Goal: Transaction & Acquisition: Purchase product/service

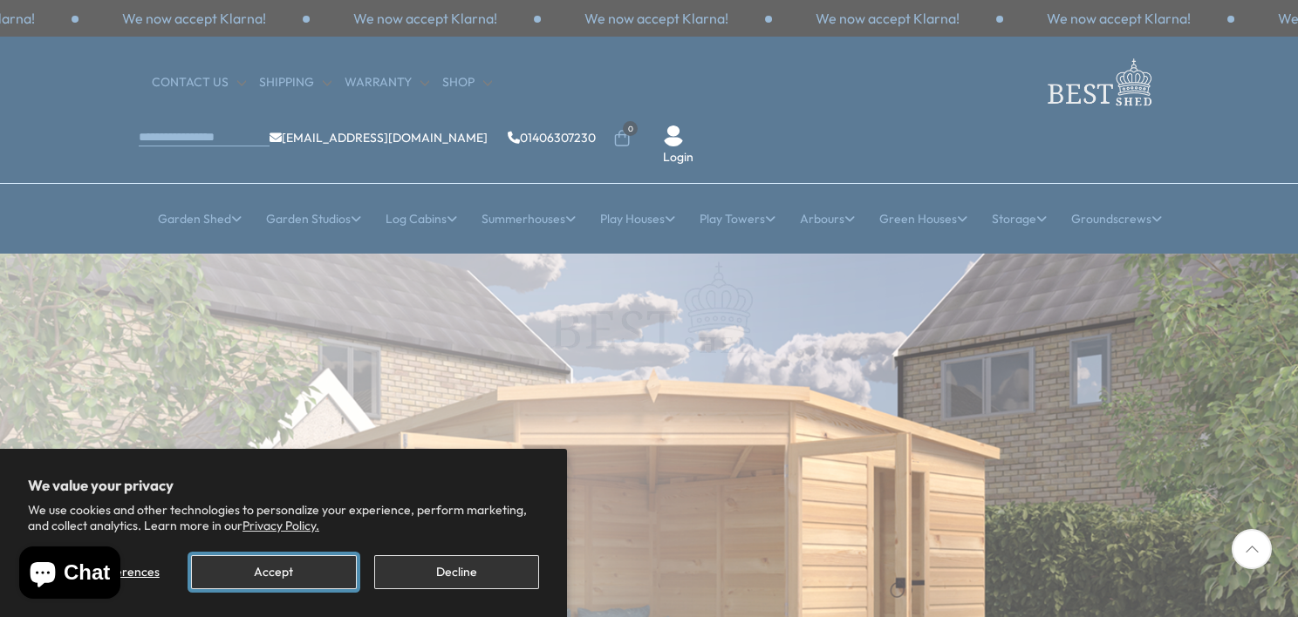
click at [283, 569] on button "Accept" at bounding box center [273, 572] width 165 height 34
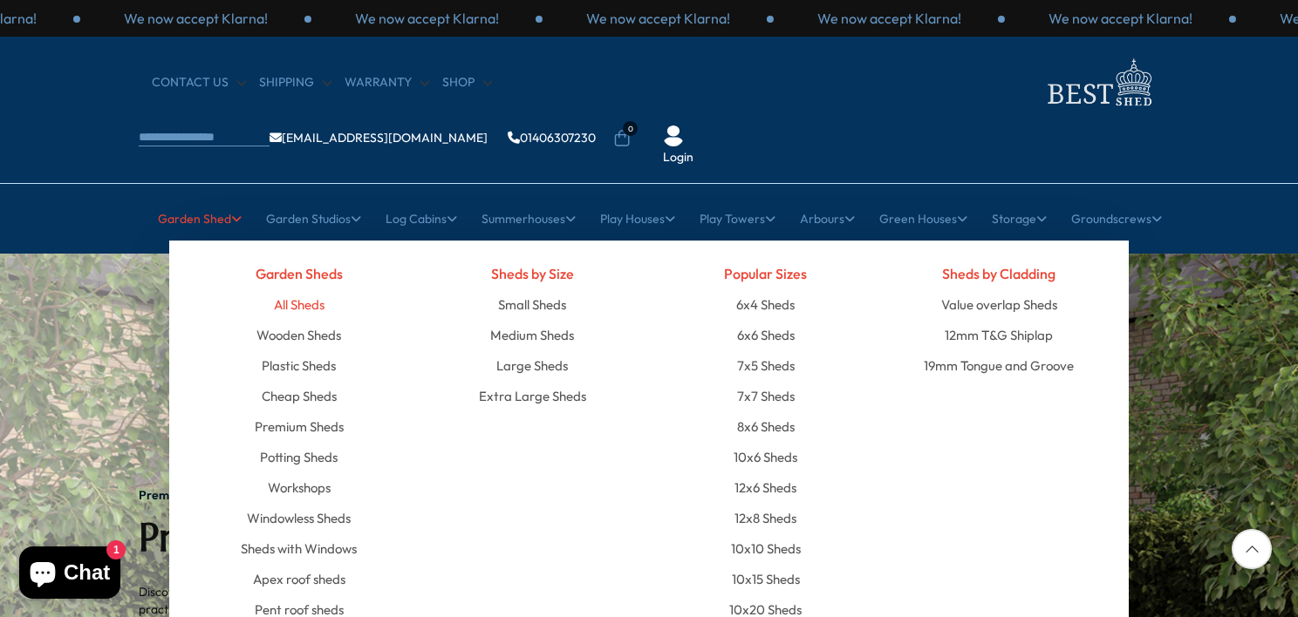
click at [294, 290] on link "All Sheds" at bounding box center [299, 305] width 51 height 31
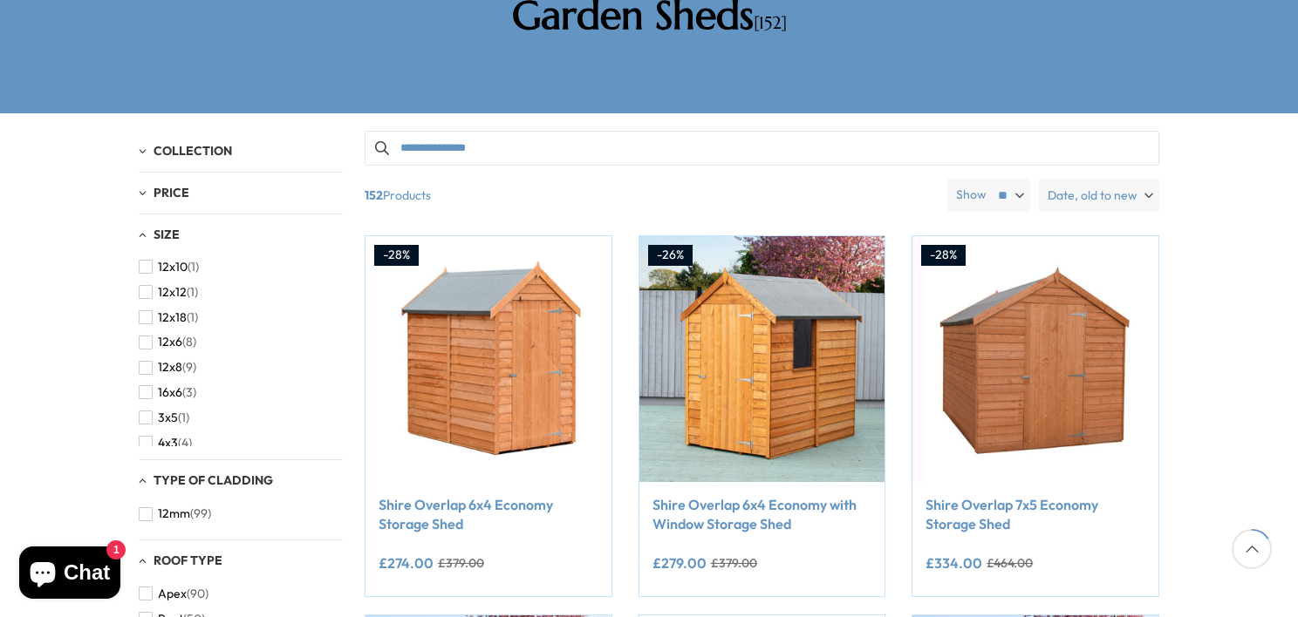
scroll to position [184, 0]
click at [174, 327] on span "12x6" at bounding box center [170, 334] width 24 height 15
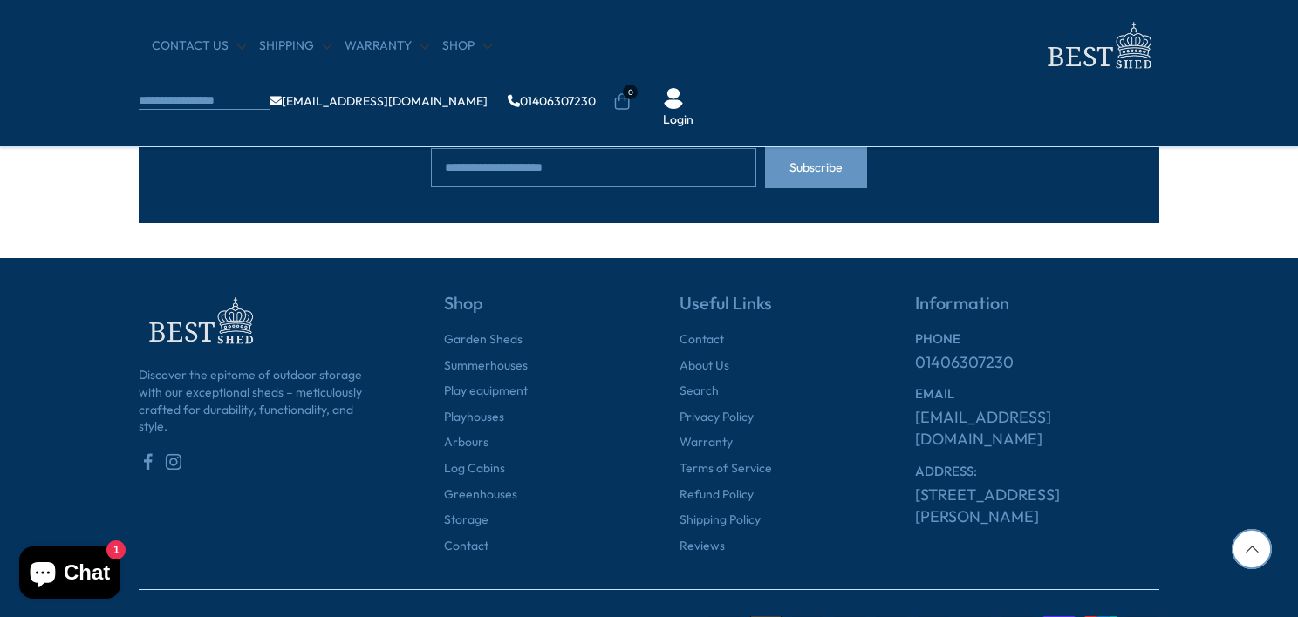
scroll to position [1692, 0]
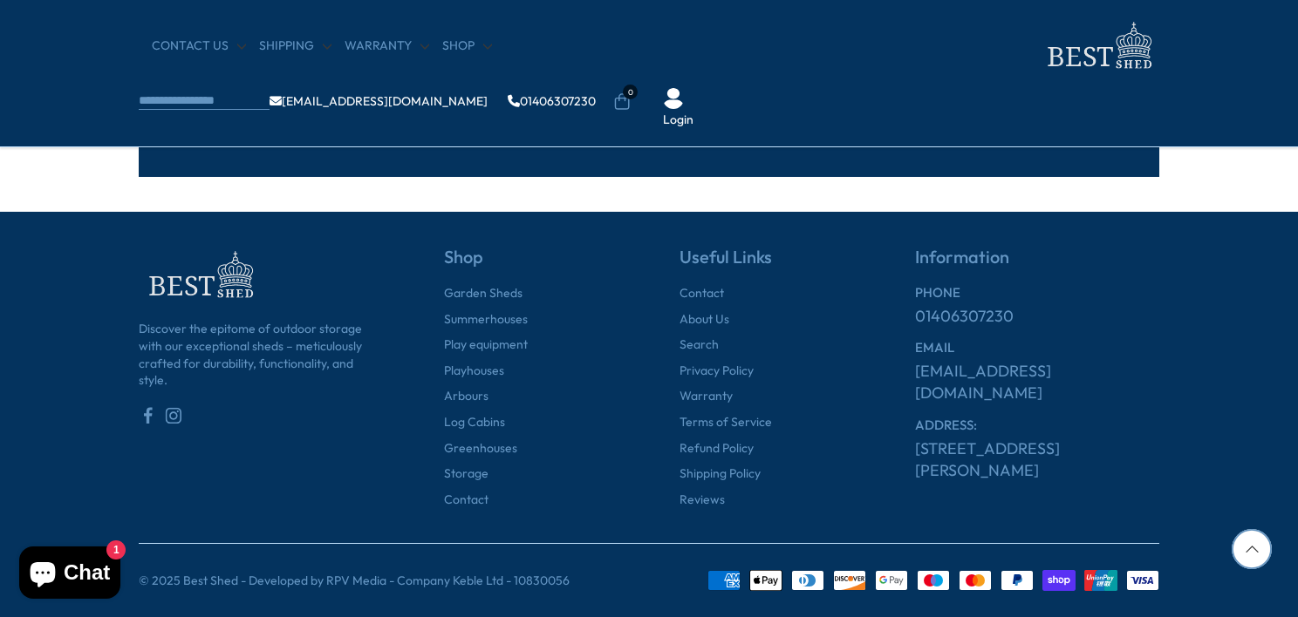
click at [1252, 555] on div at bounding box center [1251, 549] width 40 height 40
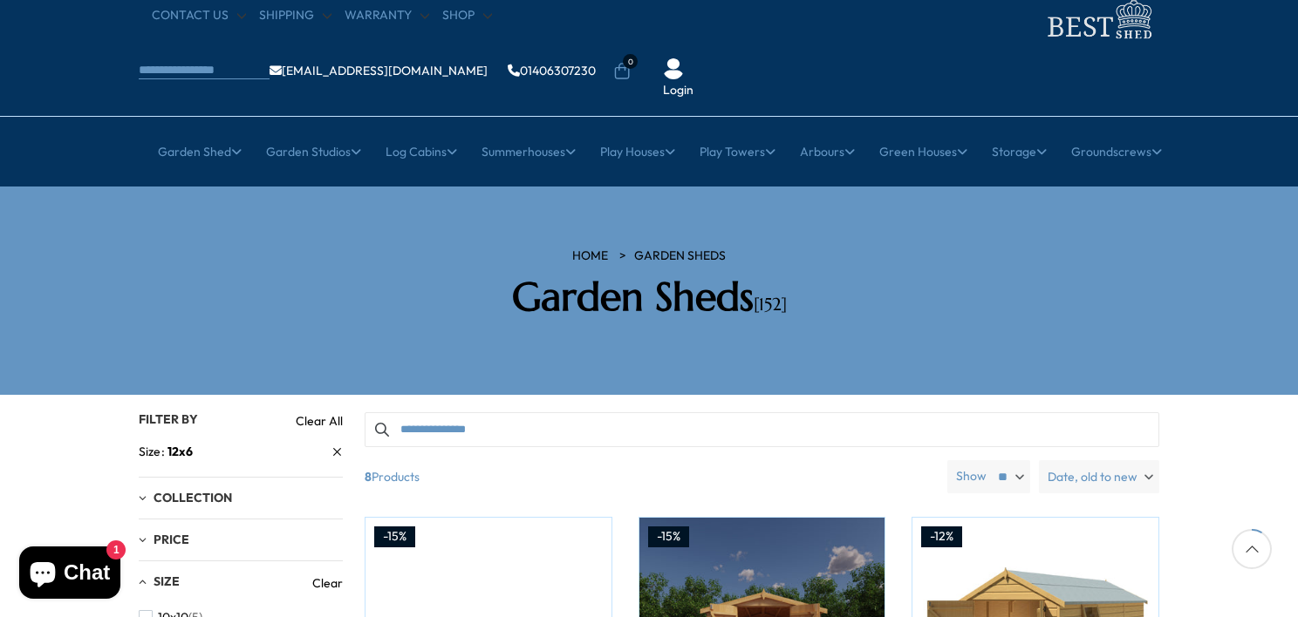
scroll to position [0, 0]
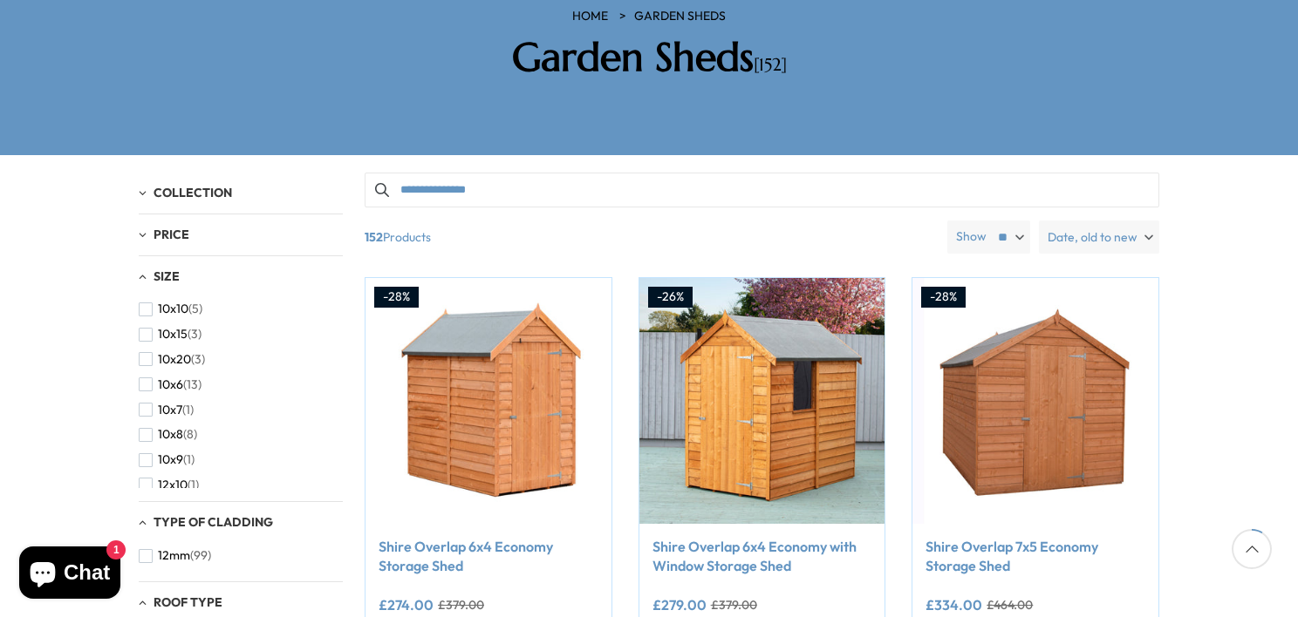
scroll to position [349, 0]
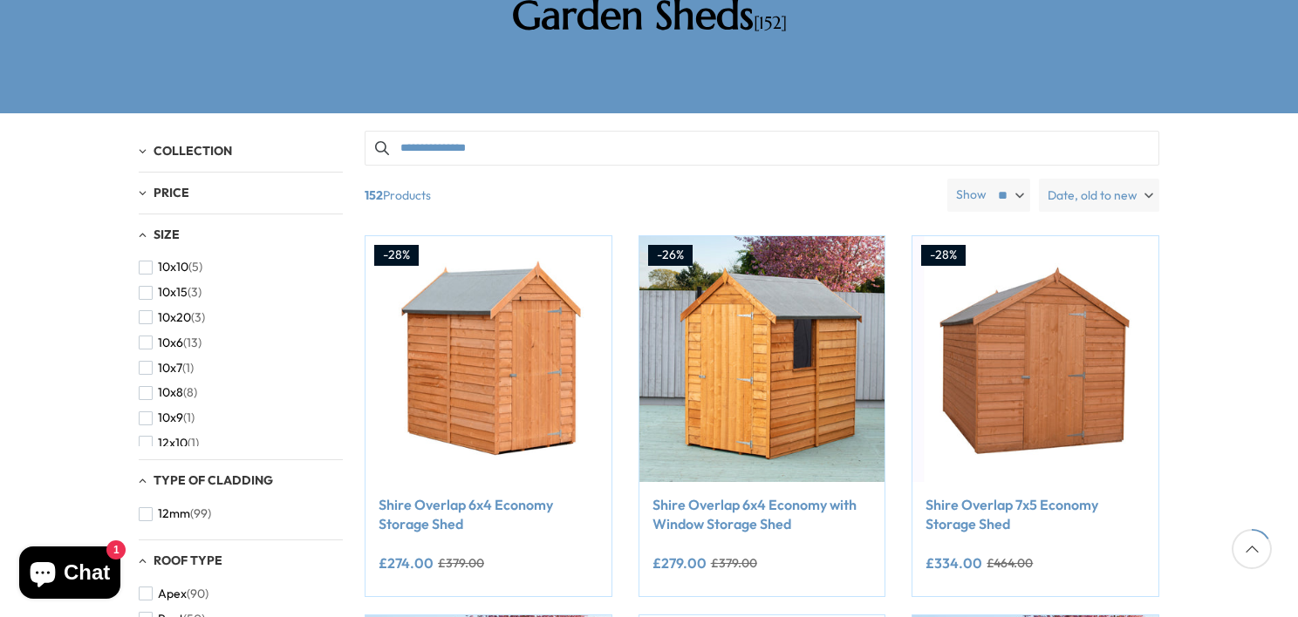
click at [1269, 549] on icon at bounding box center [1251, 549] width 40 height 40
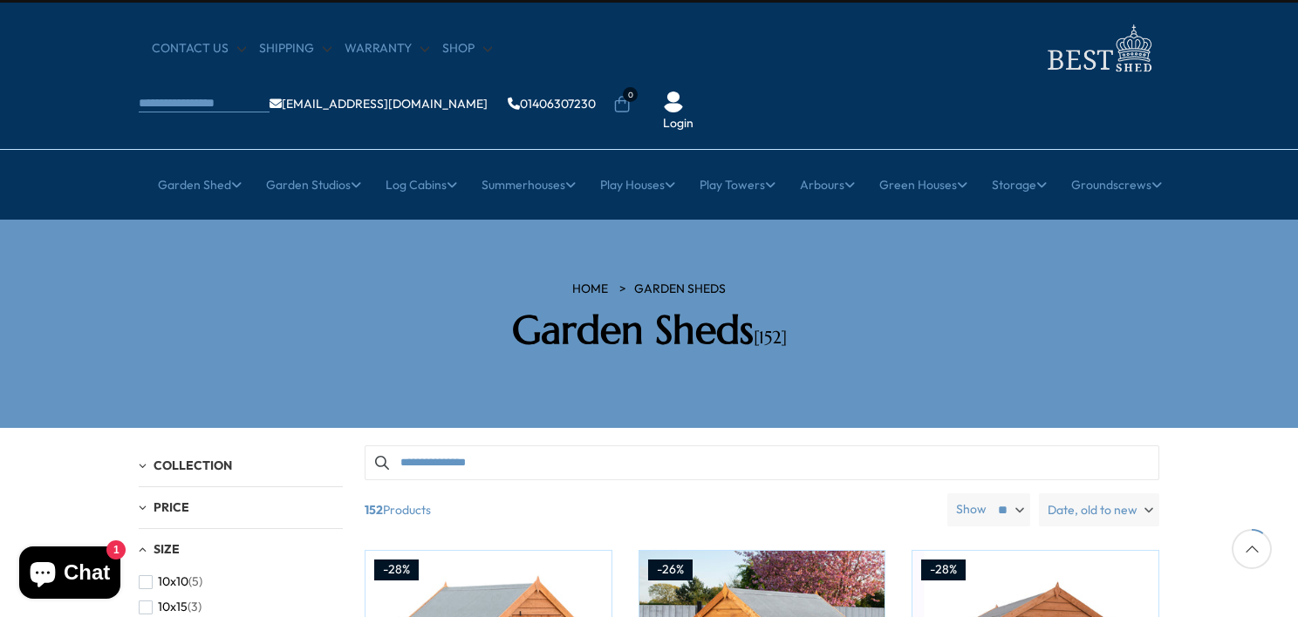
scroll to position [0, 0]
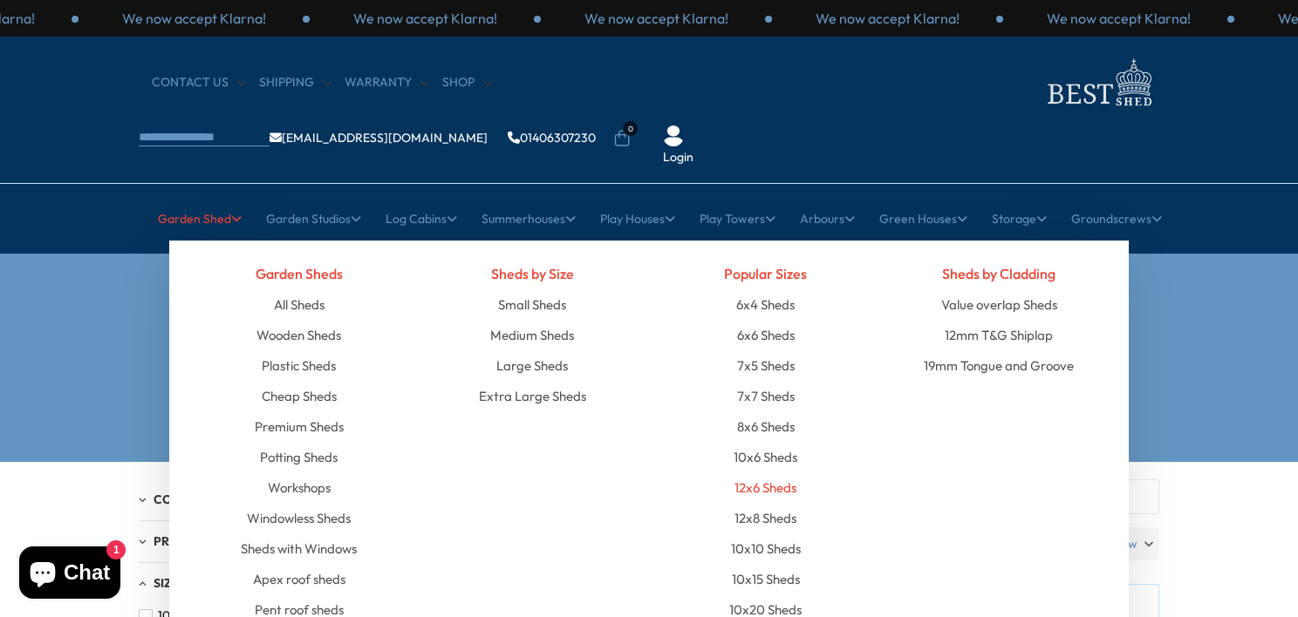
click at [749, 473] on link "12x6 Sheds" at bounding box center [765, 488] width 62 height 31
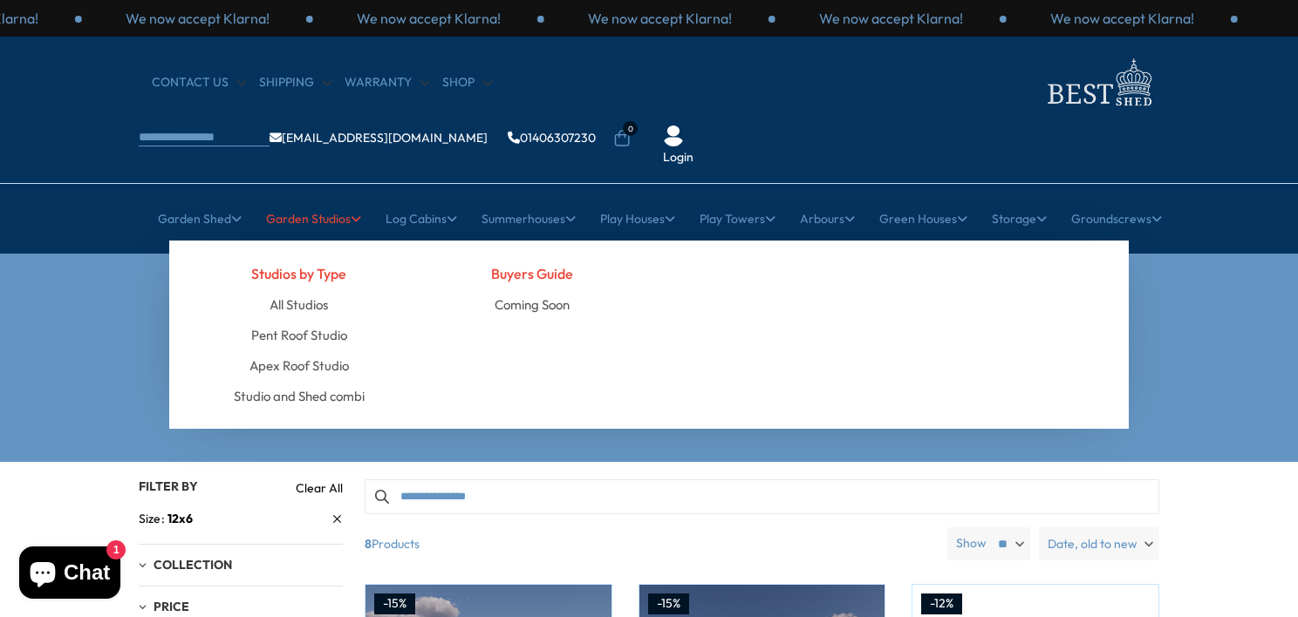
click at [338, 197] on link "Garden Studios" at bounding box center [313, 219] width 95 height 44
click at [308, 290] on link "All Studios" at bounding box center [298, 305] width 58 height 31
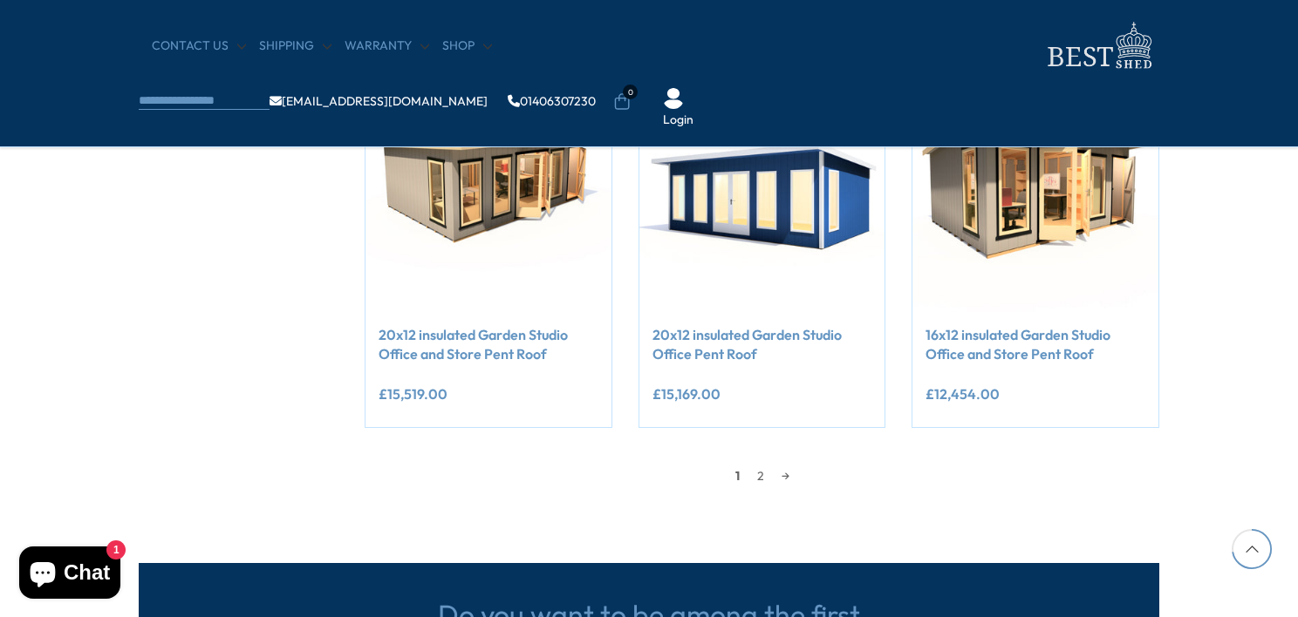
scroll to position [1510, 0]
click at [760, 475] on link "2" at bounding box center [760, 476] width 24 height 26
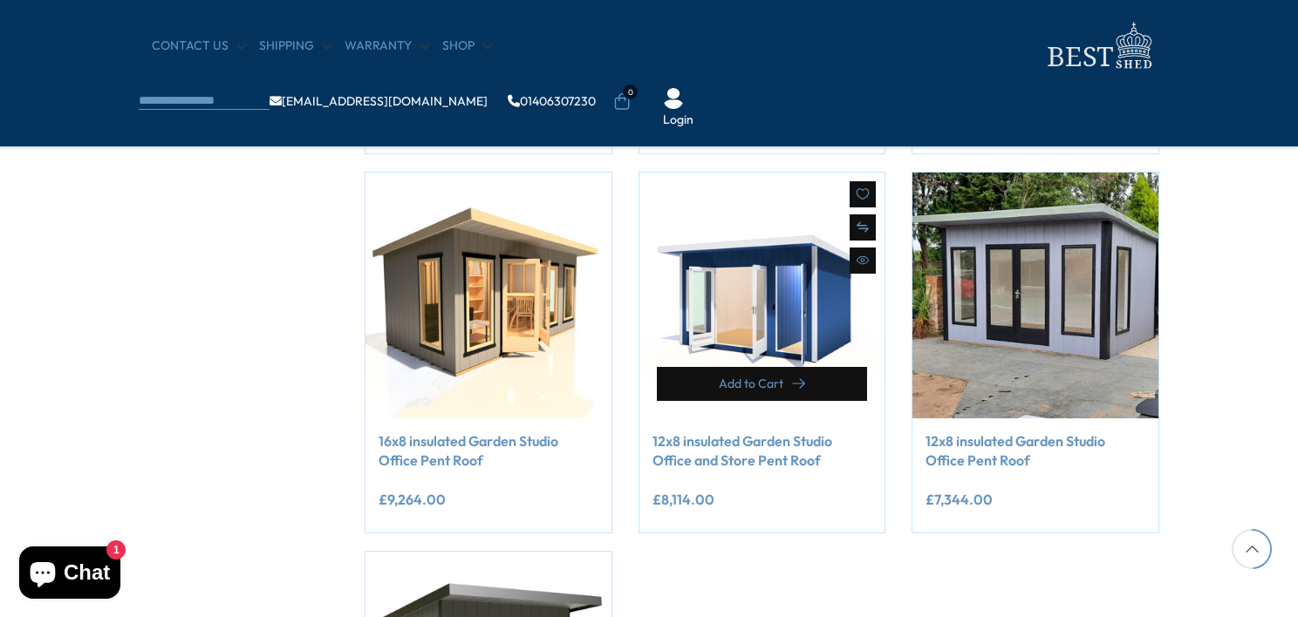
scroll to position [1026, 0]
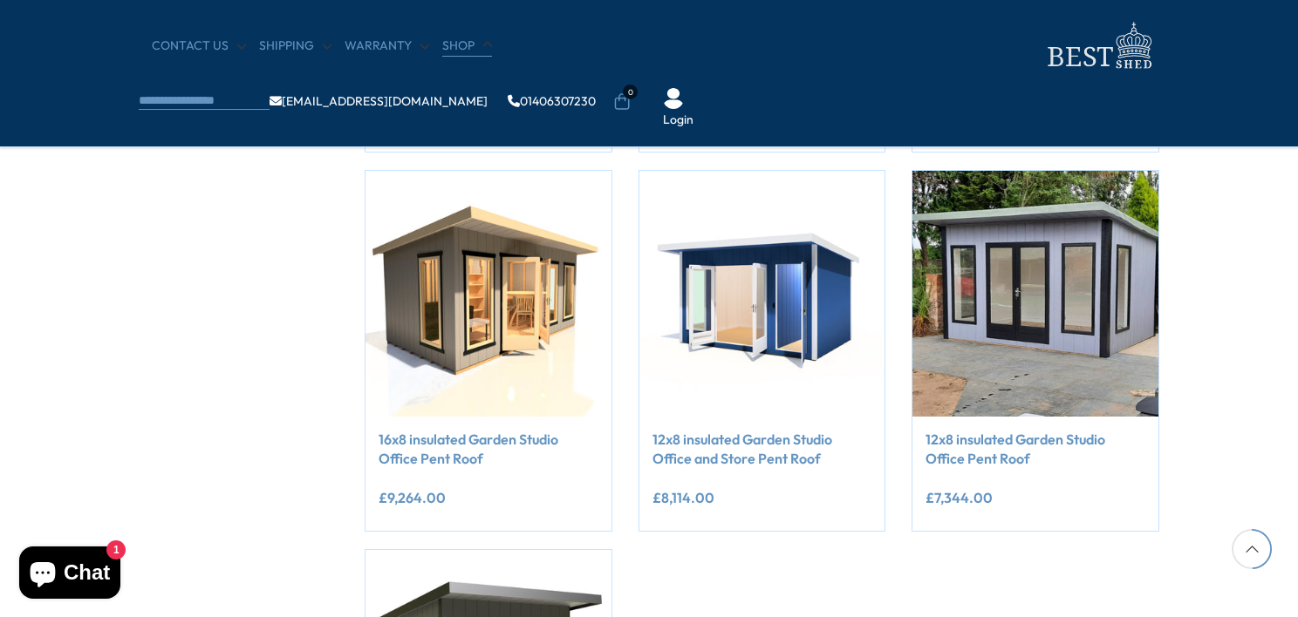
click at [457, 42] on link "Shop" at bounding box center [467, 45] width 50 height 17
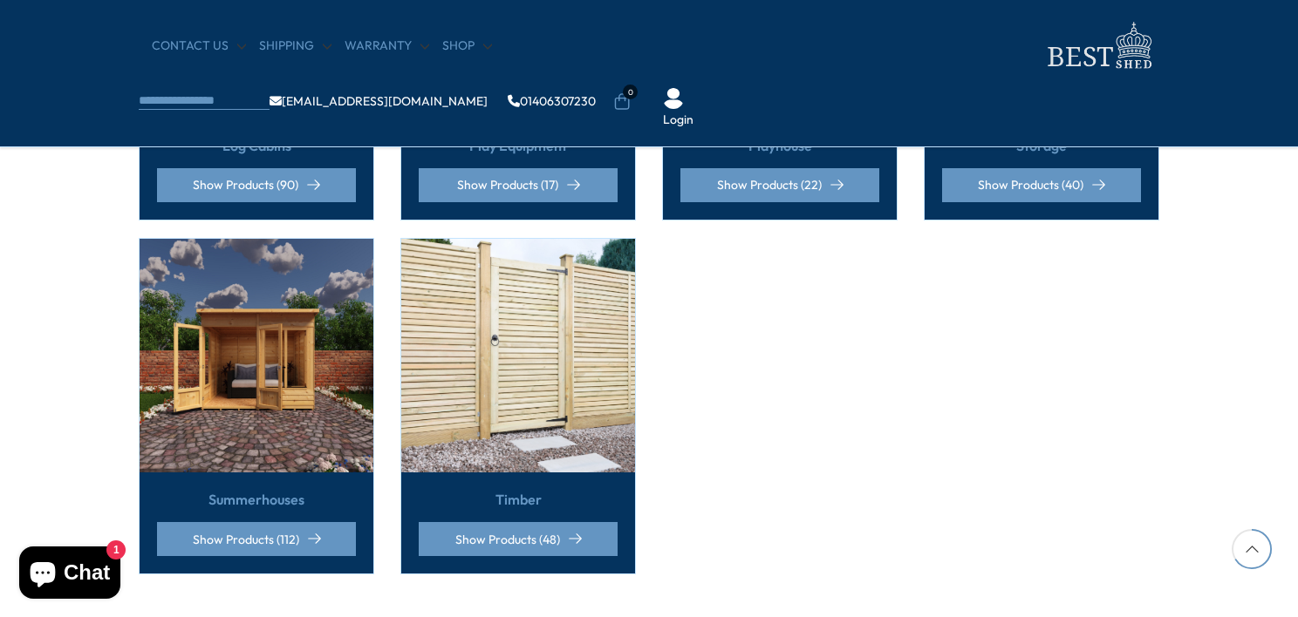
scroll to position [1395, 0]
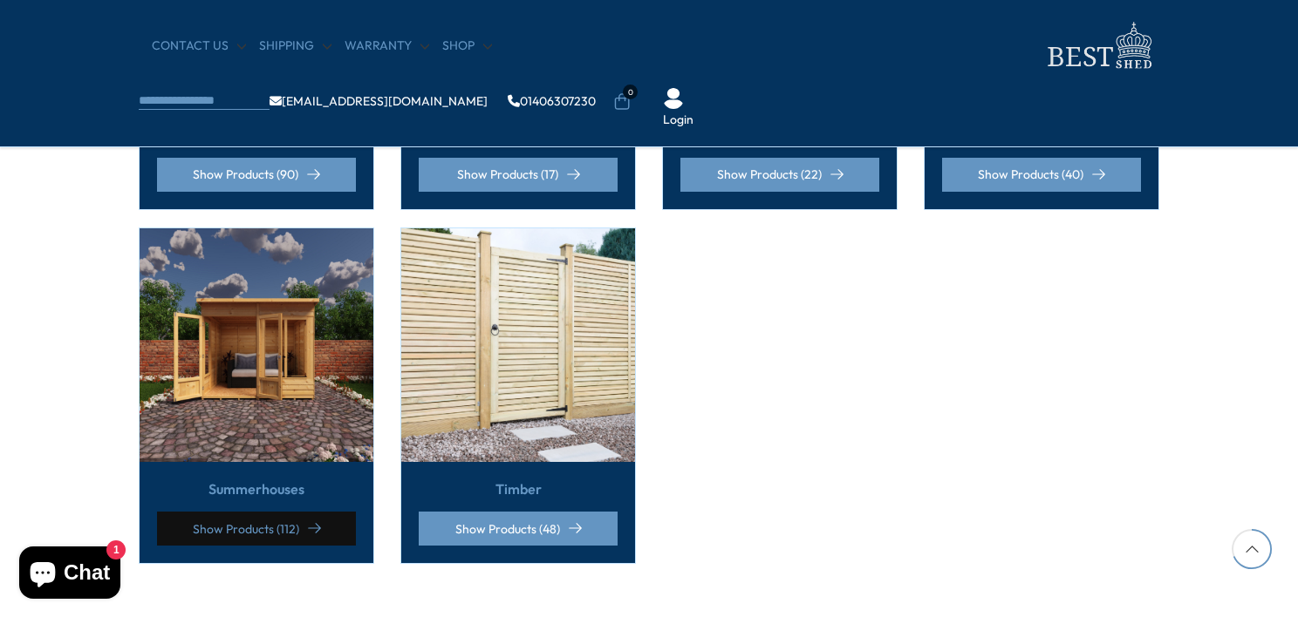
click at [252, 512] on link "Show Products (112)" at bounding box center [256, 529] width 199 height 34
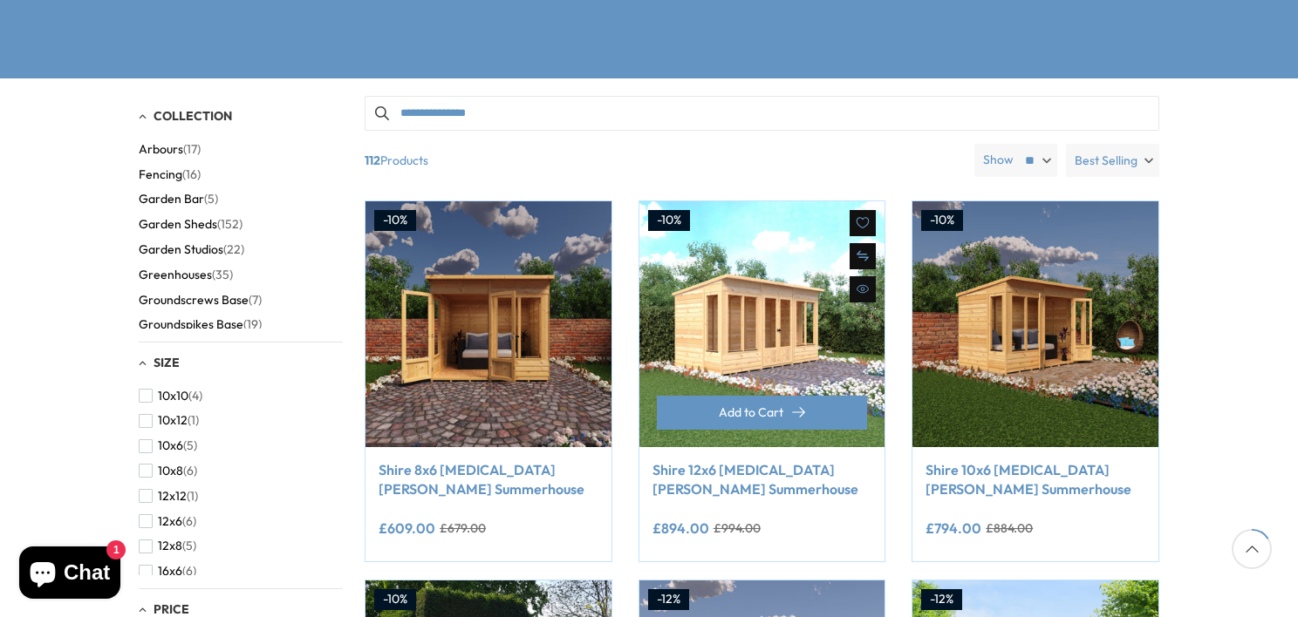
scroll to position [349, 0]
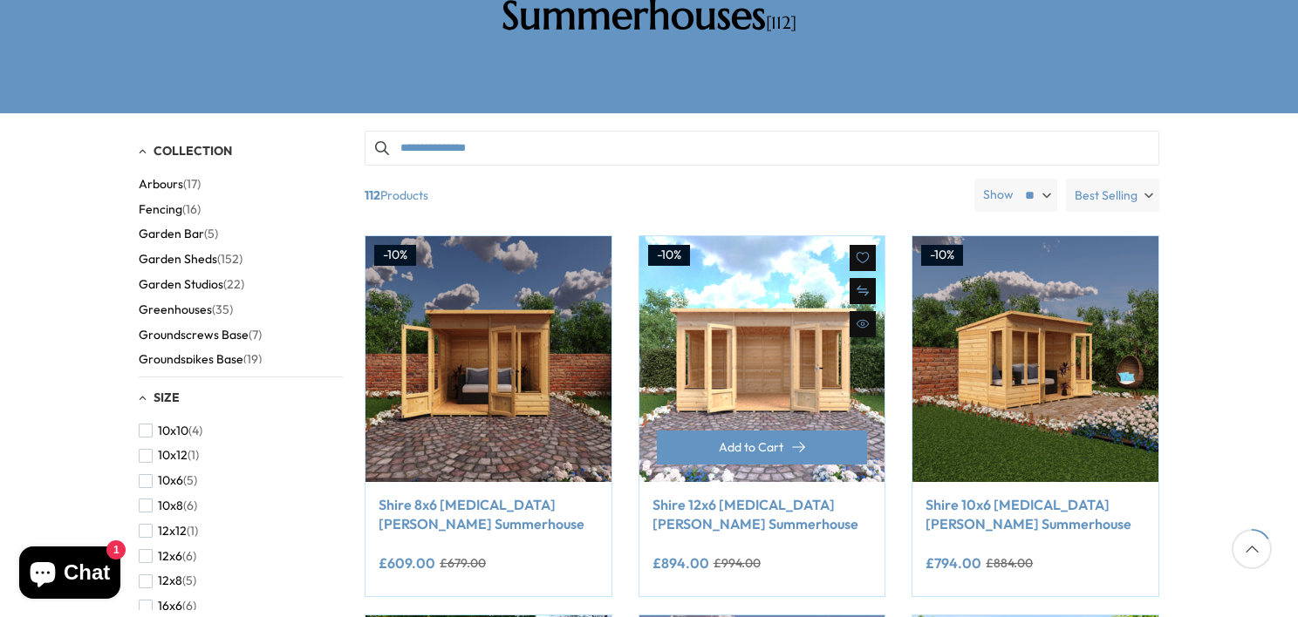
click at [694, 495] on link "Shire 12x6 [MEDICAL_DATA][PERSON_NAME] Summerhouse" at bounding box center [762, 514] width 220 height 39
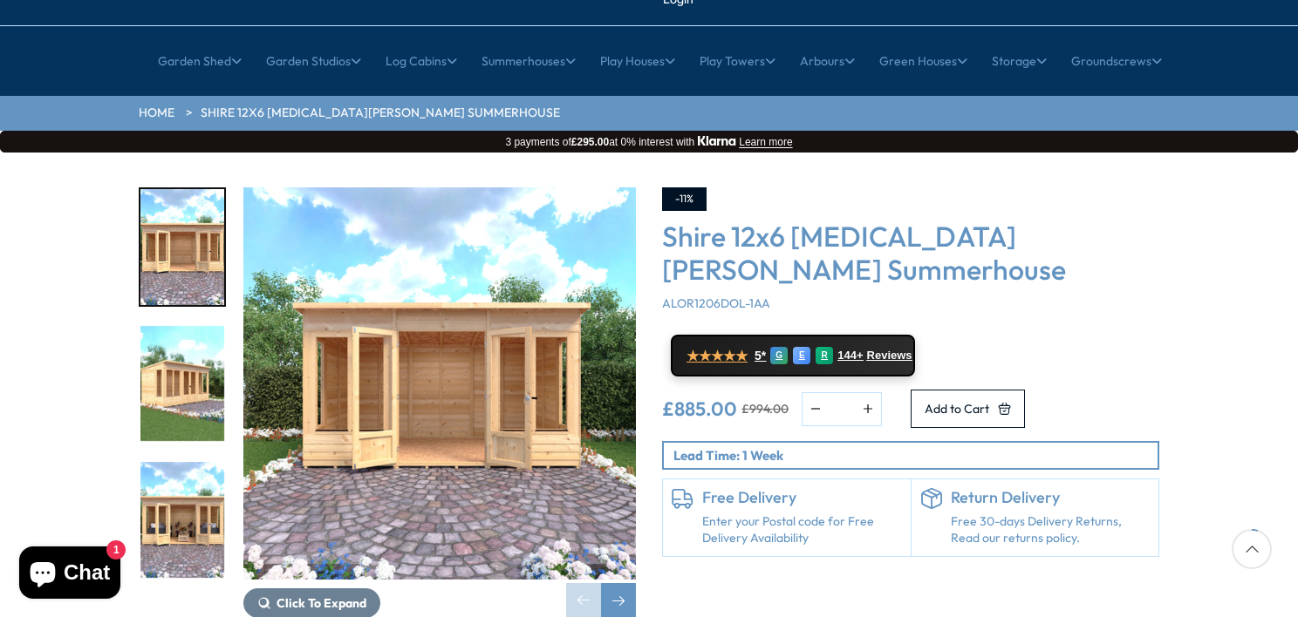
scroll to position [174, 0]
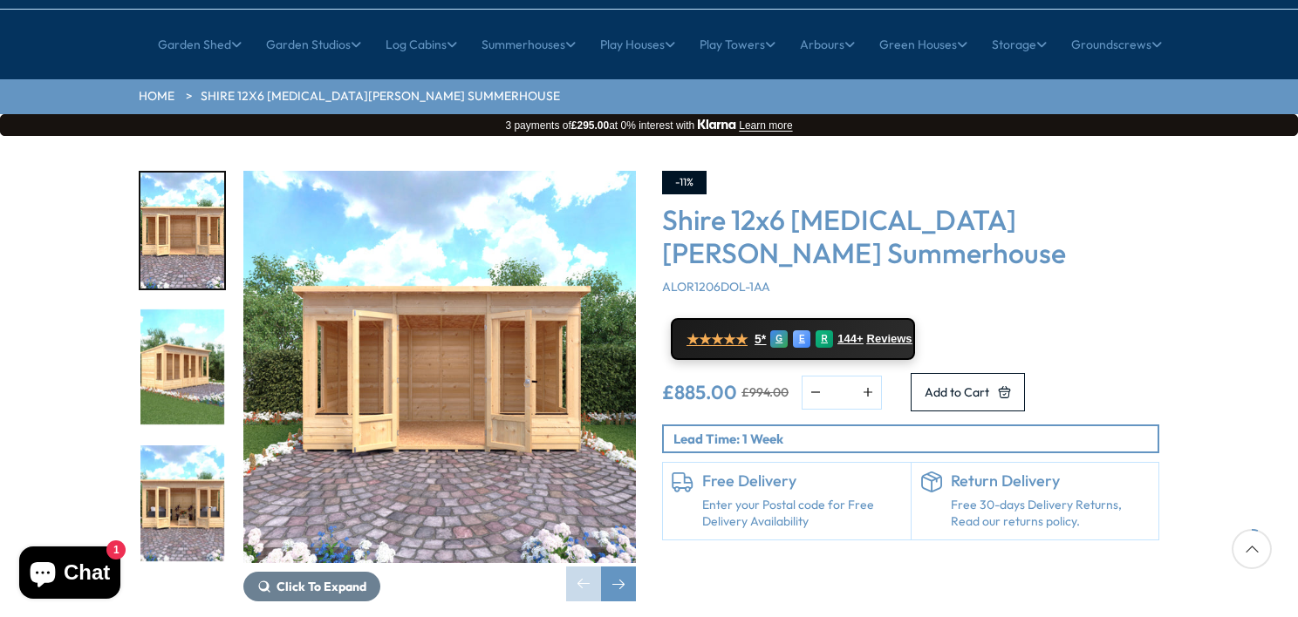
click at [191, 323] on img "2 / 9" at bounding box center [182, 368] width 84 height 116
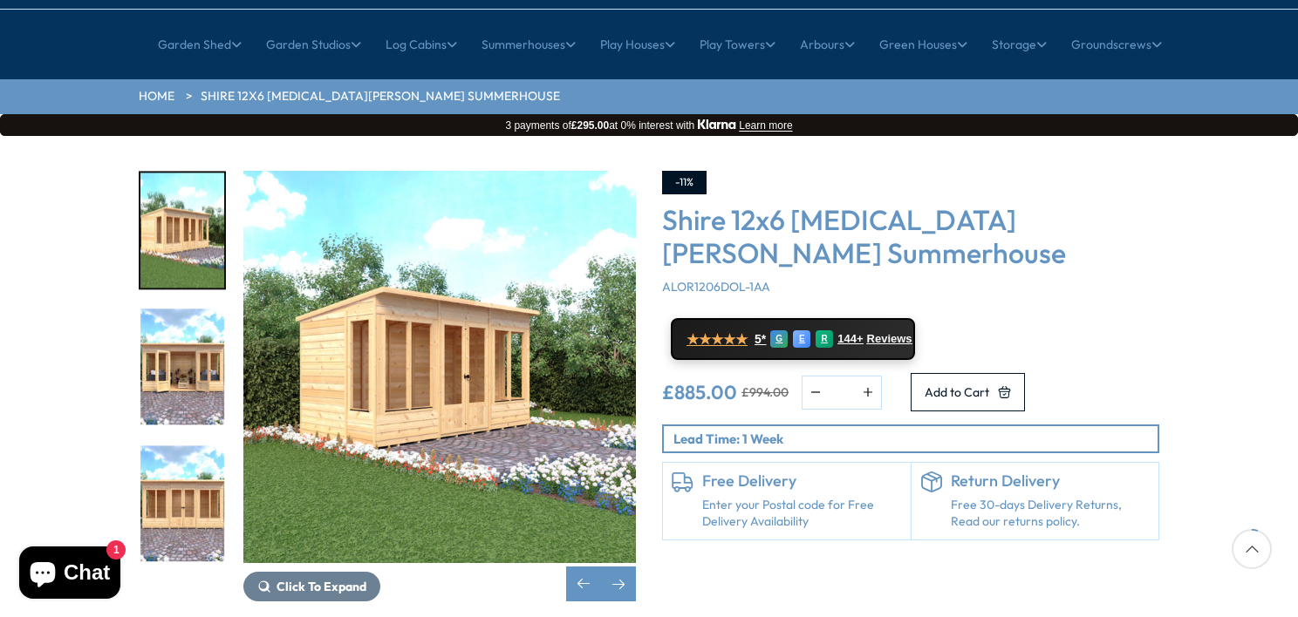
click at [191, 323] on img "3 / 9" at bounding box center [182, 368] width 84 height 116
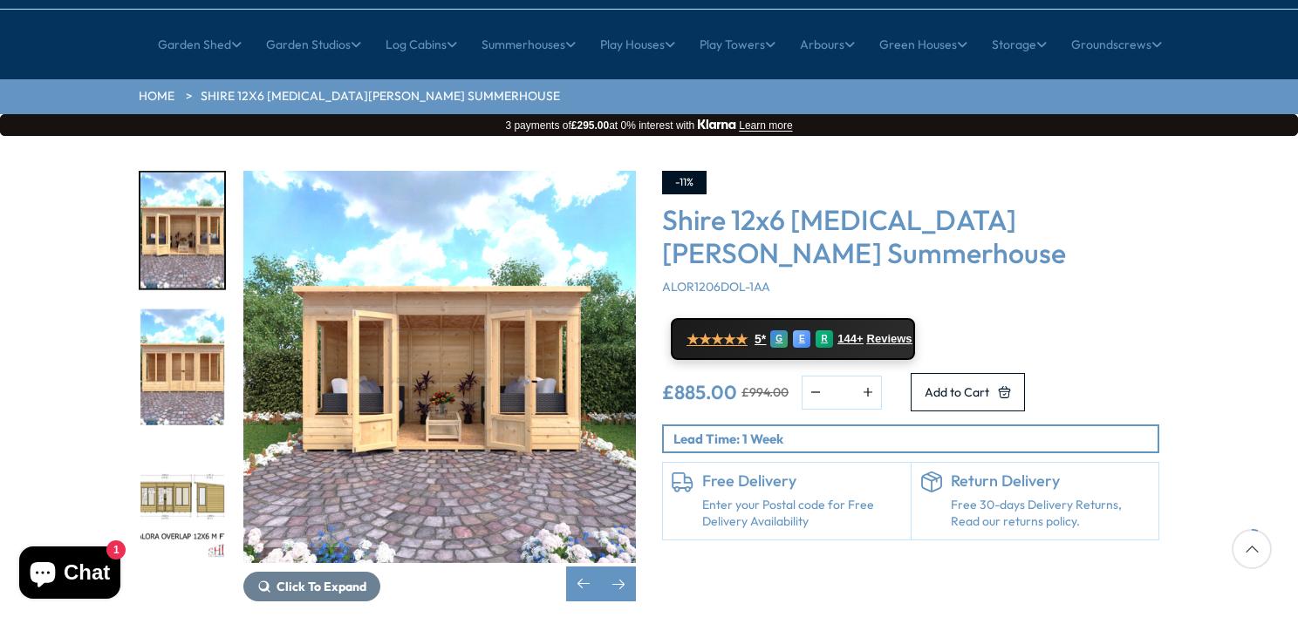
click at [191, 322] on img "4 / 9" at bounding box center [182, 368] width 84 height 116
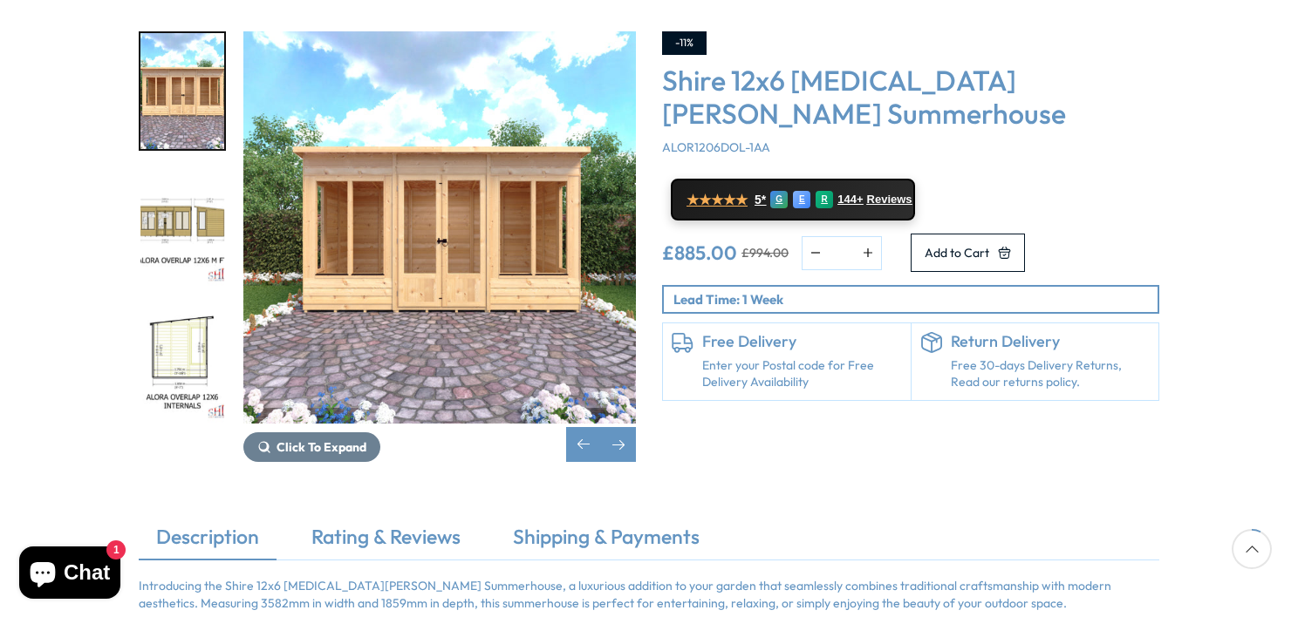
scroll to position [349, 0]
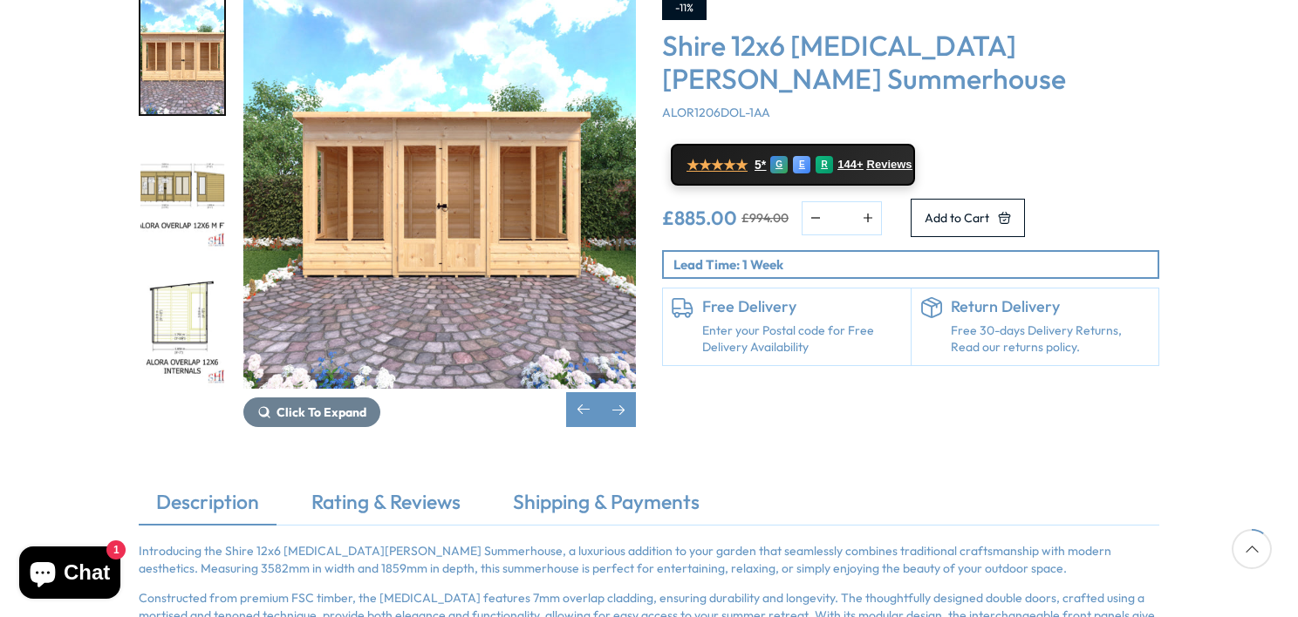
click at [185, 271] on img "6 / 9" at bounding box center [182, 329] width 84 height 116
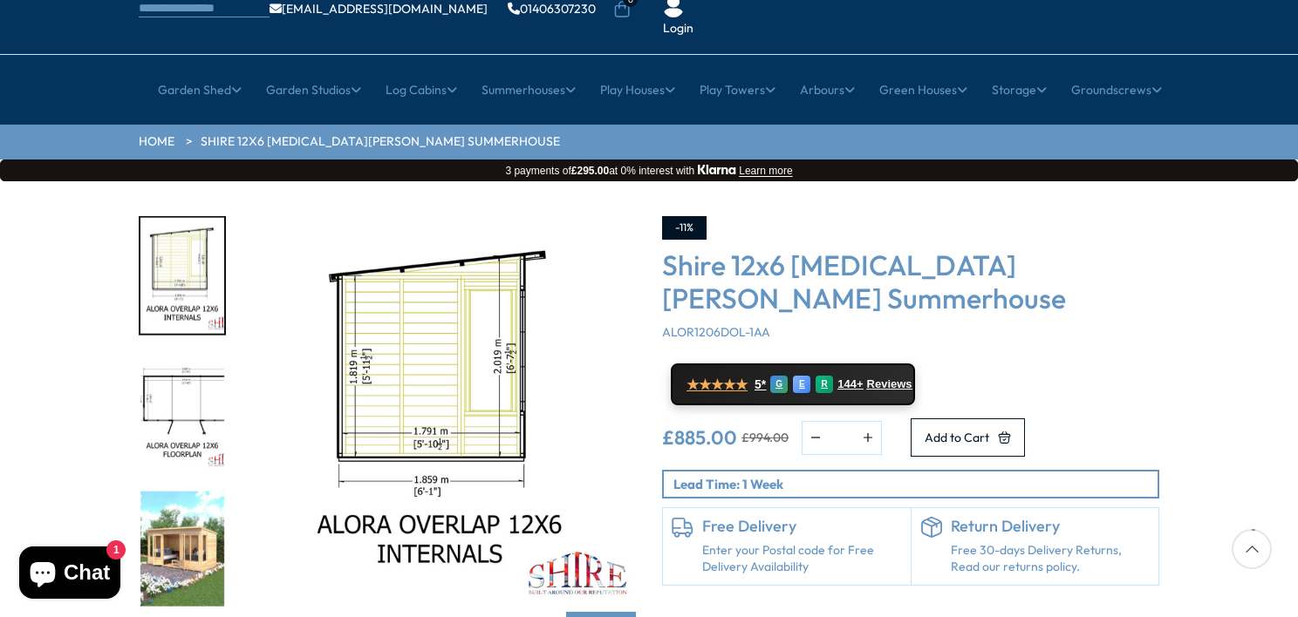
scroll to position [87, 0]
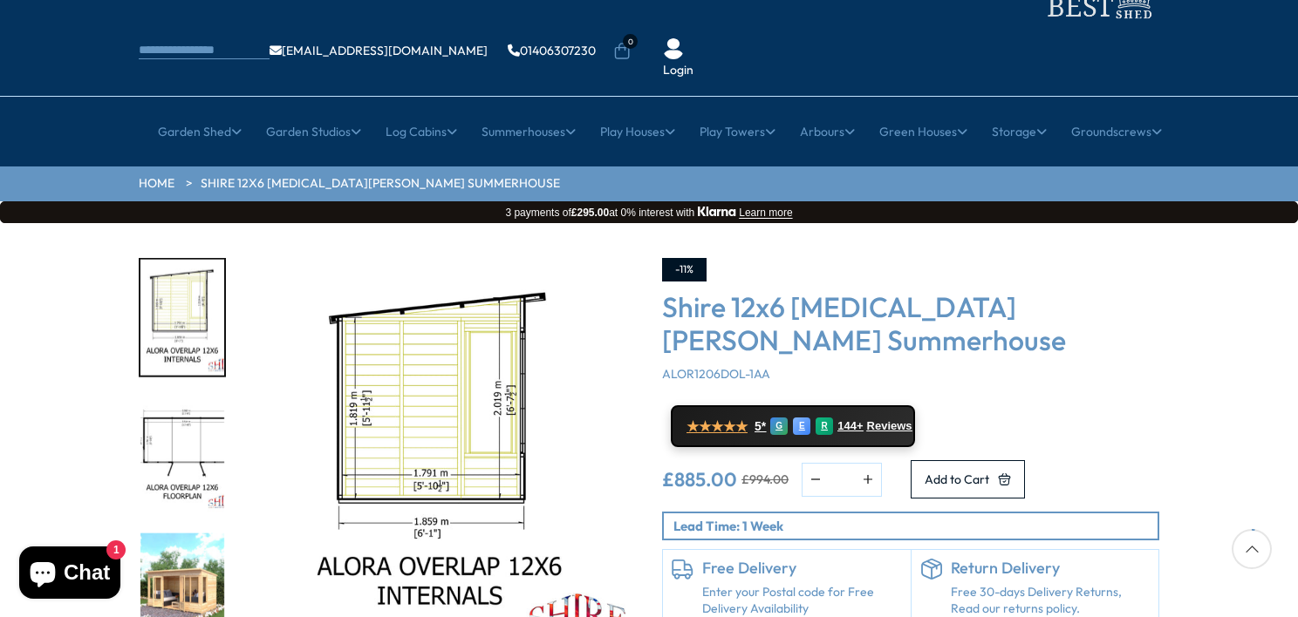
click at [180, 397] on img "7 / 9" at bounding box center [182, 455] width 84 height 116
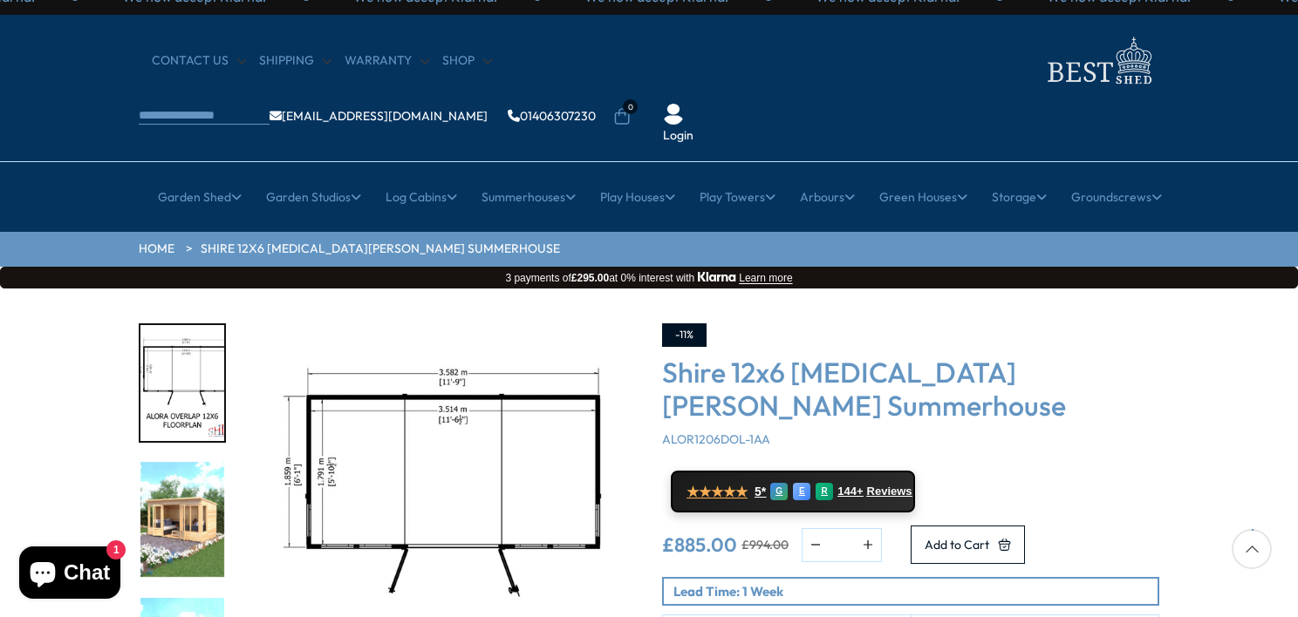
scroll to position [0, 0]
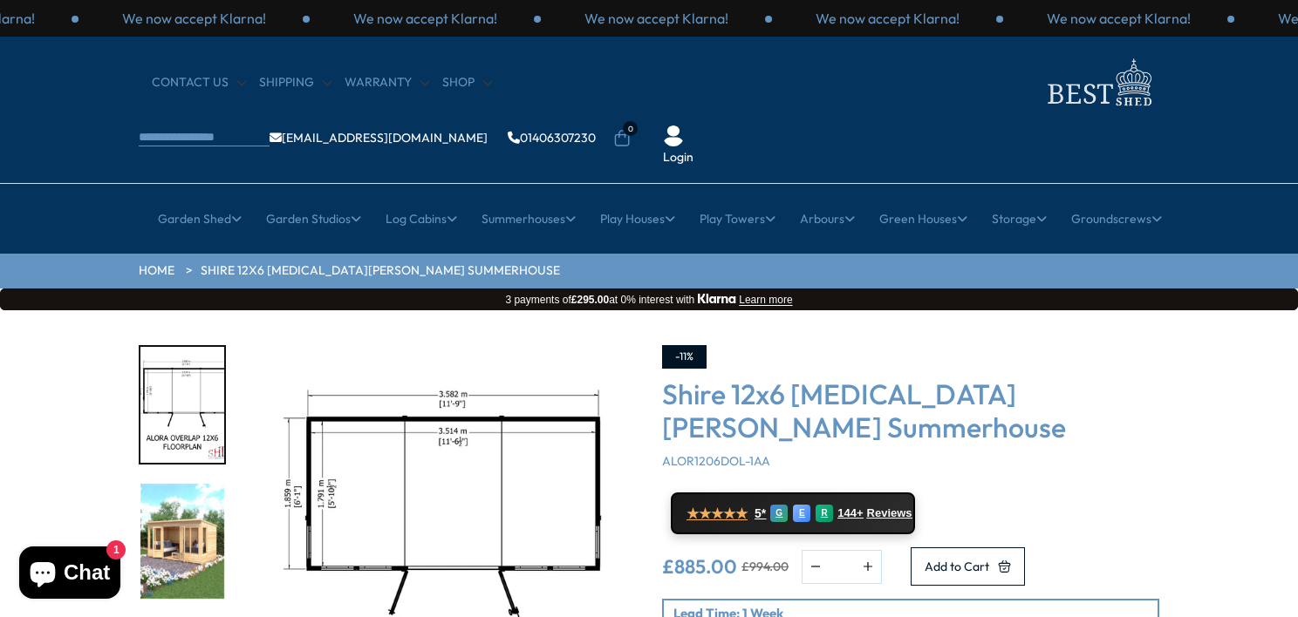
click at [177, 502] on img "8 / 9" at bounding box center [182, 542] width 84 height 116
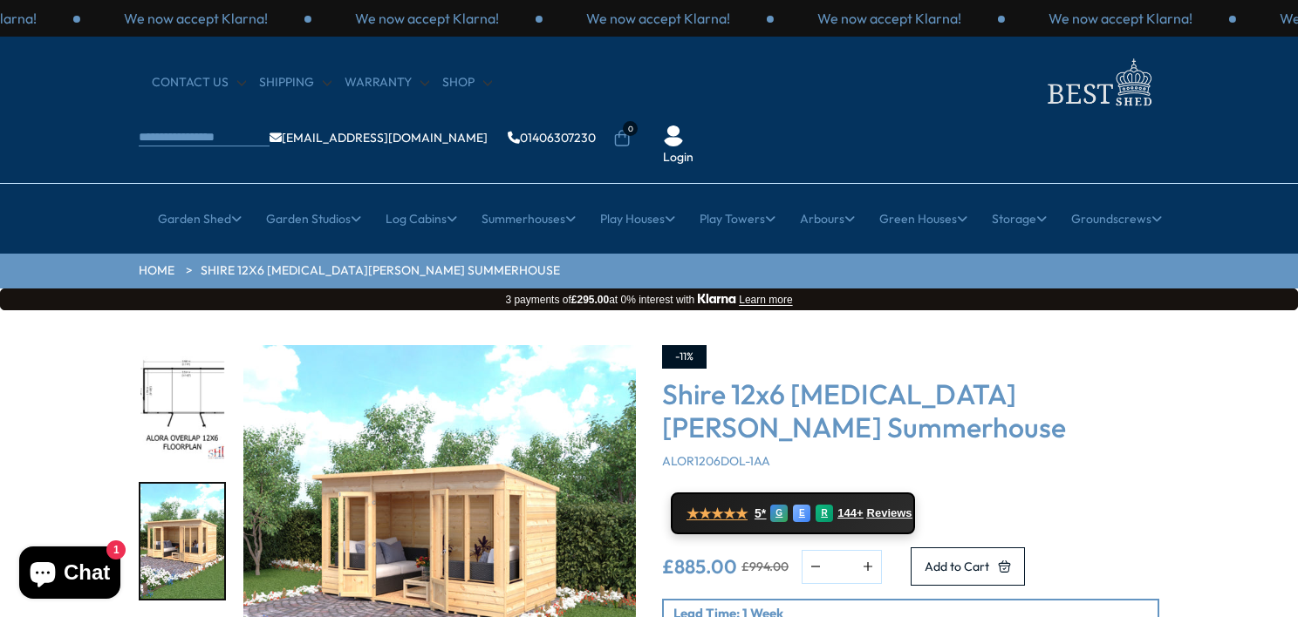
click at [1203, 540] on div "Click To Expand Click To Expand Click To Expand Click To Expand Click To Expand…" at bounding box center [649, 573] width 1298 height 527
click at [157, 347] on img "7 / 9" at bounding box center [182, 405] width 84 height 116
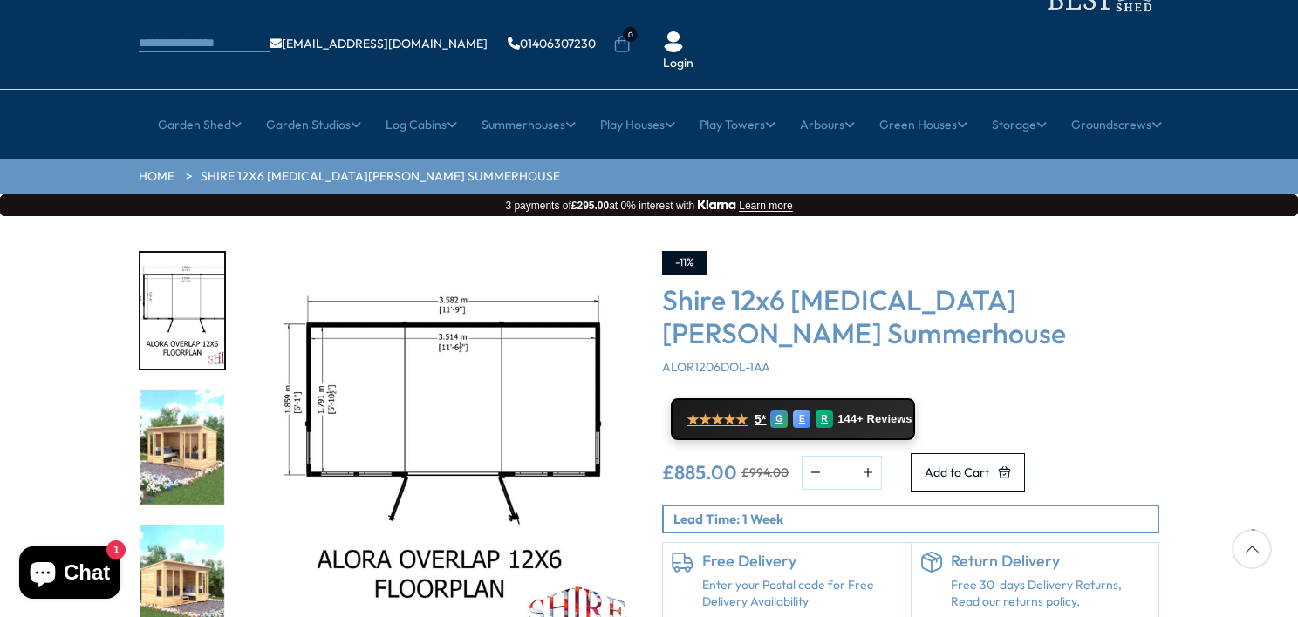
scroll to position [93, 0]
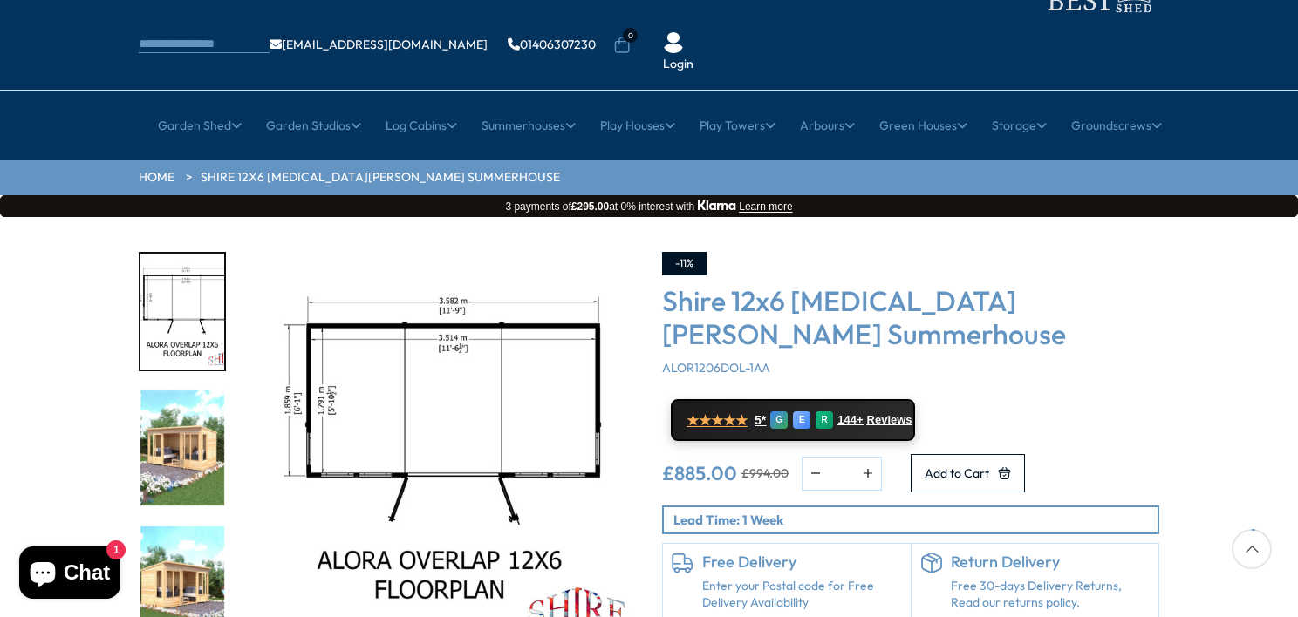
click at [174, 398] on img "8 / 9" at bounding box center [182, 449] width 84 height 116
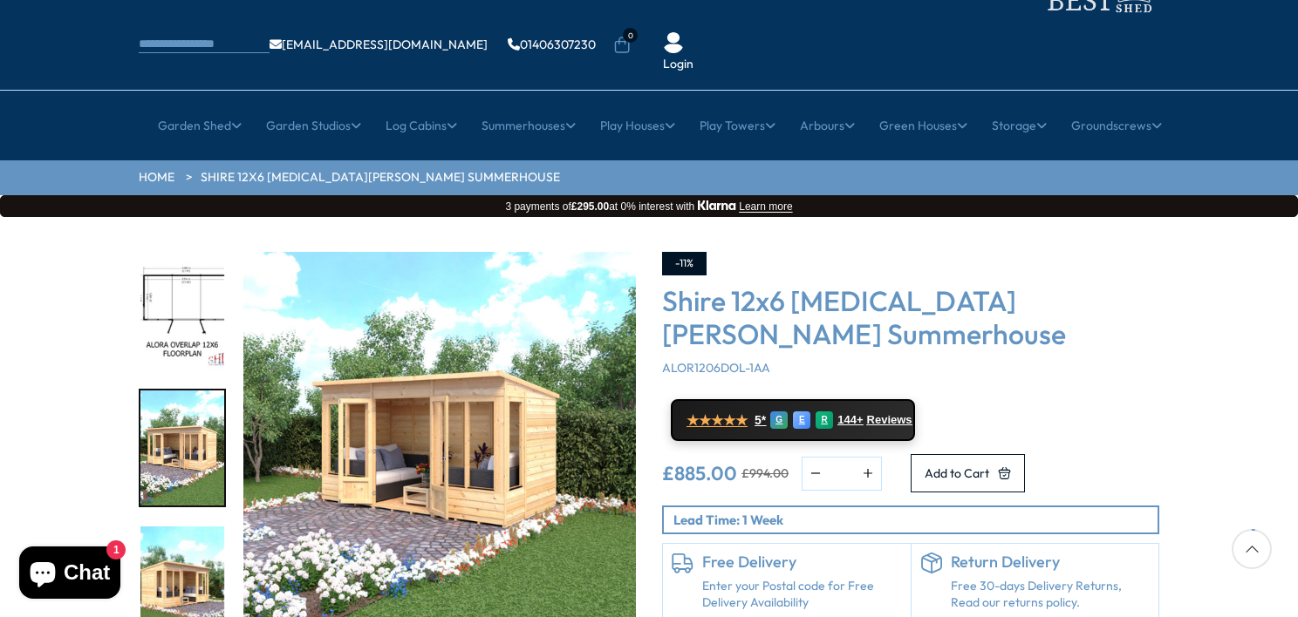
click at [182, 527] on img "9 / 9" at bounding box center [182, 585] width 84 height 116
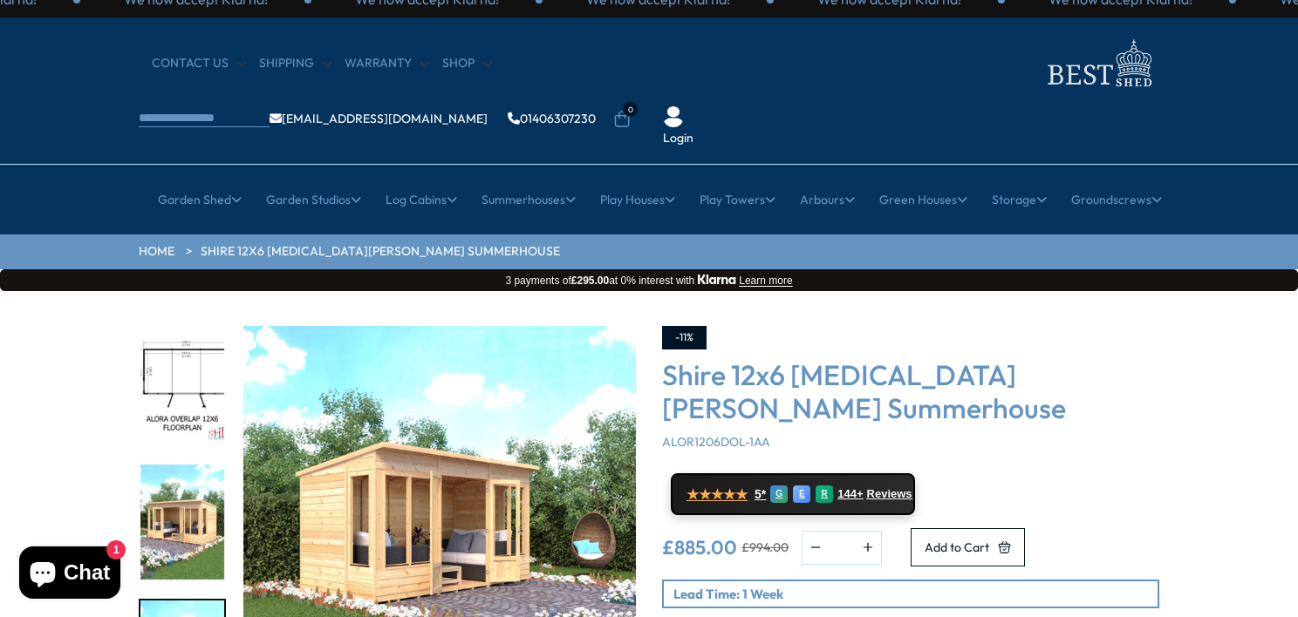
scroll to position [17, 0]
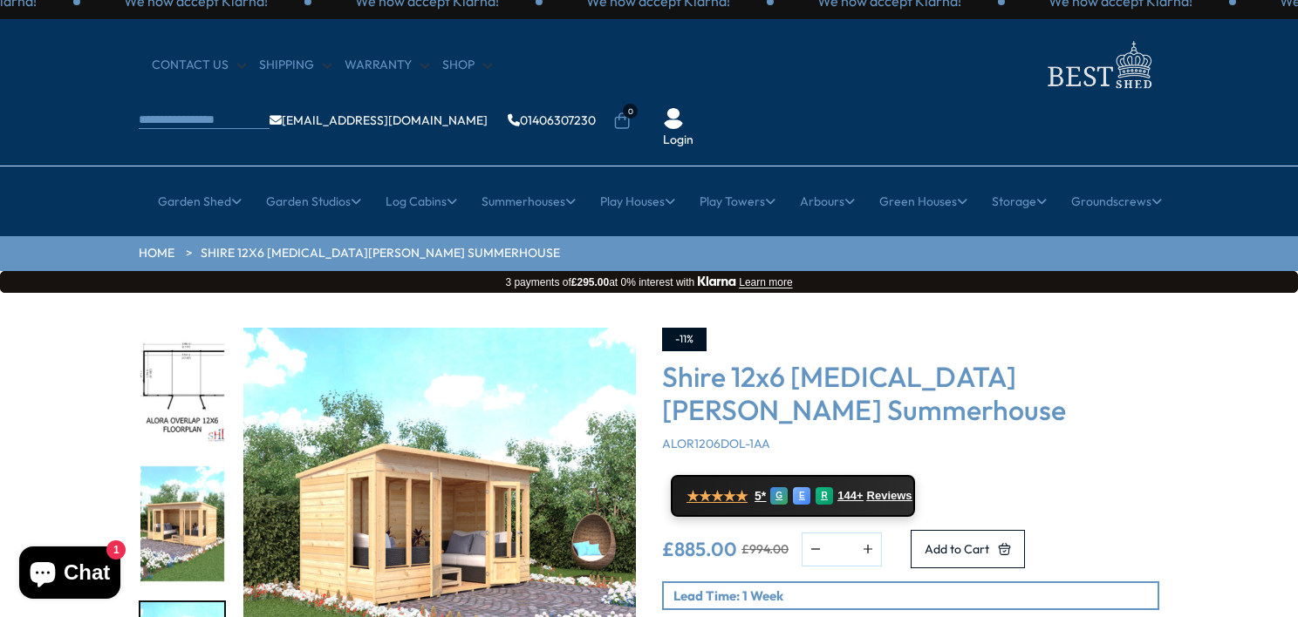
click at [157, 330] on img "7 / 9" at bounding box center [182, 388] width 84 height 116
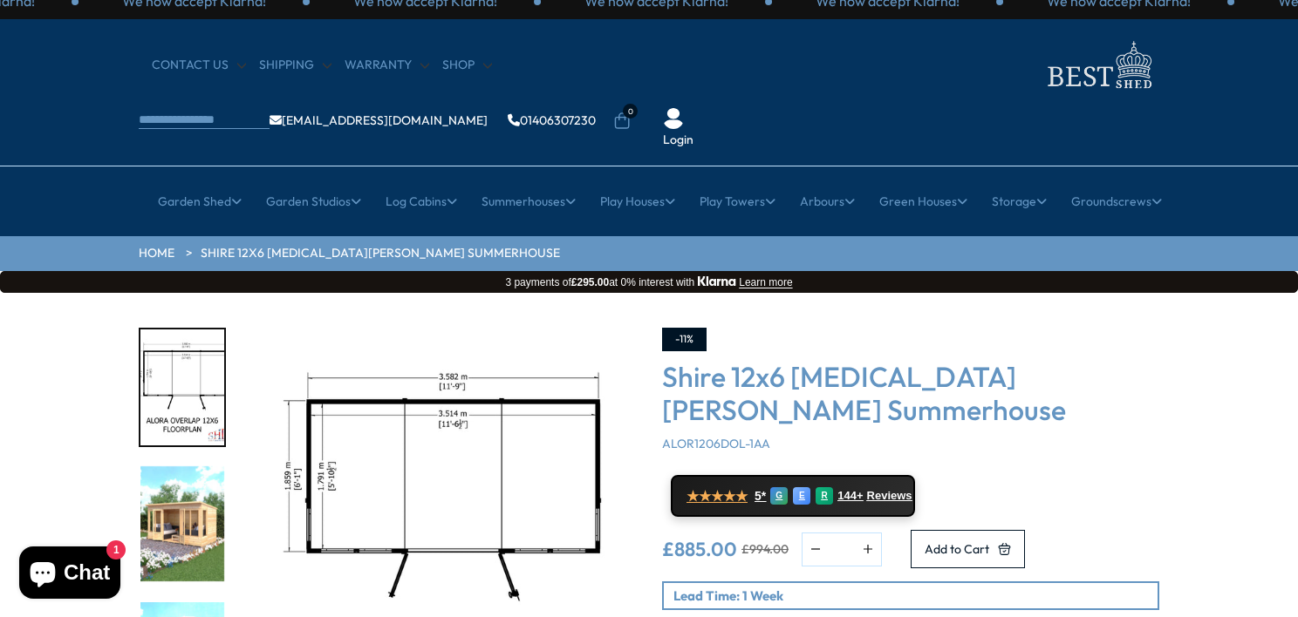
click at [192, 293] on div "Click To Expand Click To Expand Click To Expand Click To Expand Click To Expand…" at bounding box center [649, 556] width 1298 height 527
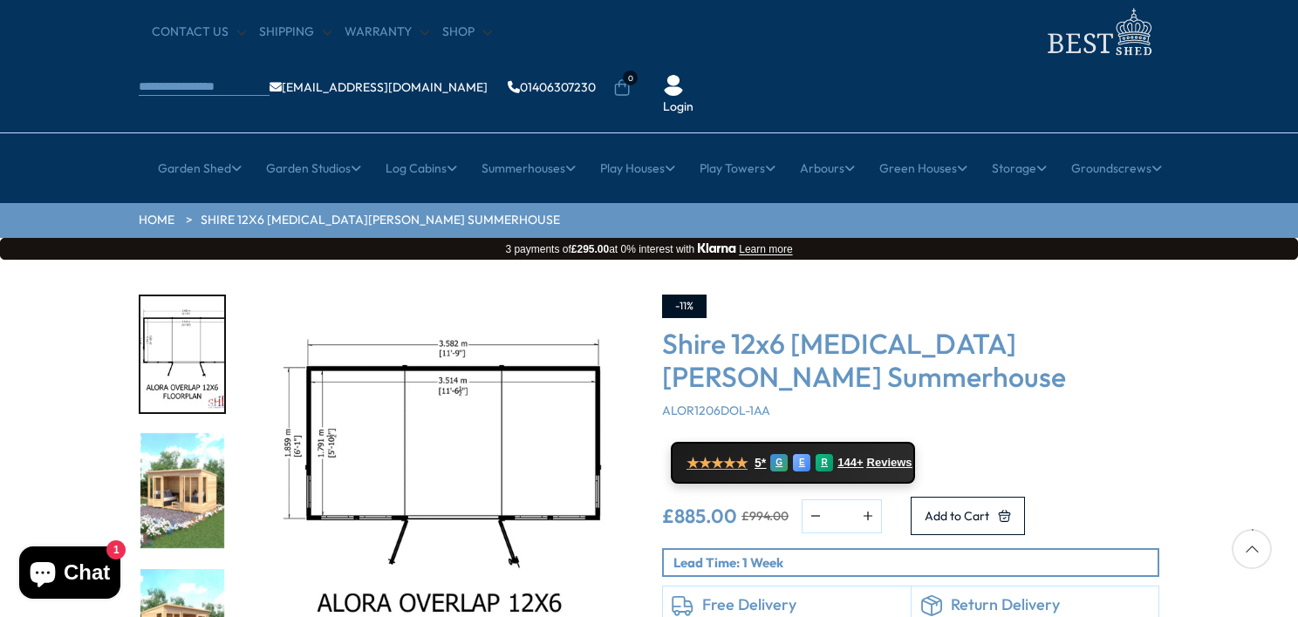
scroll to position [49, 0]
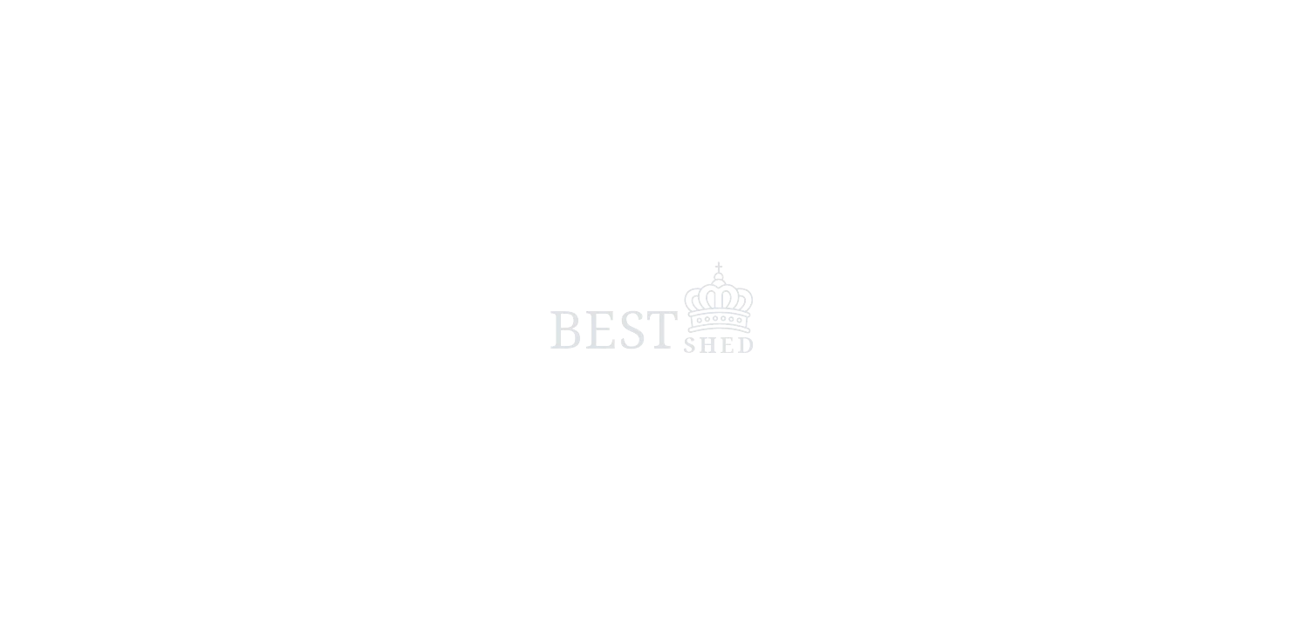
scroll to position [49, 0]
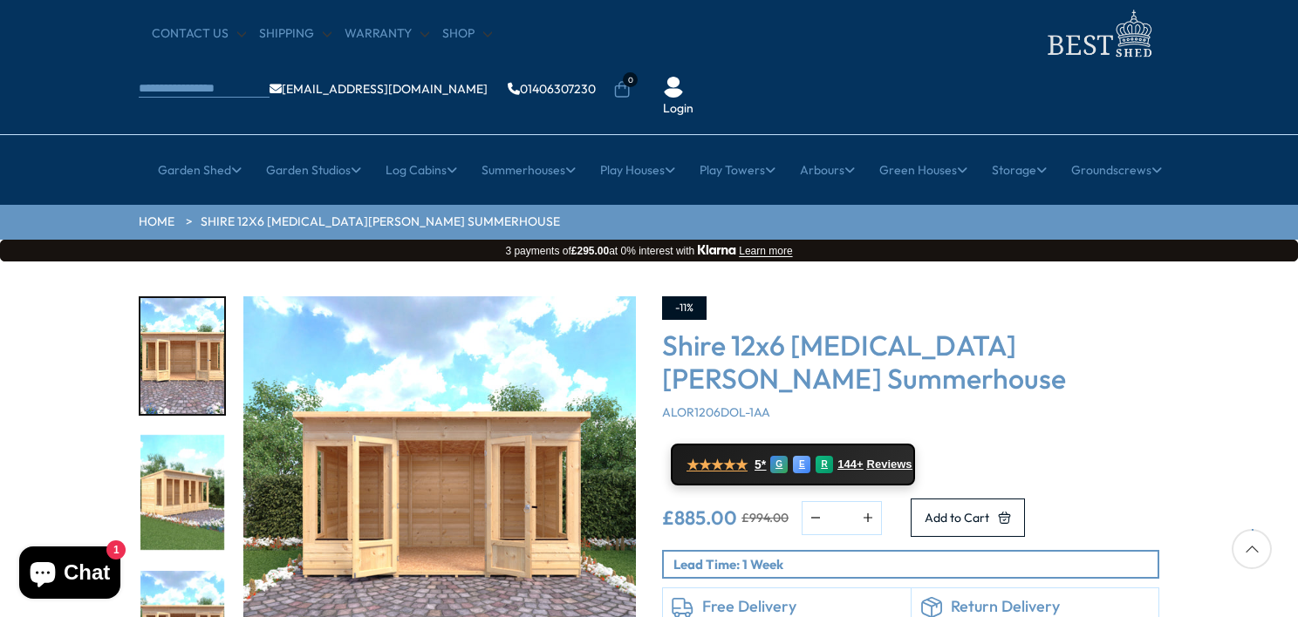
click at [490, 415] on img "1 / 9" at bounding box center [439, 492] width 392 height 392
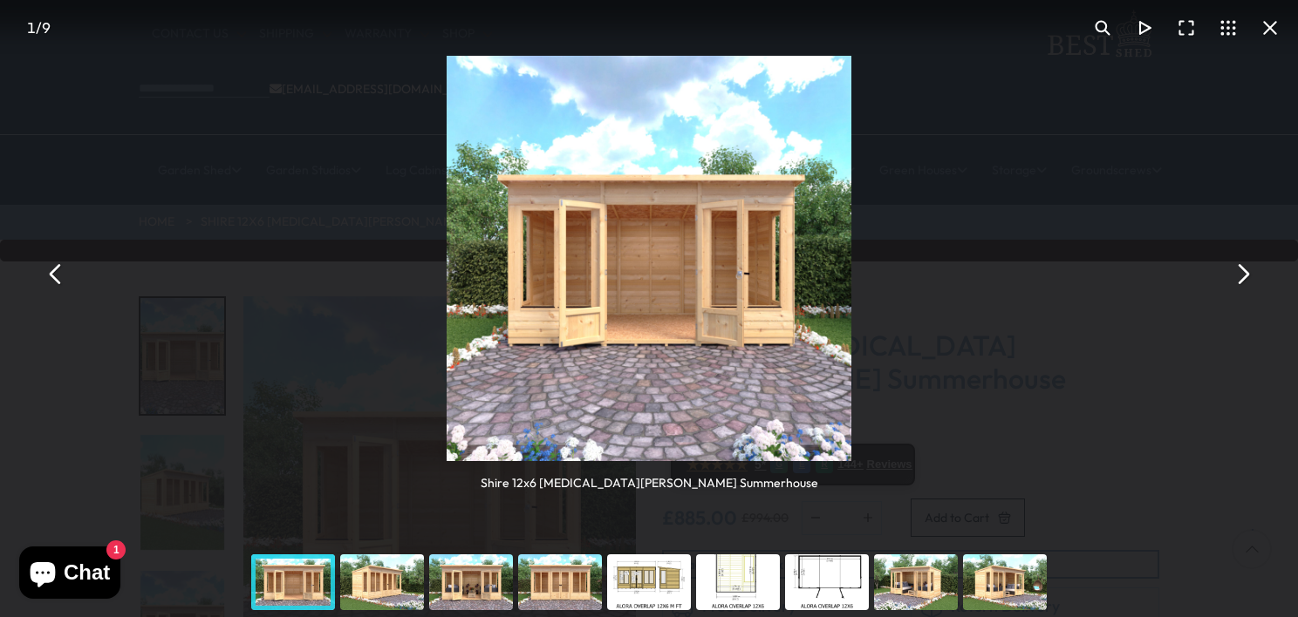
click at [1230, 35] on button "You can close this modal content with the ESC key" at bounding box center [1228, 28] width 42 height 42
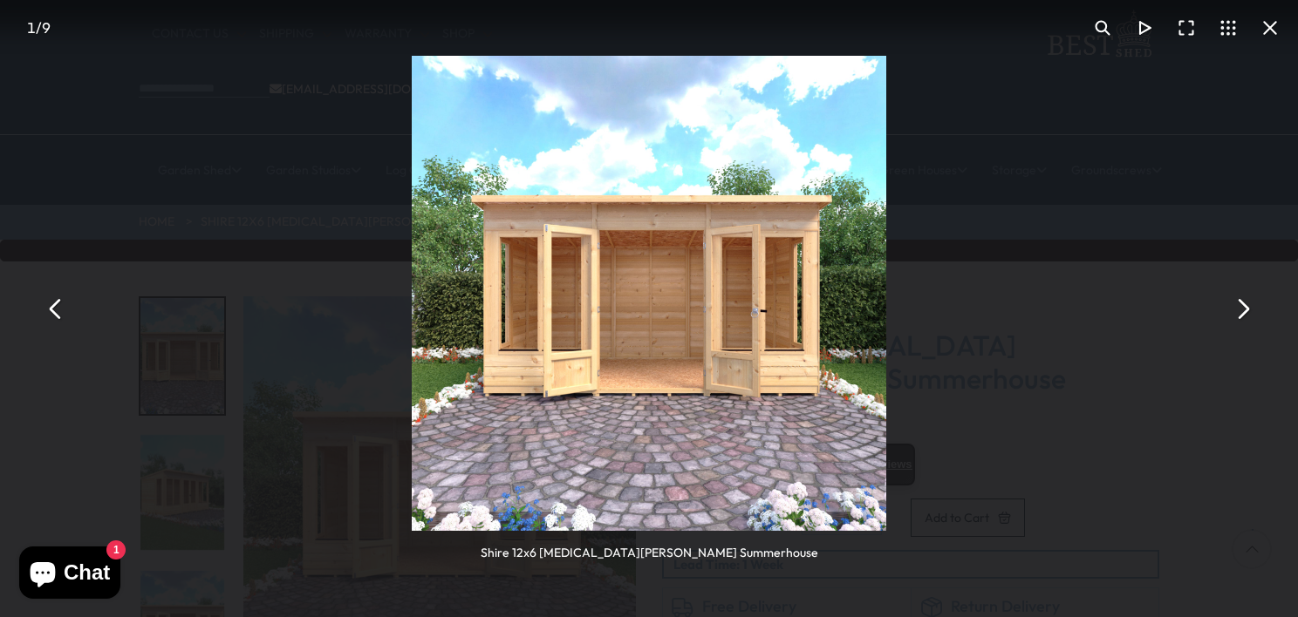
click at [1189, 28] on button "You can close this modal content with the ESC key" at bounding box center [1186, 28] width 42 height 42
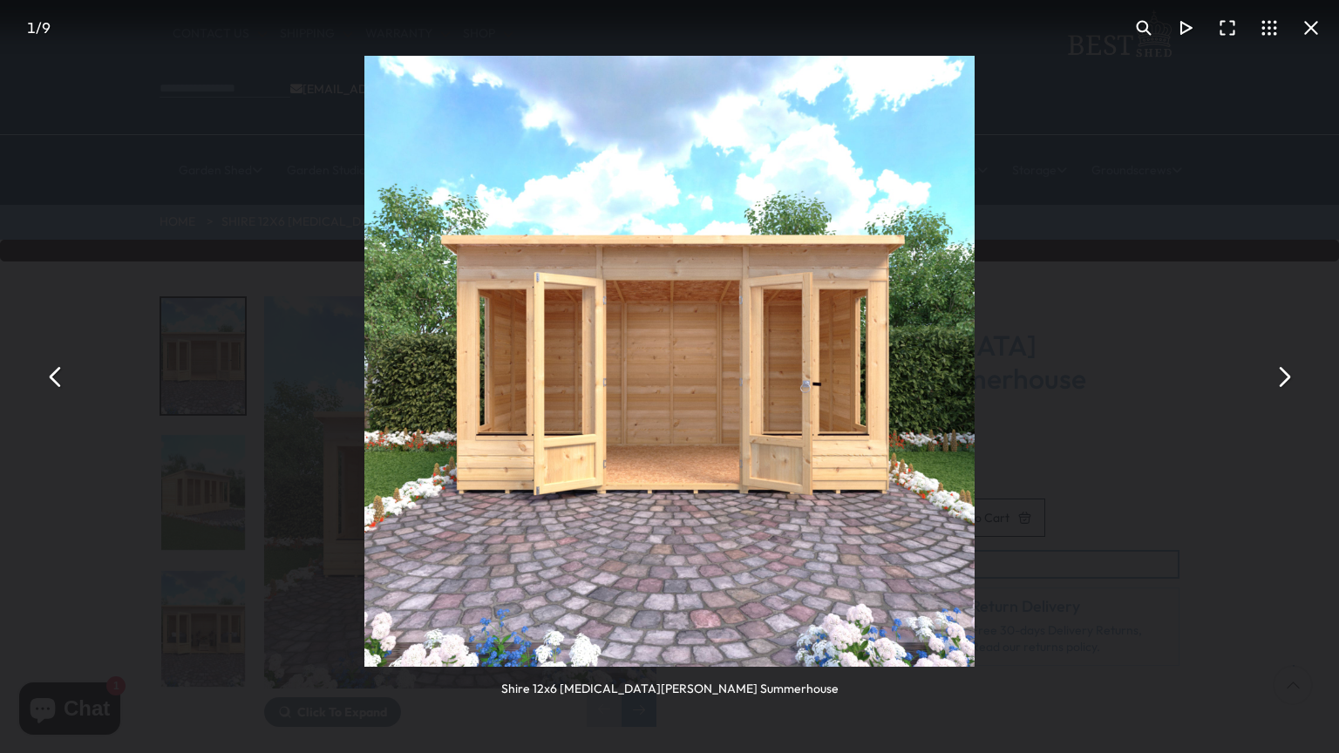
click at [1275, 31] on button "You can close this modal content with the ESC key" at bounding box center [1270, 28] width 42 height 42
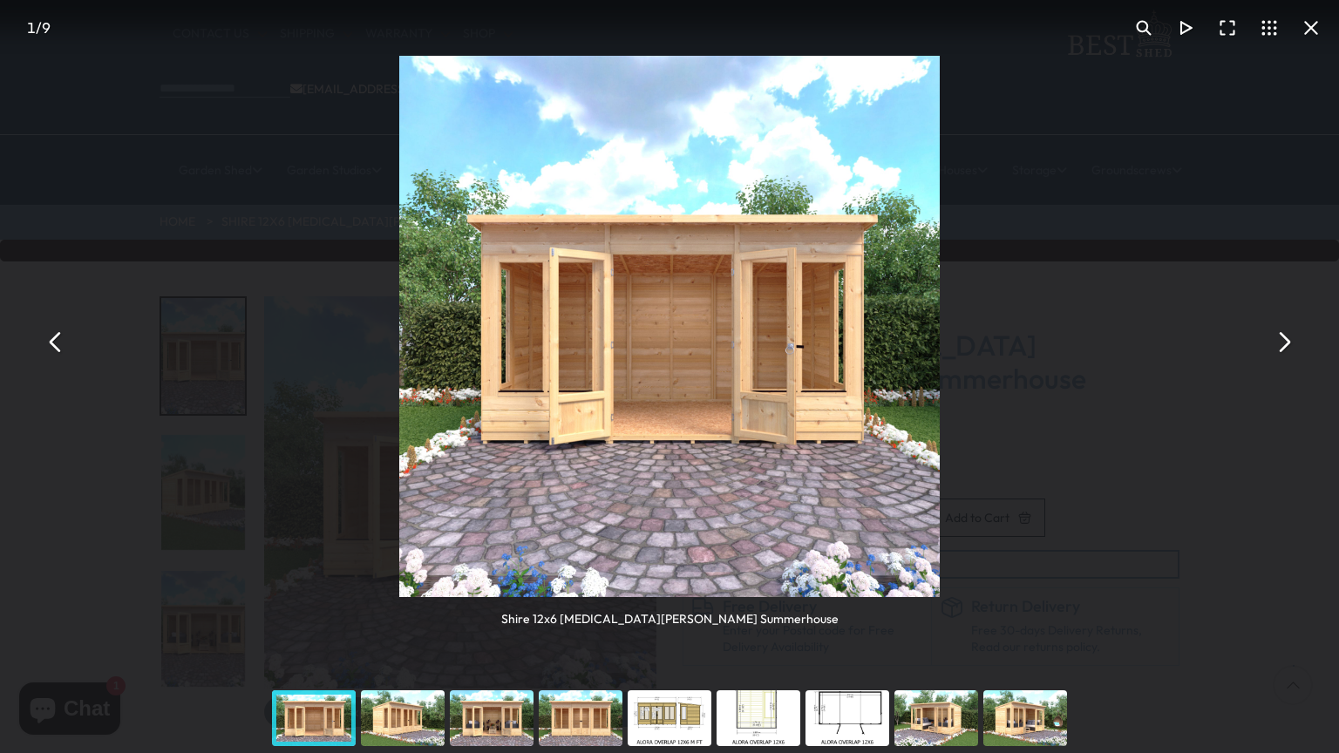
click at [751, 617] on div "You can close this modal content with the ESC key" at bounding box center [758, 719] width 89 height 70
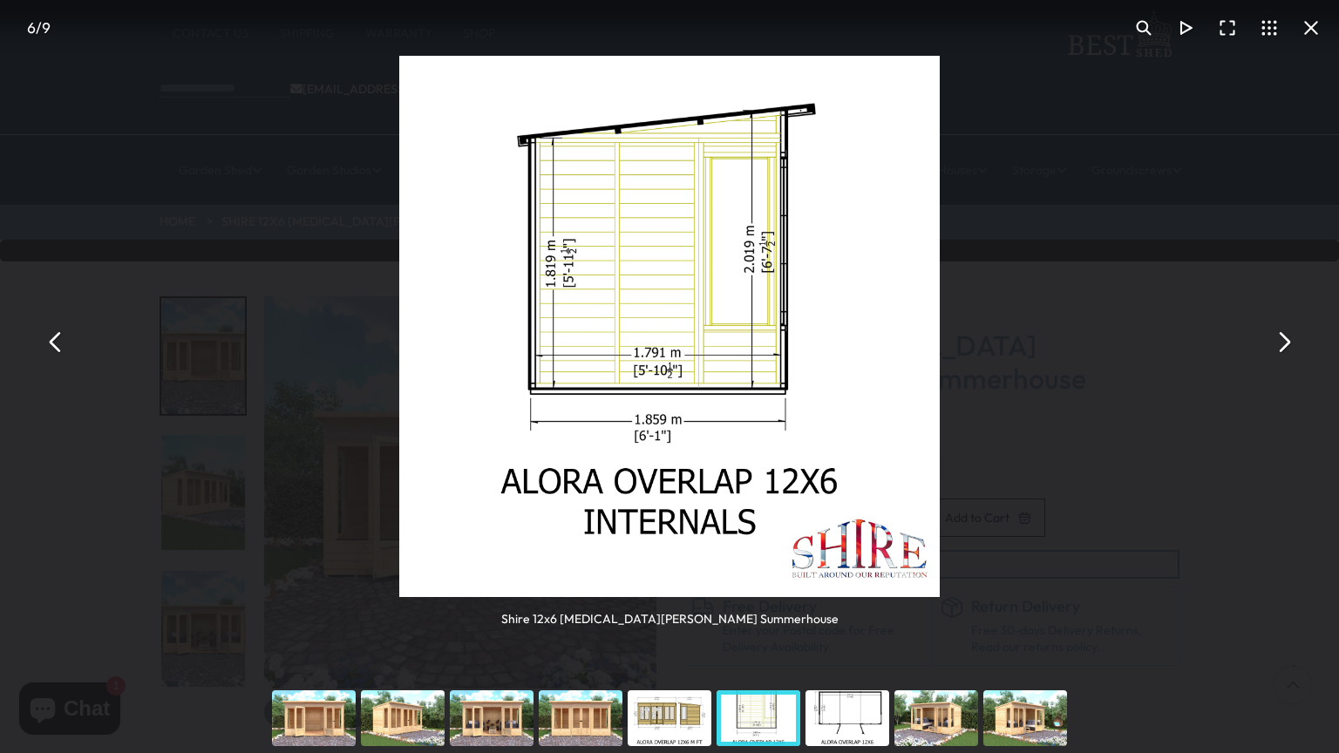
click at [836, 617] on div "You can close this modal content with the ESC key" at bounding box center [847, 719] width 89 height 70
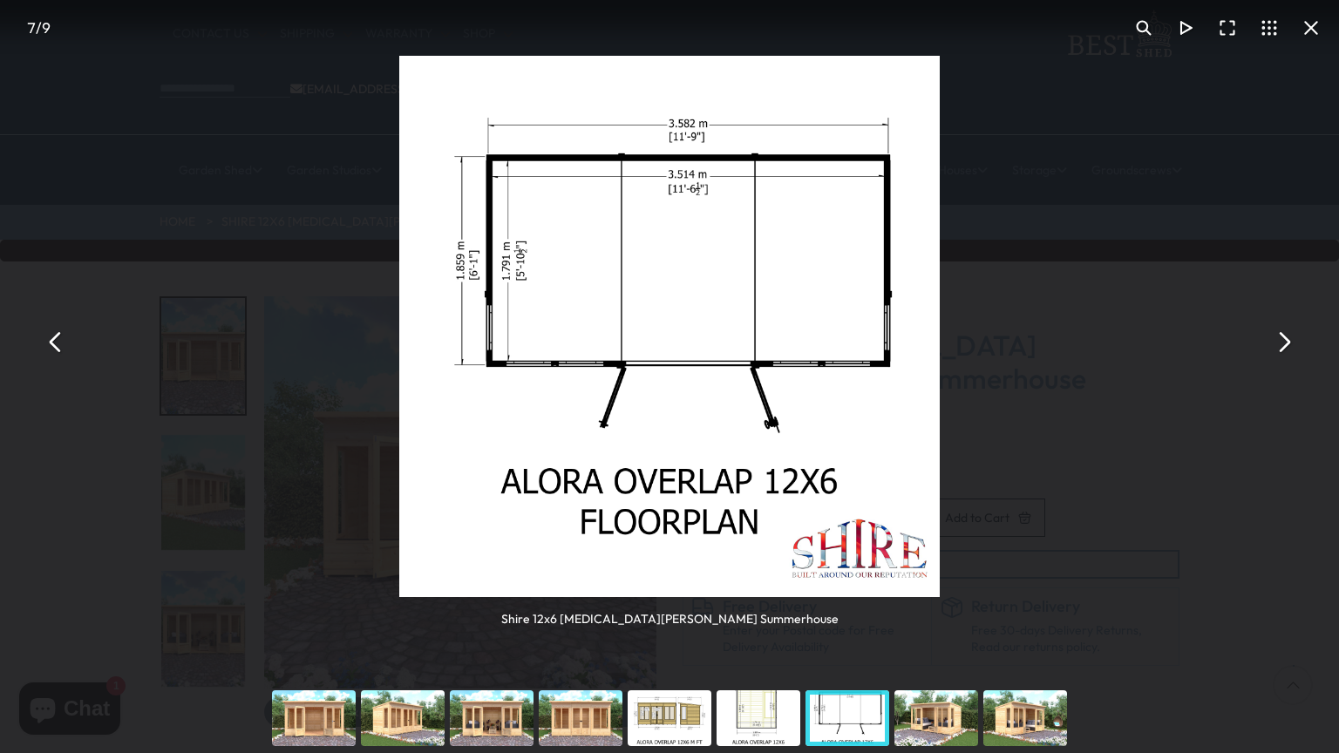
click at [668, 617] on div "You can close this modal content with the ESC key" at bounding box center [669, 719] width 89 height 70
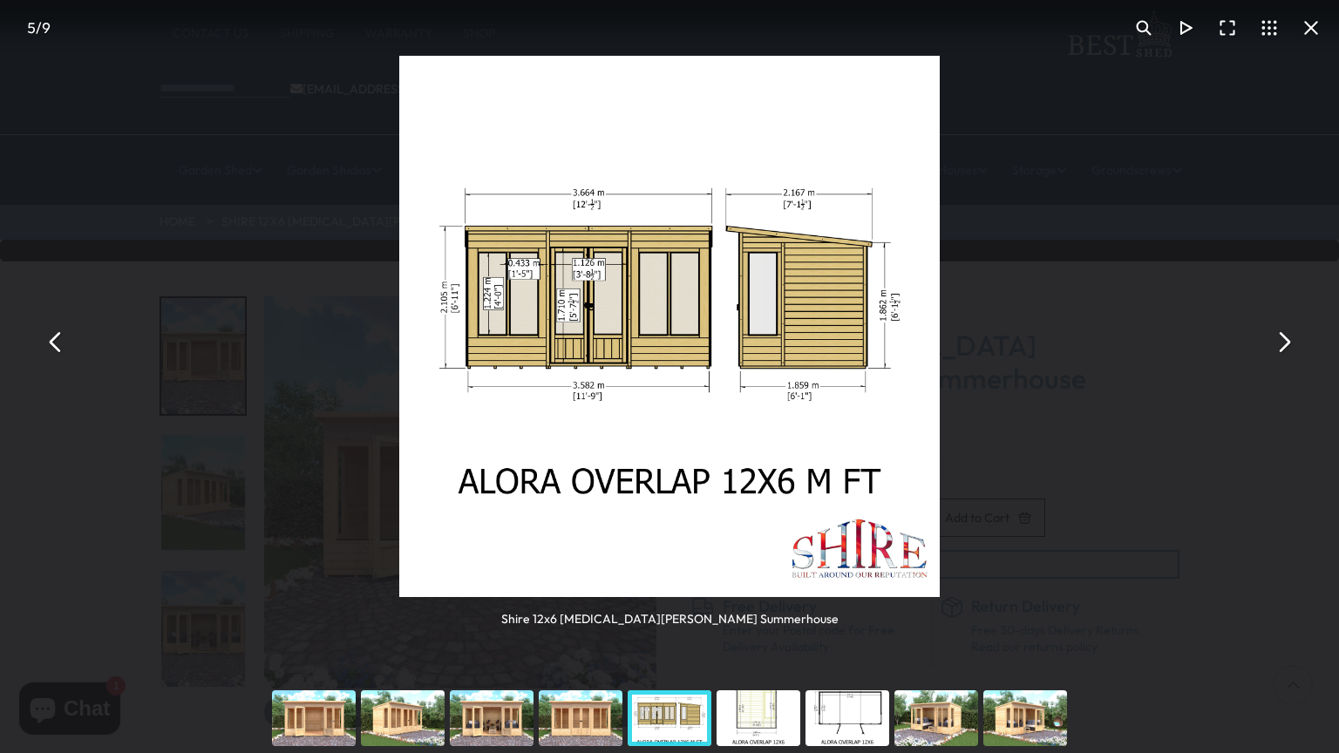
click at [942, 617] on div "You can close this modal content with the ESC key" at bounding box center [936, 719] width 89 height 70
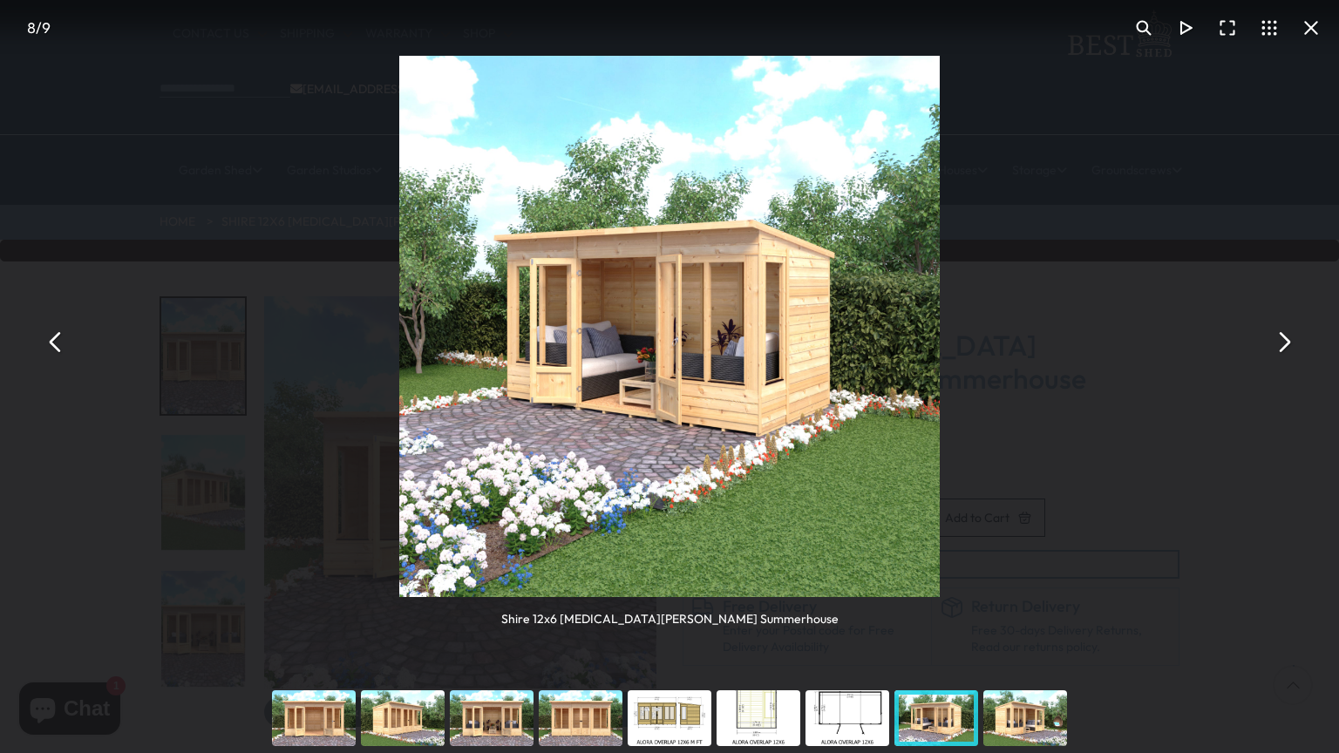
click at [1029, 617] on div "You can close this modal content with the ESC key" at bounding box center [1025, 719] width 89 height 70
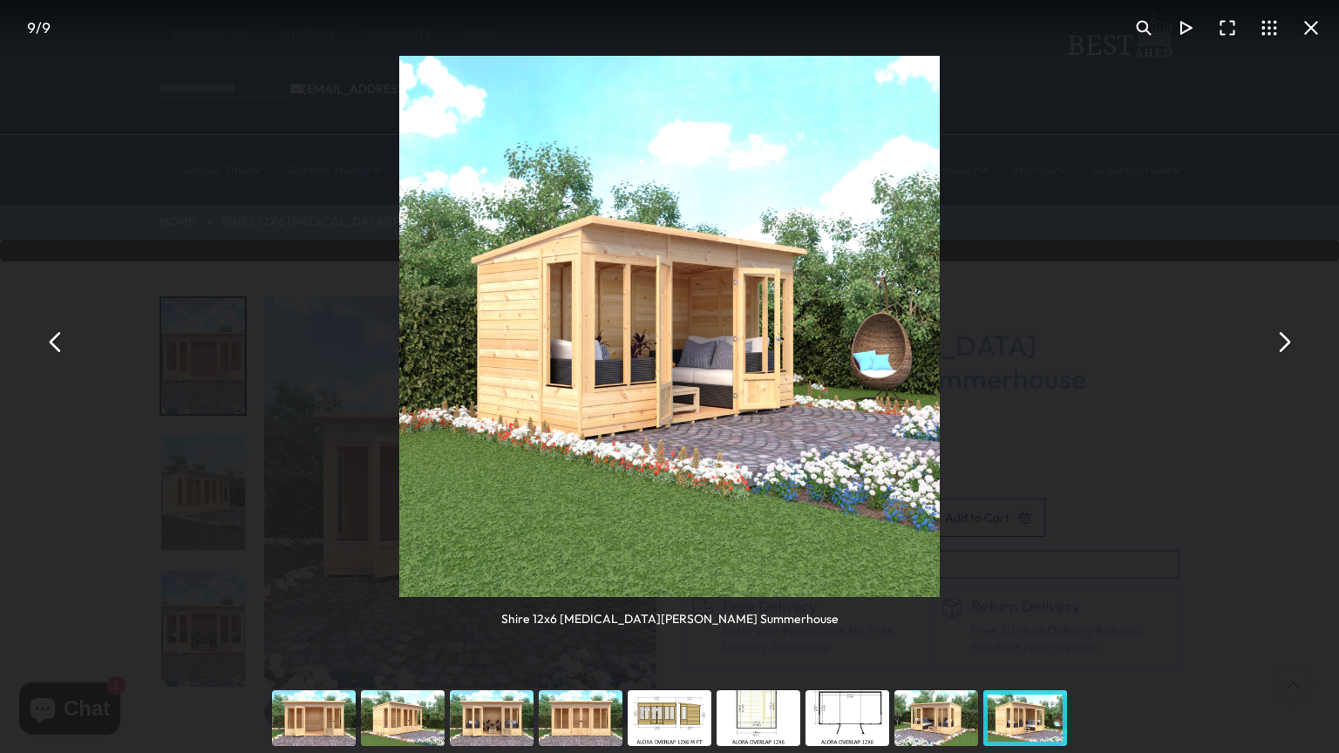
click at [670, 617] on div "You can close this modal content with the ESC key" at bounding box center [669, 719] width 89 height 70
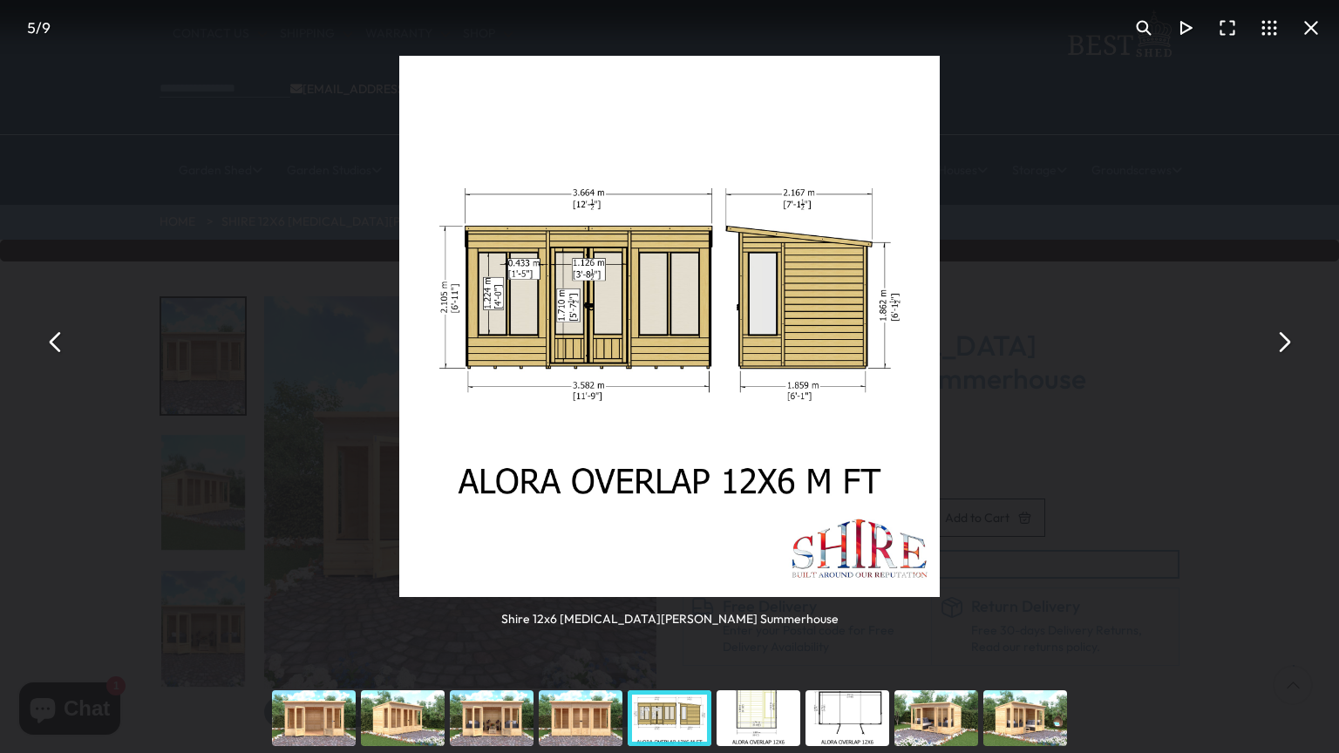
click at [1284, 343] on button "You can close this modal content with the ESC key" at bounding box center [1284, 342] width 42 height 42
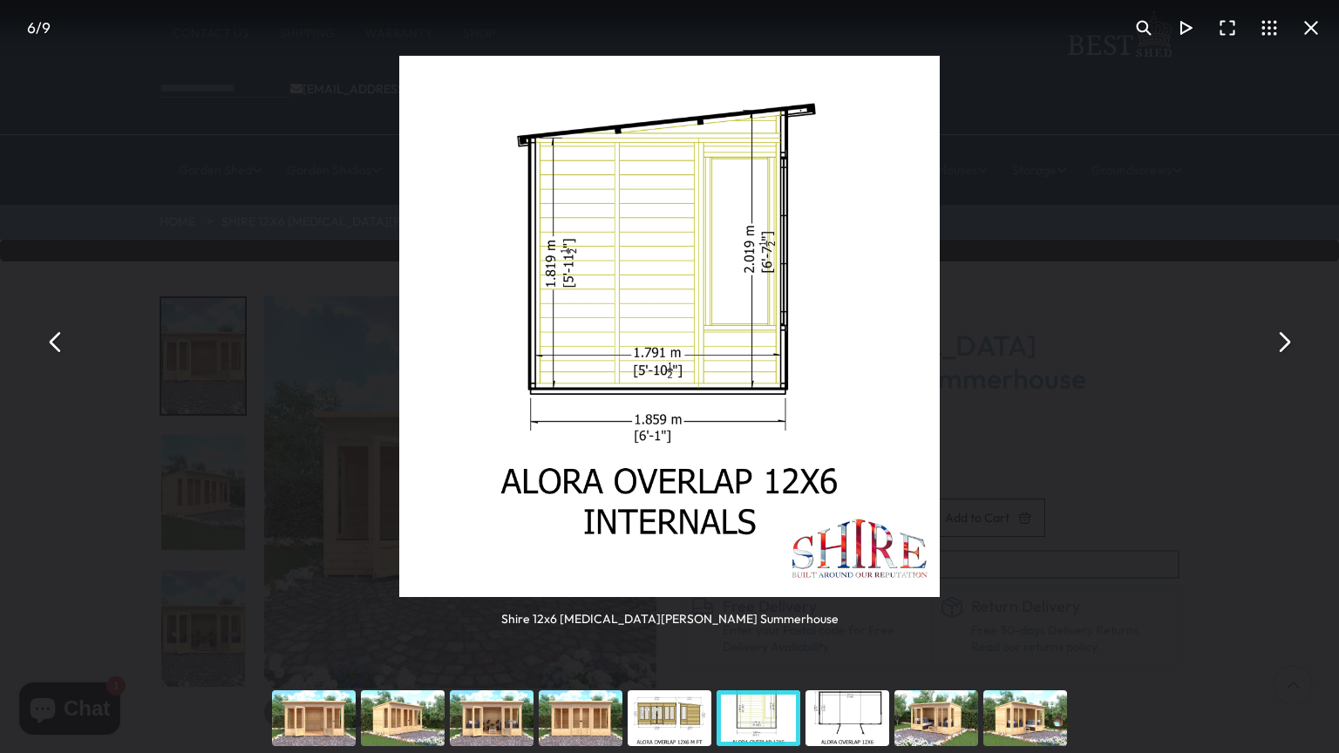
click at [1284, 342] on button "You can close this modal content with the ESC key" at bounding box center [1284, 342] width 42 height 42
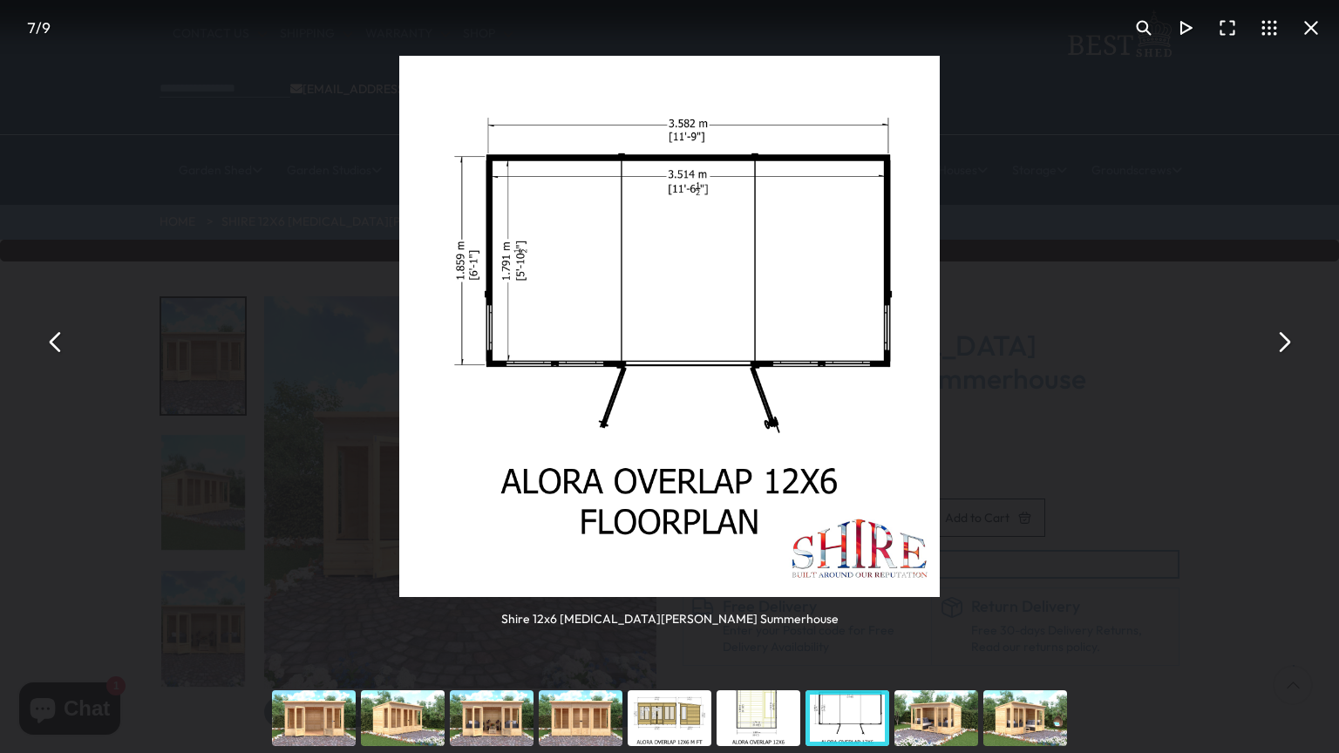
click at [1297, 28] on button "You can close this modal content with the ESC key" at bounding box center [1312, 28] width 42 height 42
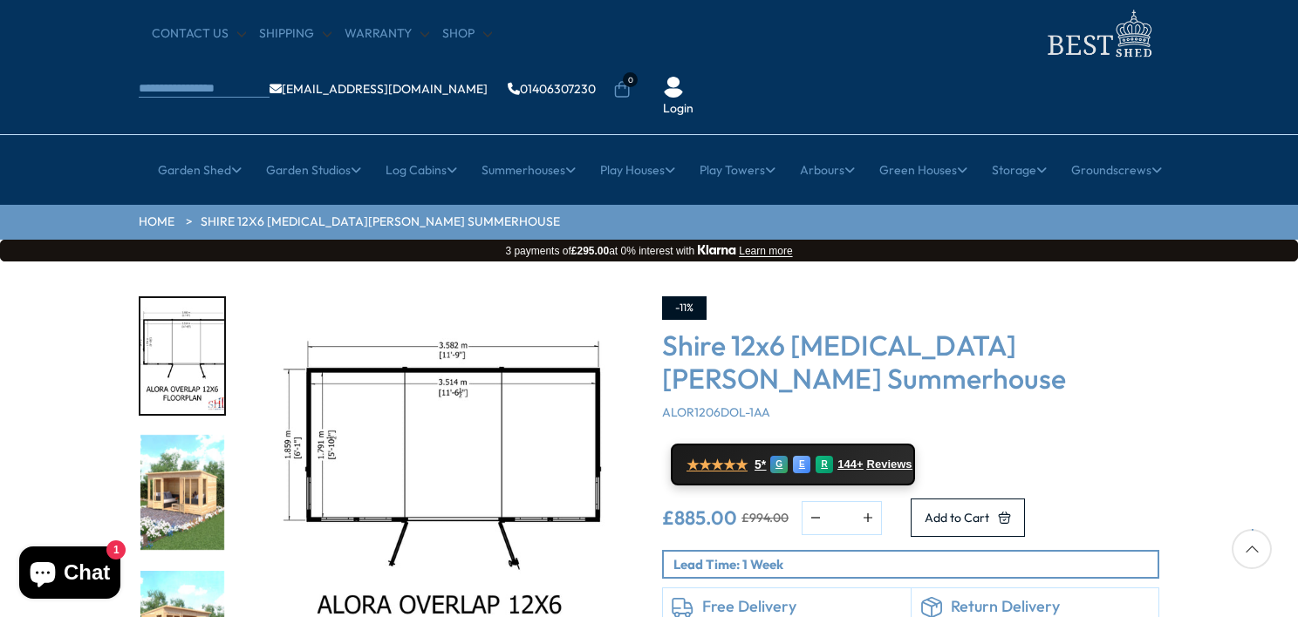
scroll to position [49, 0]
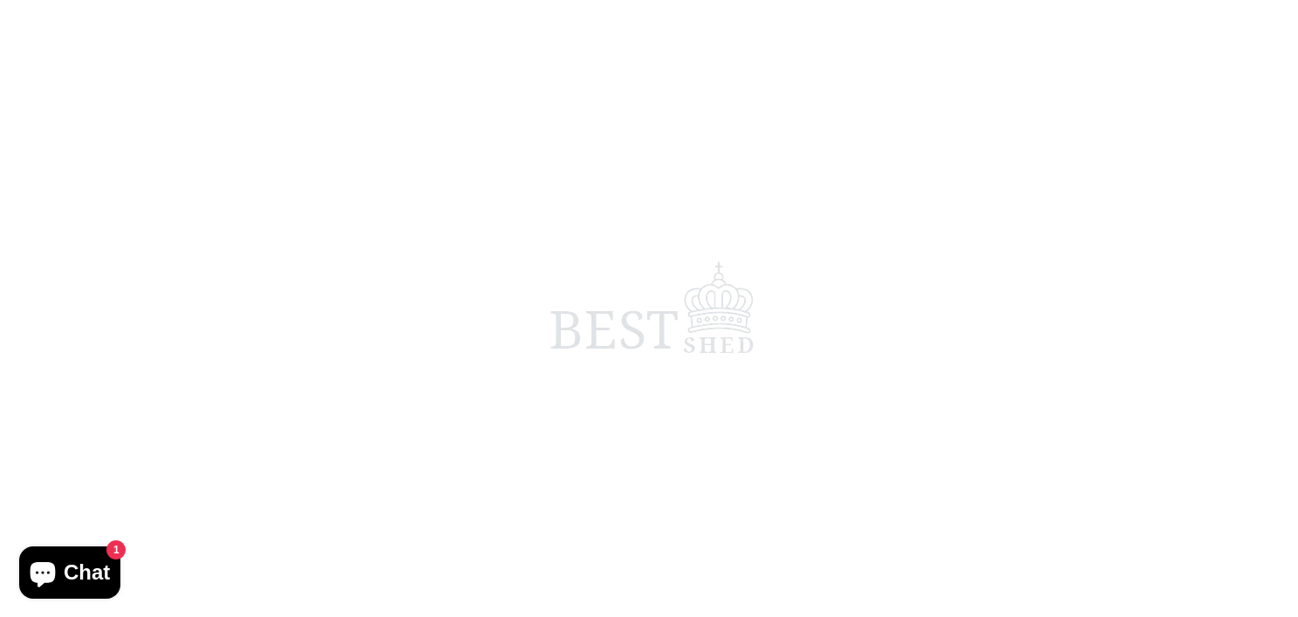
scroll to position [49, 0]
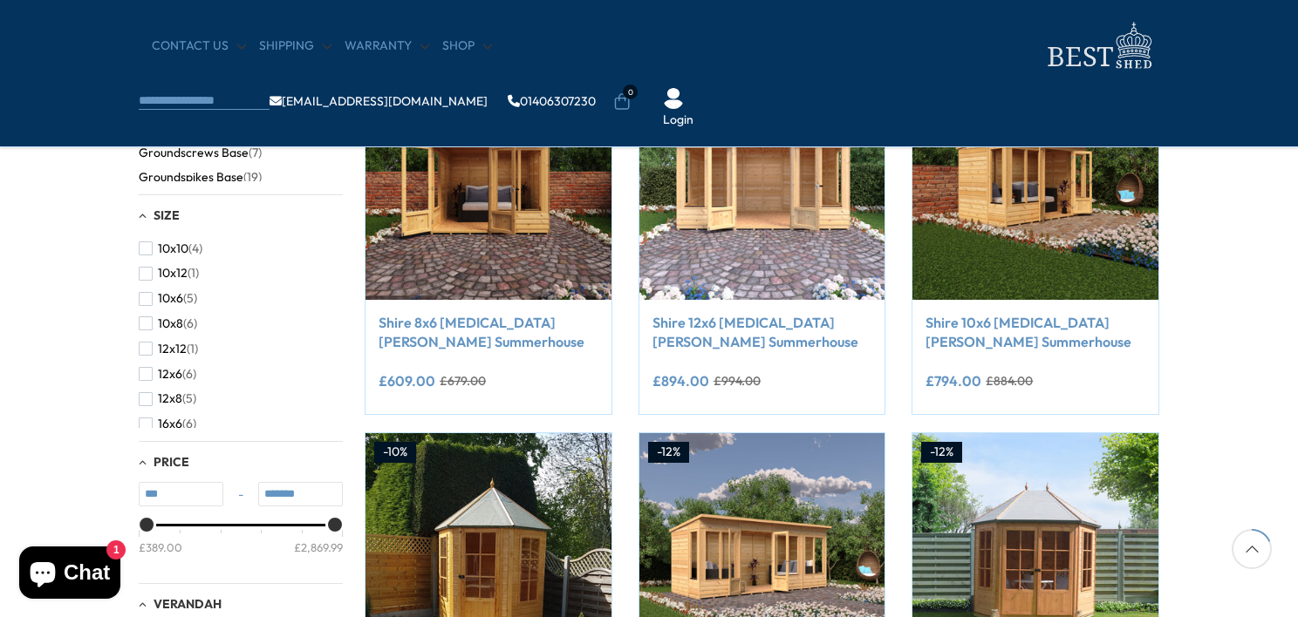
scroll to position [419, 0]
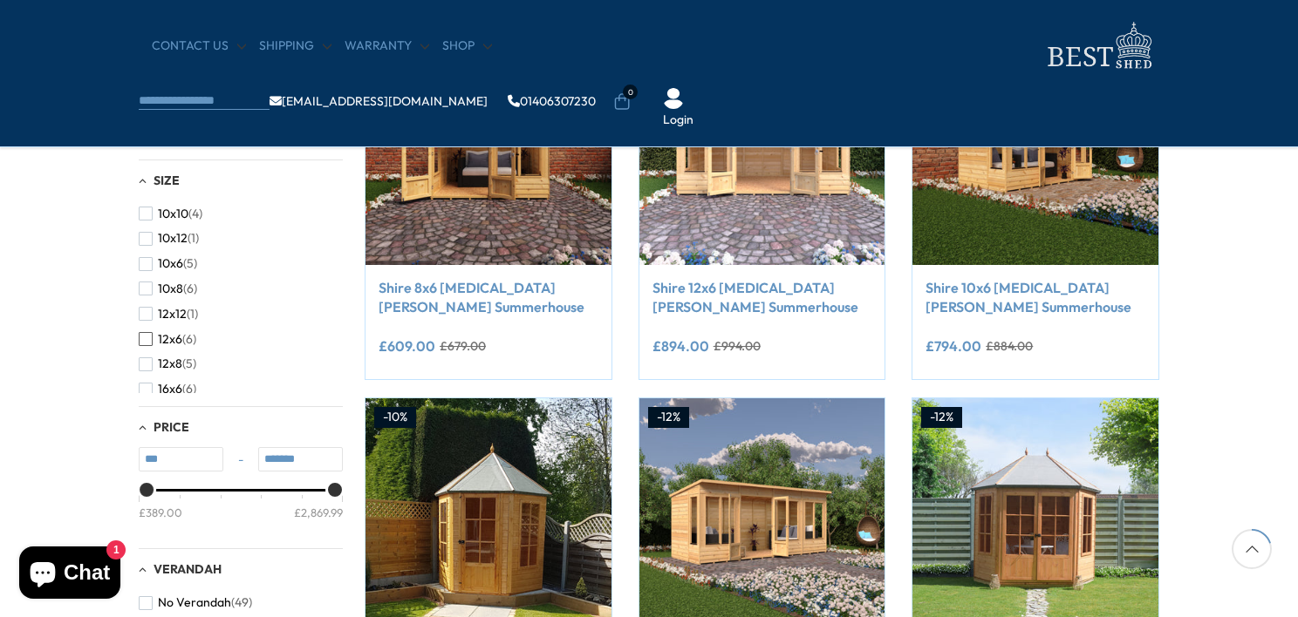
click at [167, 335] on span "12x6" at bounding box center [170, 339] width 24 height 15
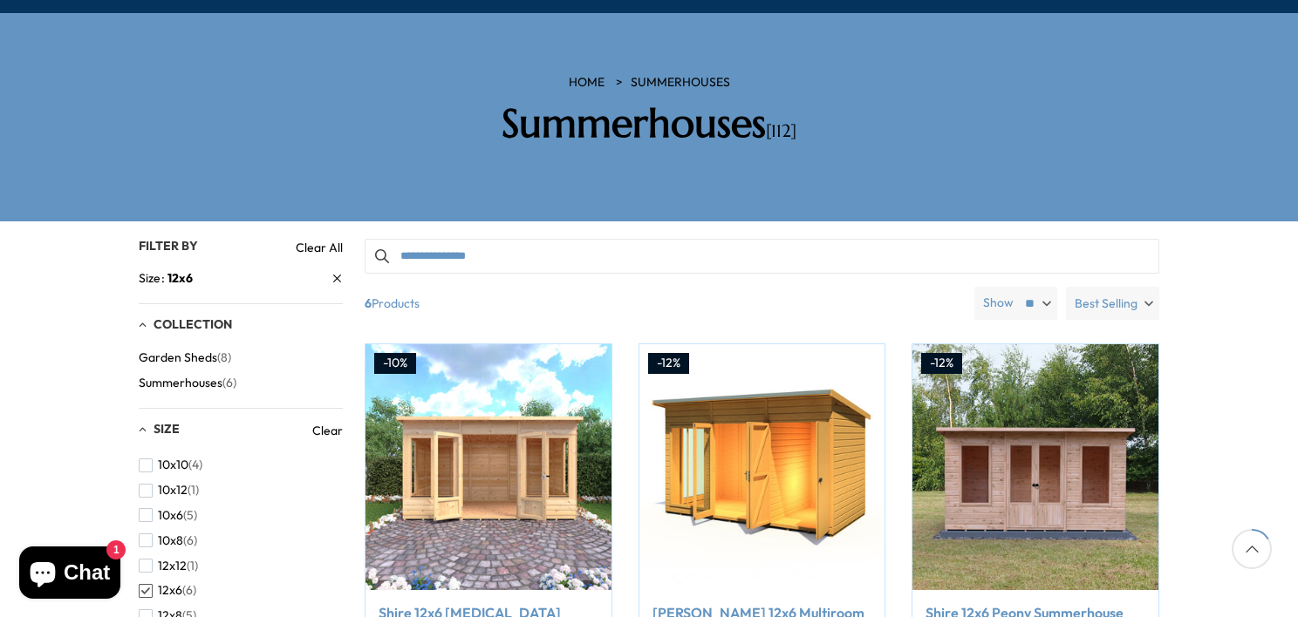
scroll to position [279, 0]
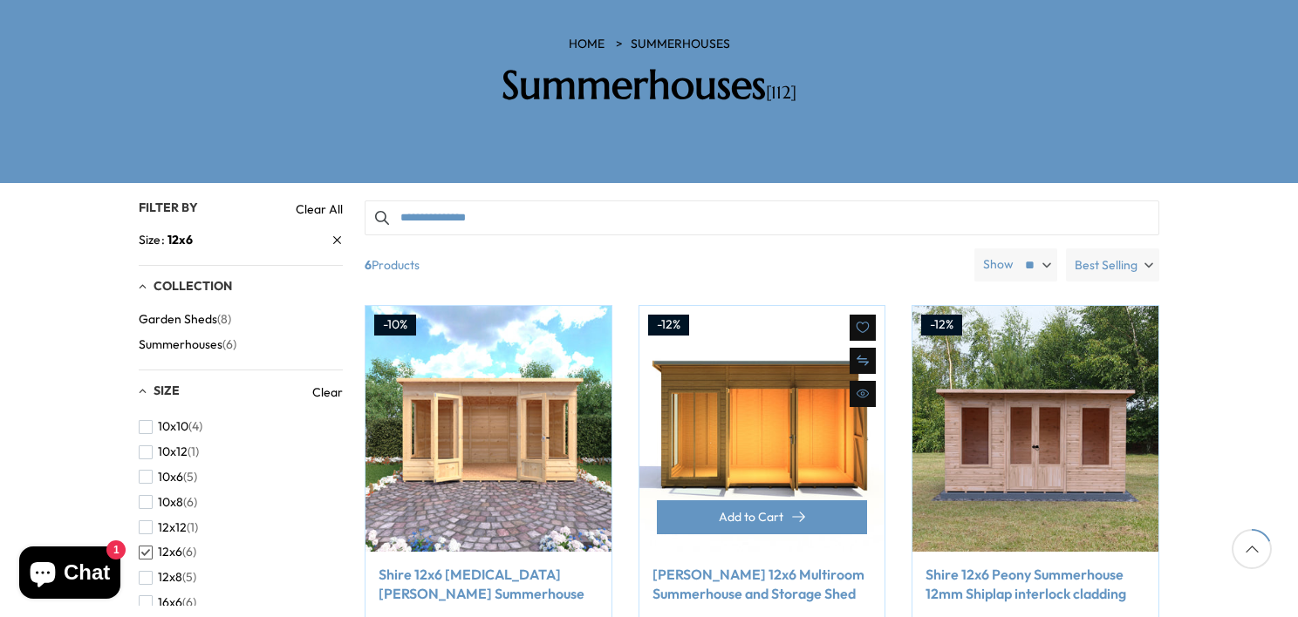
click at [794, 419] on img at bounding box center [762, 429] width 246 height 246
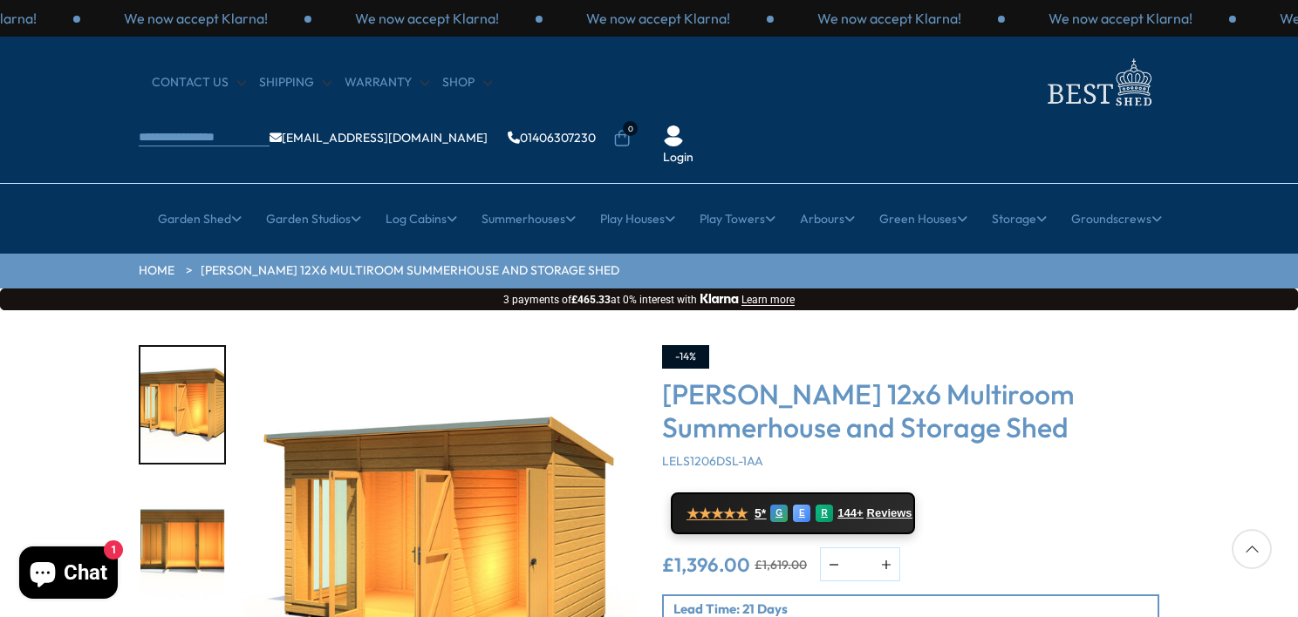
click at [177, 484] on img "2 / 8" at bounding box center [182, 542] width 84 height 116
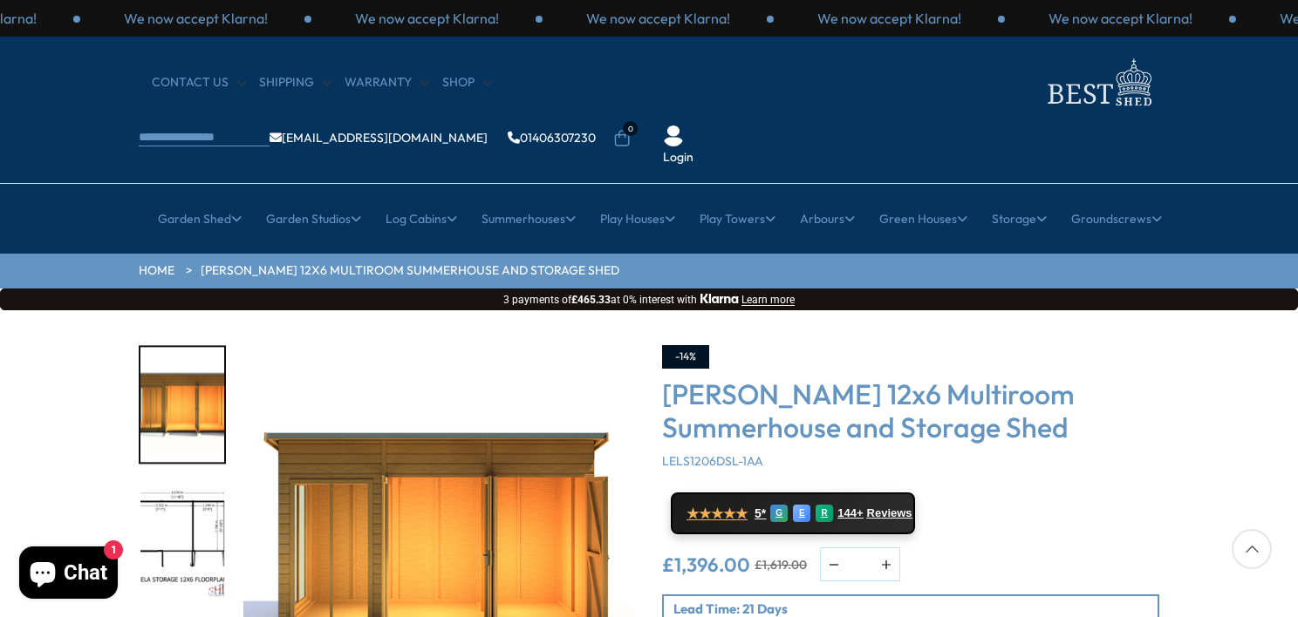
click at [194, 484] on img "3 / 8" at bounding box center [182, 542] width 84 height 116
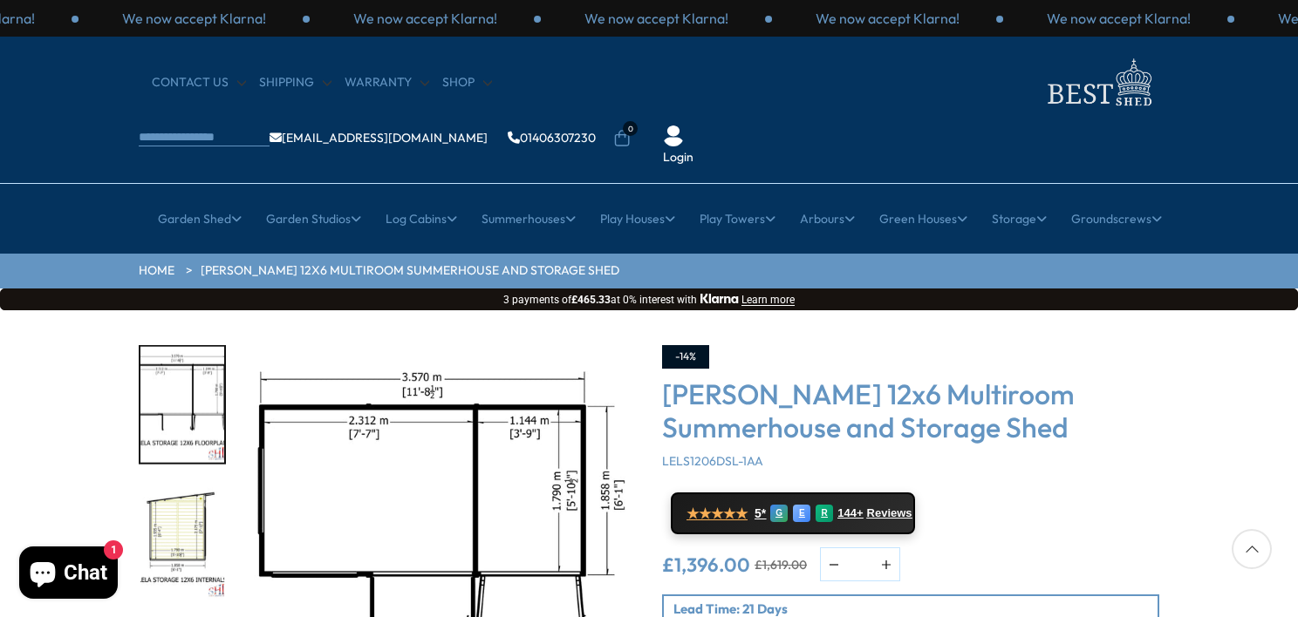
drag, startPoint x: 359, startPoint y: 398, endPoint x: 49, endPoint y: 337, distance: 316.2
click at [49, 337] on div "Click To Expand Click To Expand Click To Expand Click To Expand Click To Expand…" at bounding box center [649, 573] width 1298 height 527
click at [523, 414] on img "3 / 8" at bounding box center [439, 541] width 392 height 392
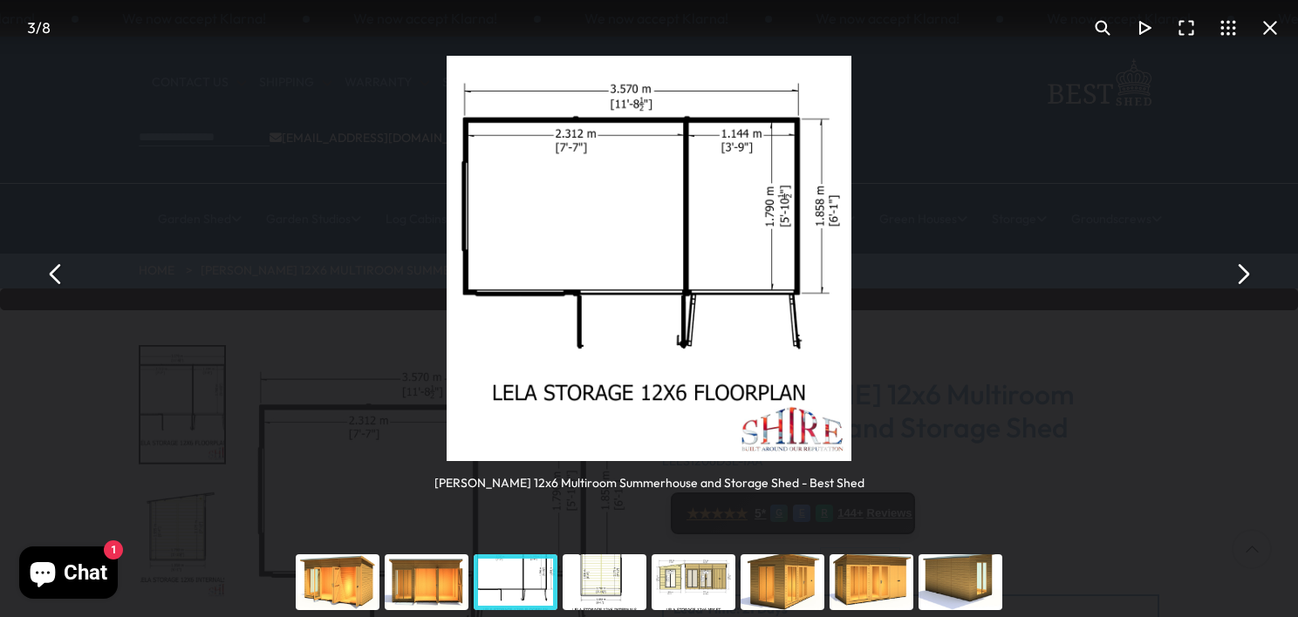
click at [624, 292] on img "You can close this modal content with the ESC key" at bounding box center [649, 259] width 406 height 406
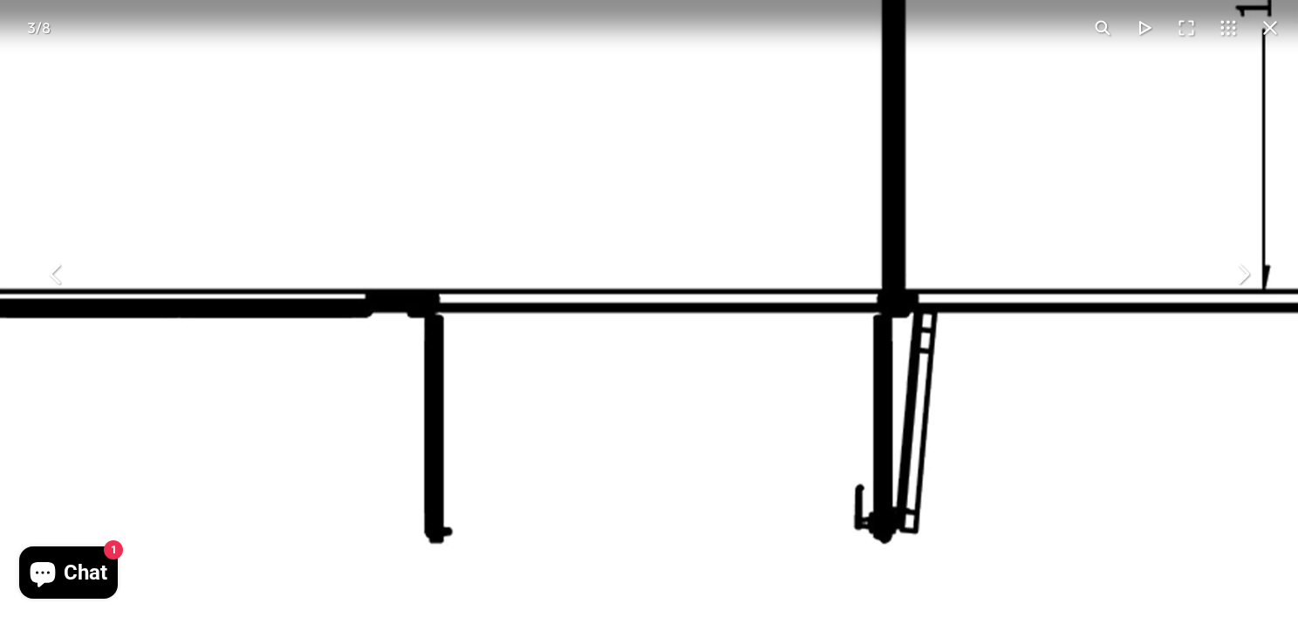
click at [630, 303] on img "You can close this modal content with the ESC key" at bounding box center [733, 155] width 1744 height 1744
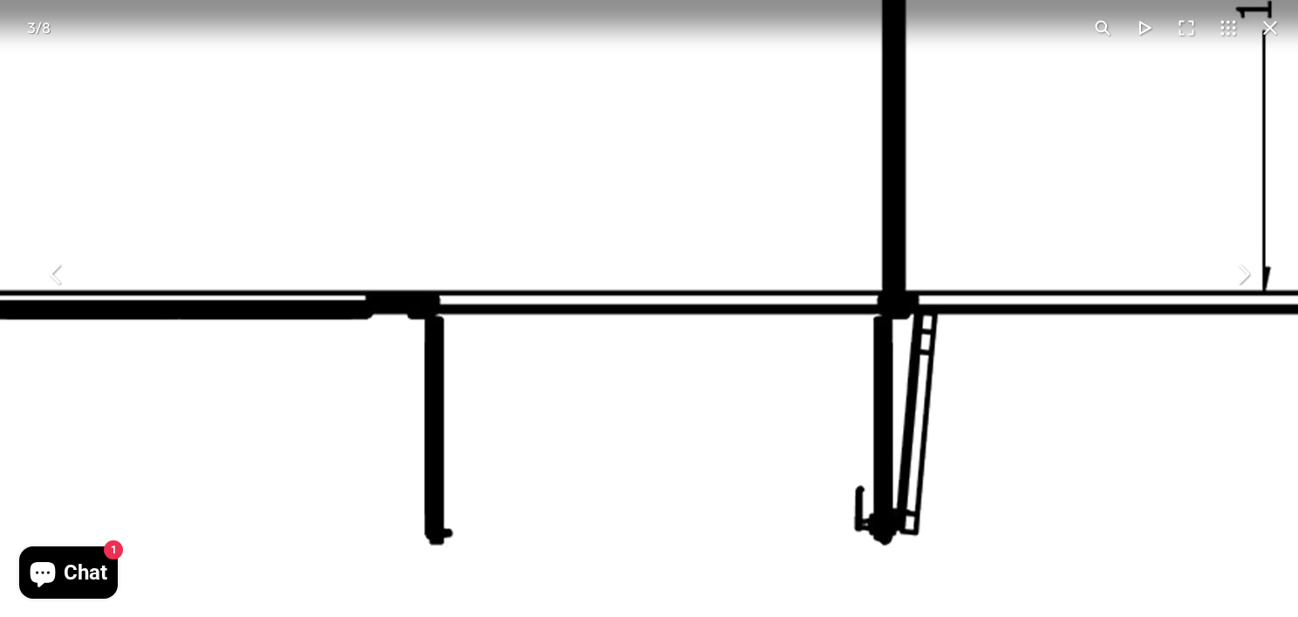
click at [890, 143] on img "You can close this modal content with the ESC key" at bounding box center [734, 157] width 1744 height 1744
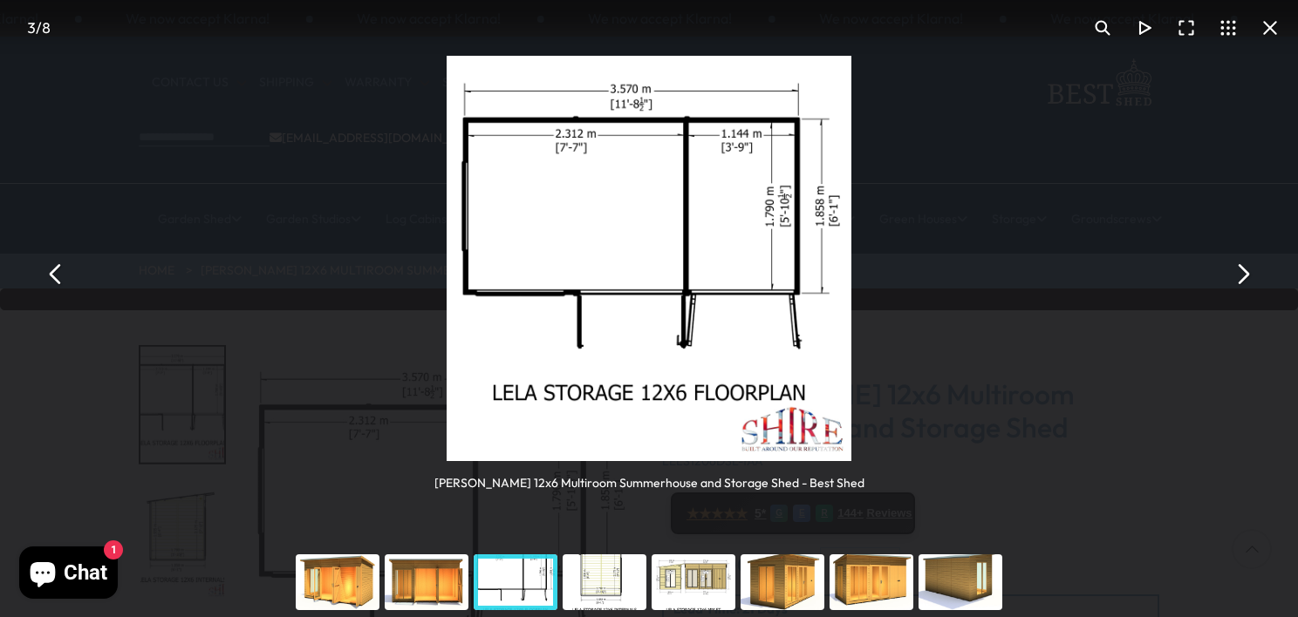
click at [626, 576] on div "You can close this modal content with the ESC key" at bounding box center [604, 583] width 89 height 70
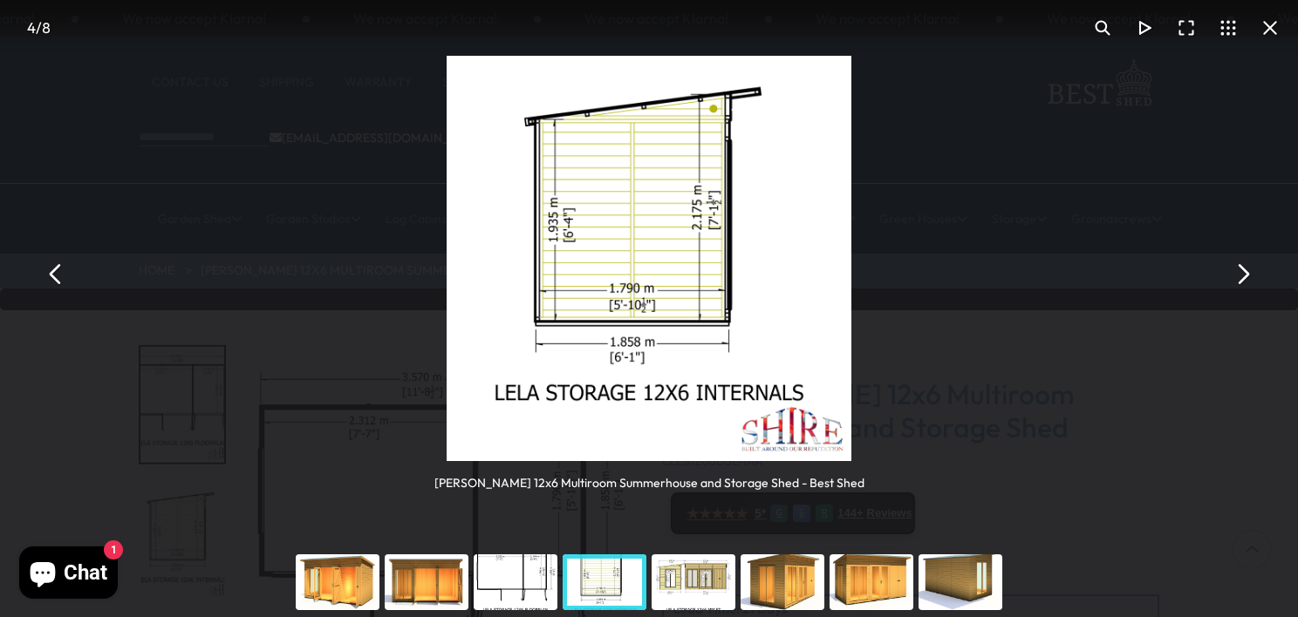
click at [674, 580] on div "You can close this modal content with the ESC key" at bounding box center [693, 583] width 89 height 70
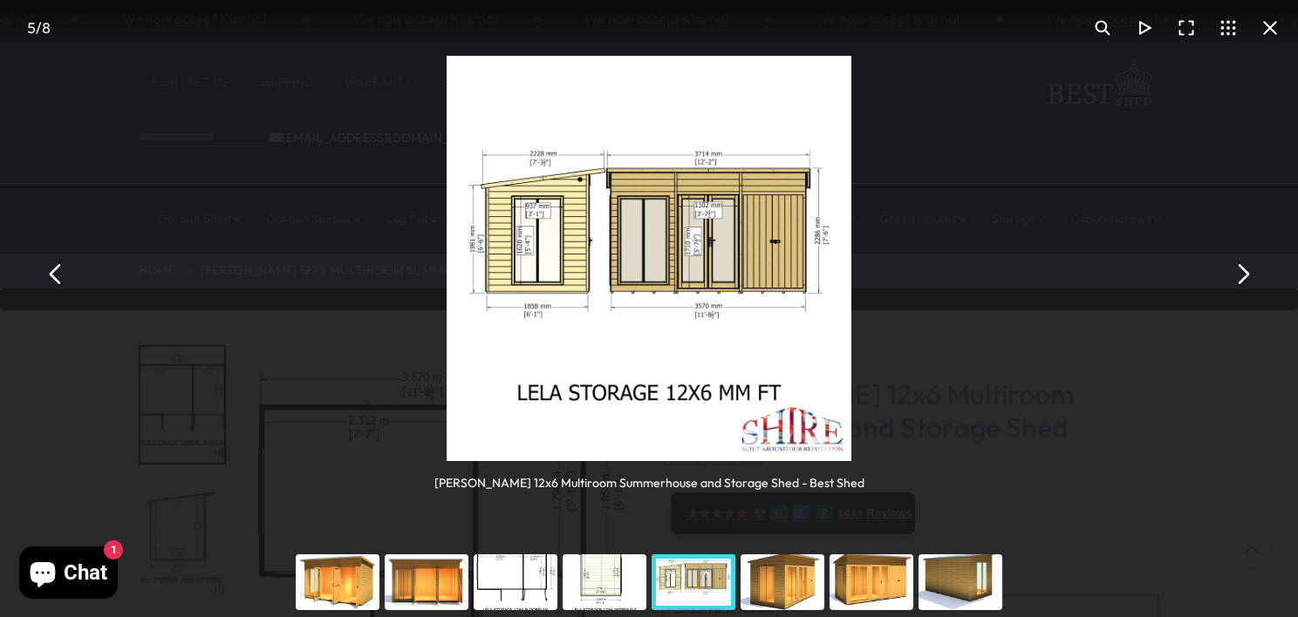
click at [351, 579] on div "You can close this modal content with the ESC key" at bounding box center [337, 583] width 89 height 70
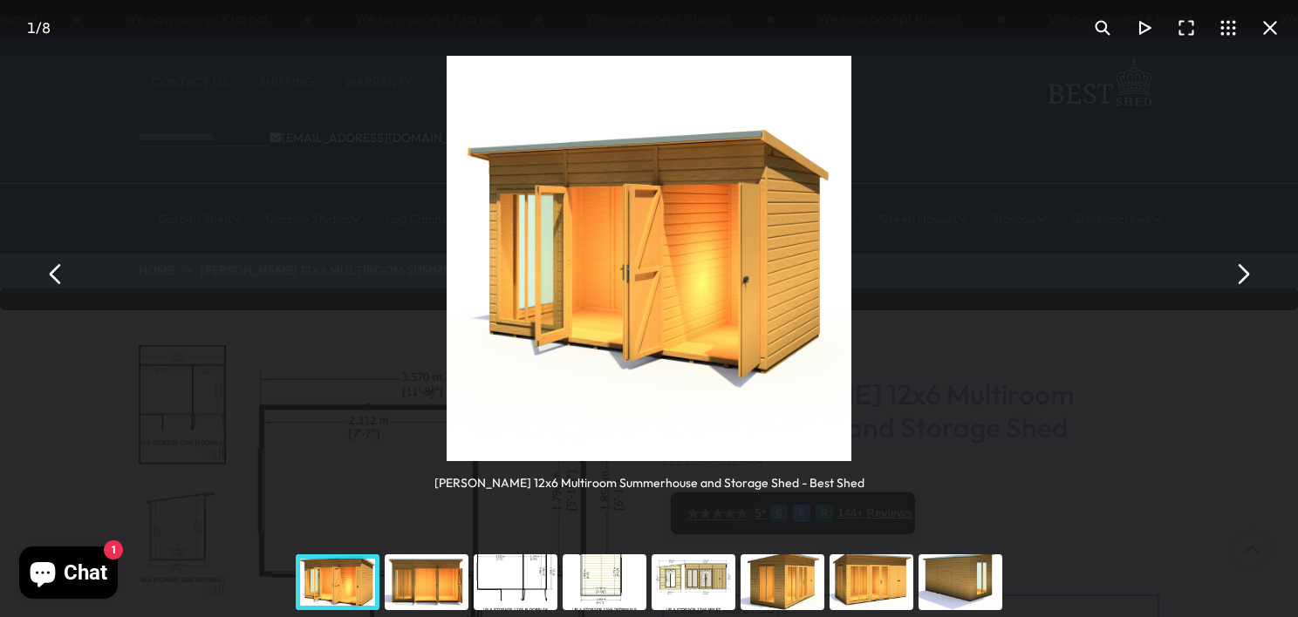
click at [551, 256] on img "You can close this modal content with the ESC key" at bounding box center [649, 259] width 406 height 406
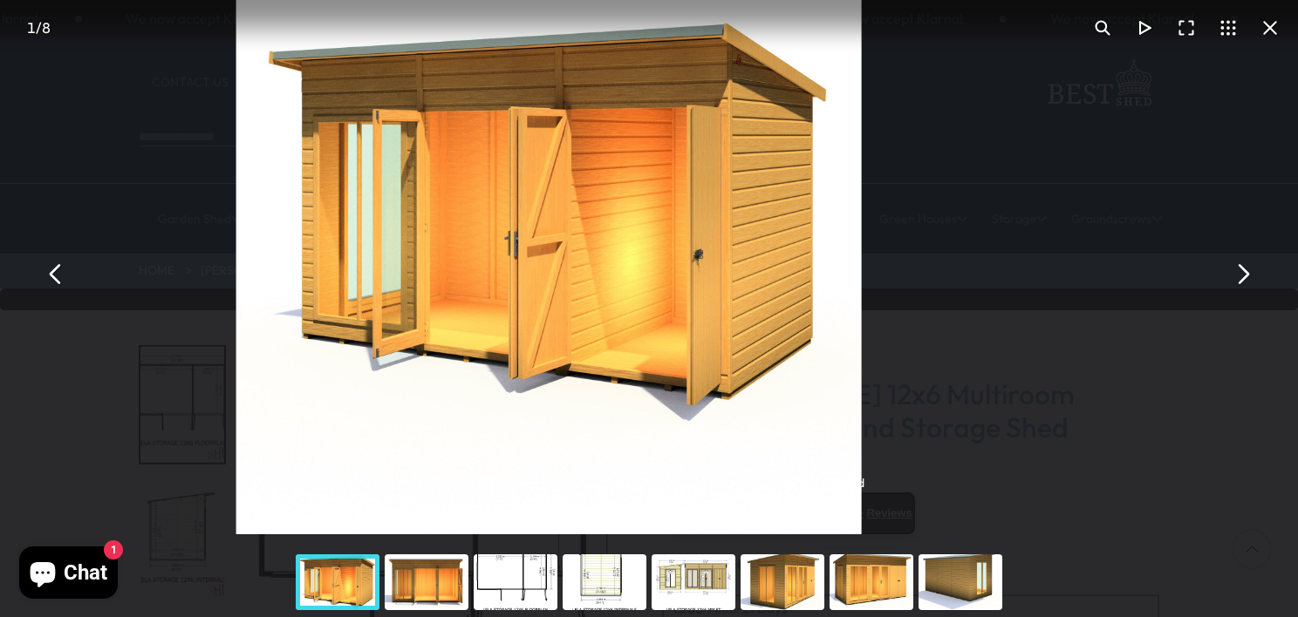
click at [1249, 284] on button "You can close this modal content with the ESC key" at bounding box center [1242, 274] width 42 height 42
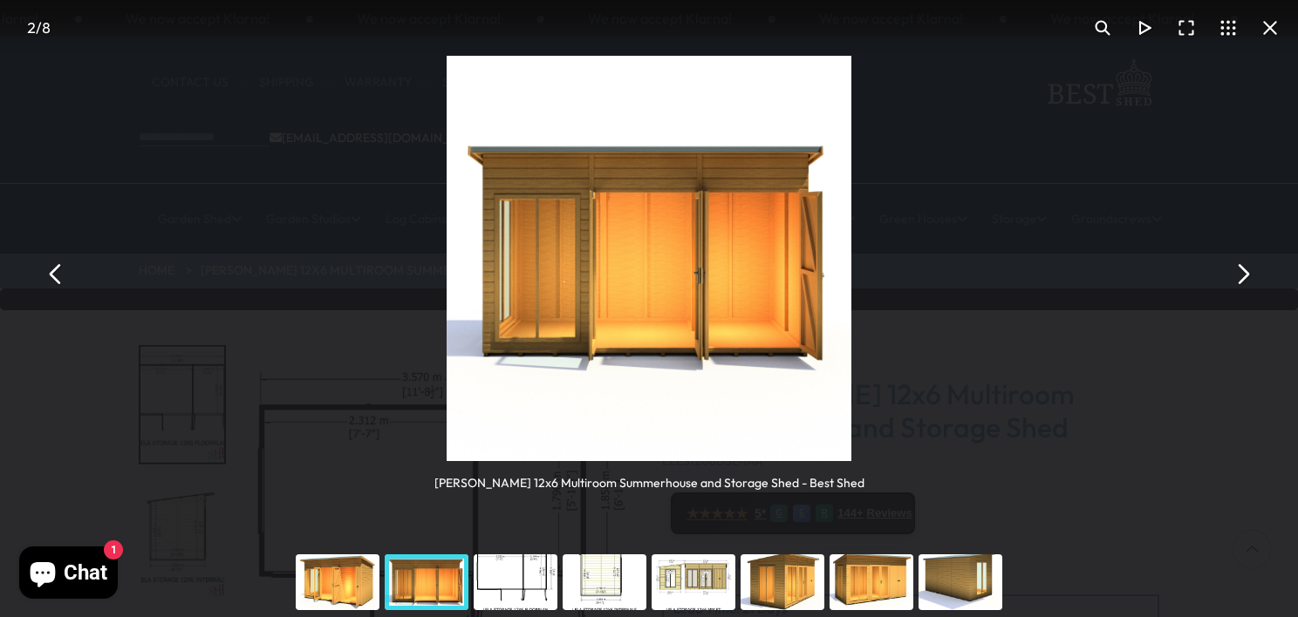
click at [59, 279] on button "You can close this modal content with the ESC key" at bounding box center [56, 274] width 42 height 42
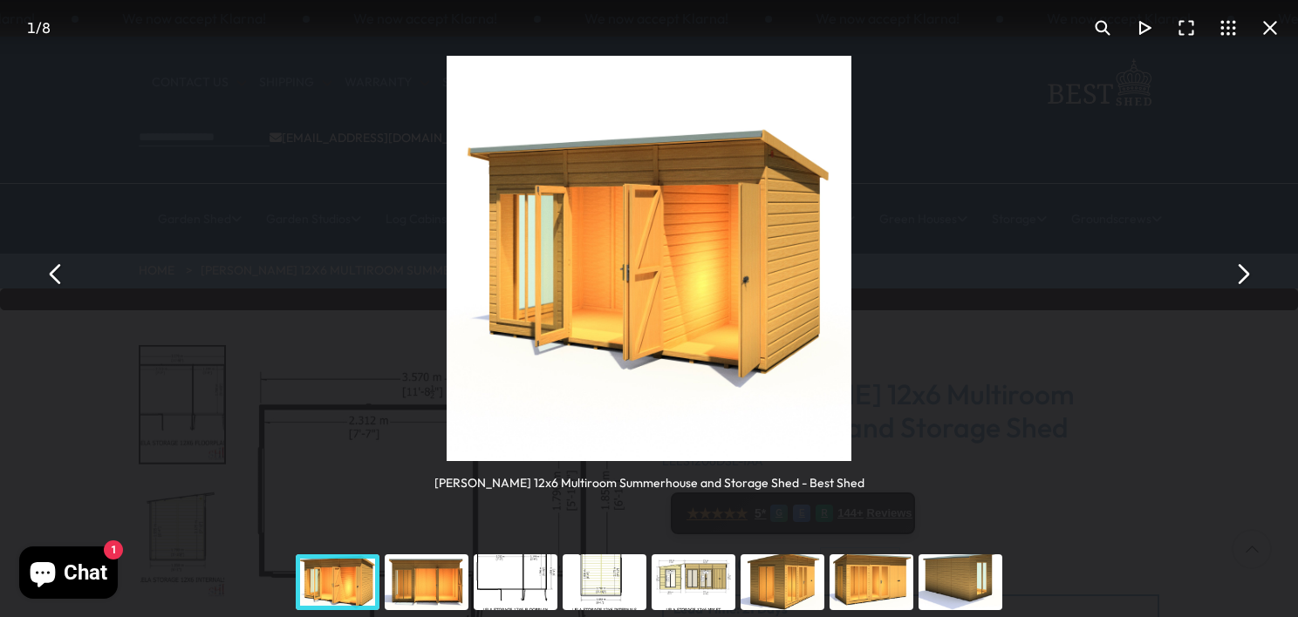
click at [418, 576] on div "You can close this modal content with the ESC key" at bounding box center [426, 583] width 89 height 70
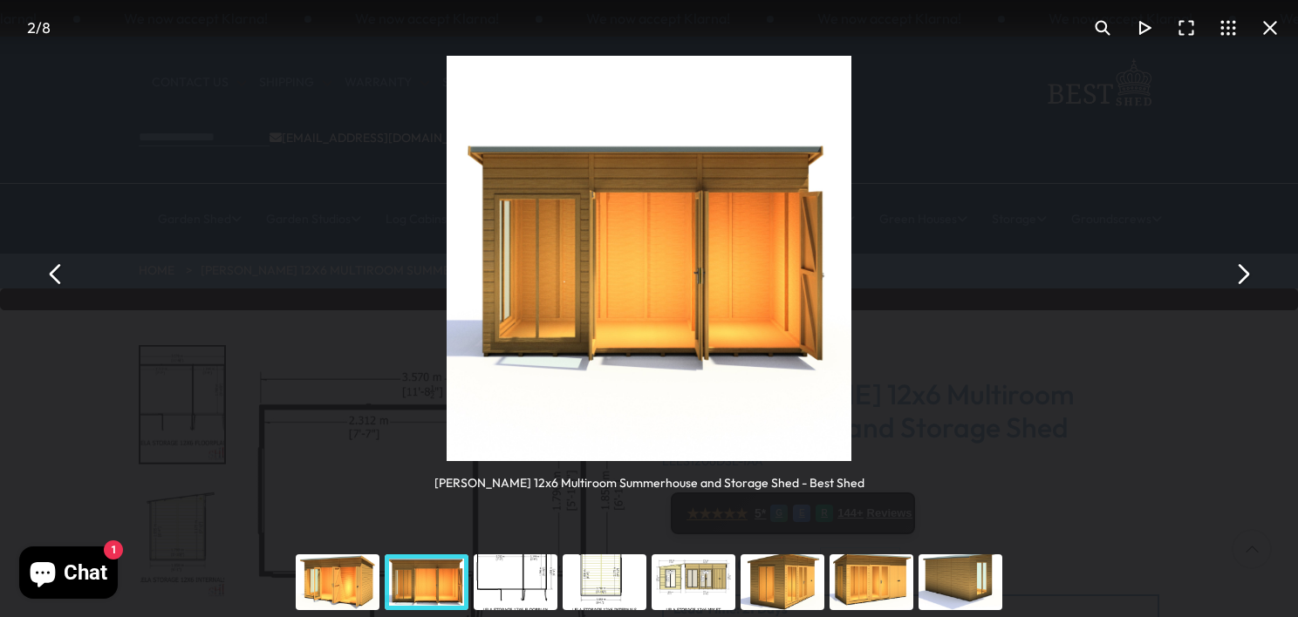
click at [578, 574] on div "You can close this modal content with the ESC key" at bounding box center [604, 583] width 89 height 70
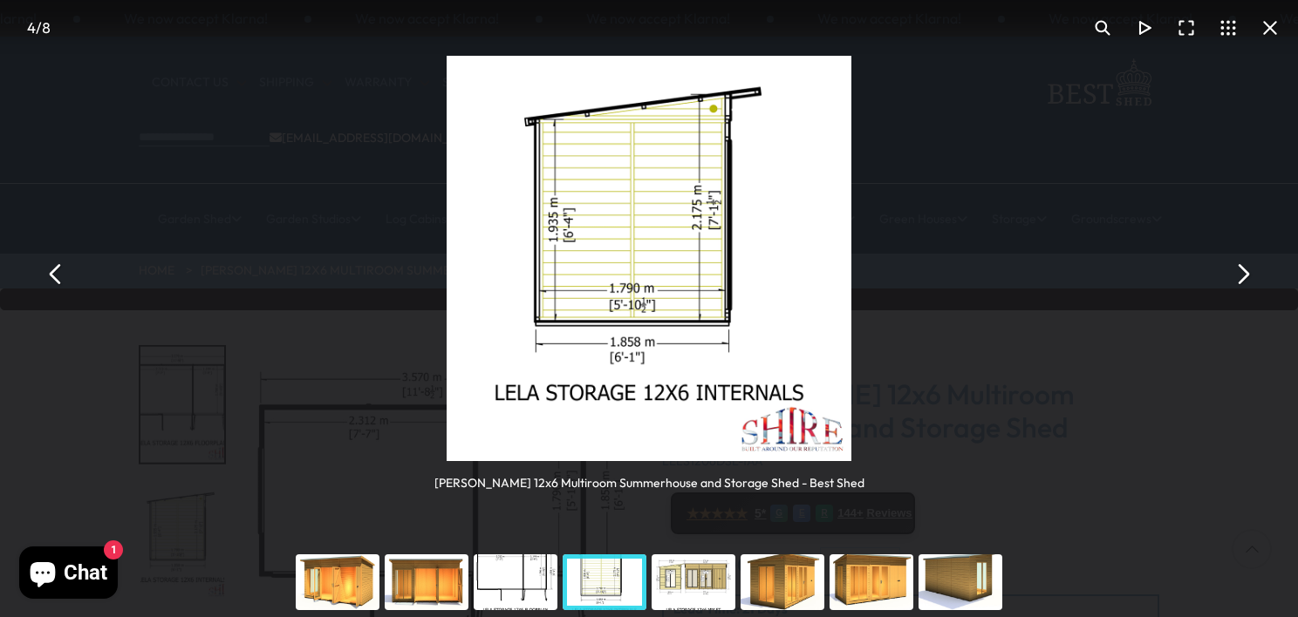
click at [596, 594] on div "You can close this modal content with the ESC key" at bounding box center [604, 583] width 89 height 70
click at [501, 583] on div "You can close this modal content with the ESC key" at bounding box center [515, 583] width 89 height 70
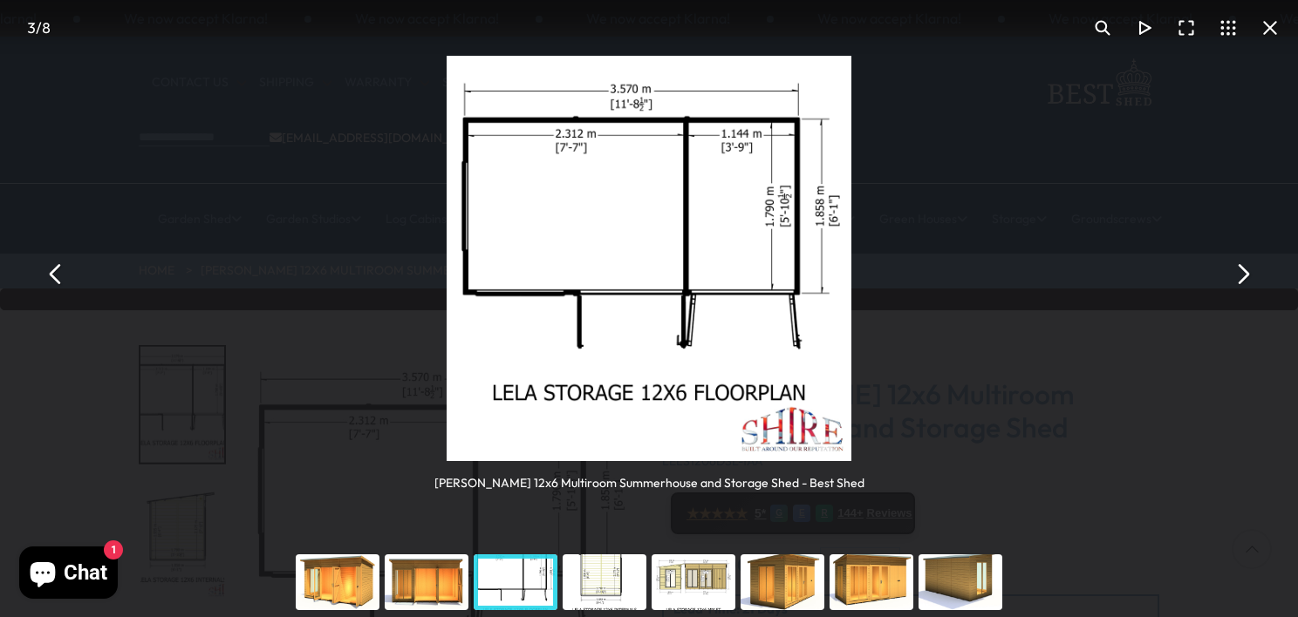
click at [1273, 31] on button "You can close this modal content with the ESC key" at bounding box center [1270, 28] width 42 height 42
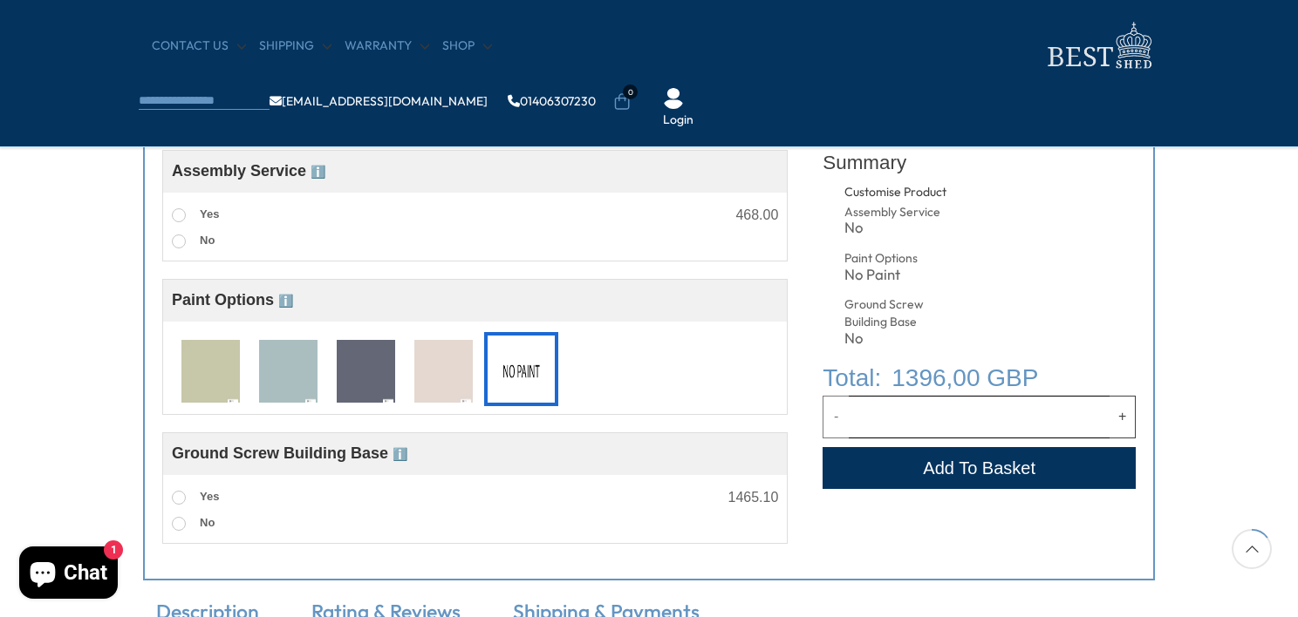
scroll to position [692, 0]
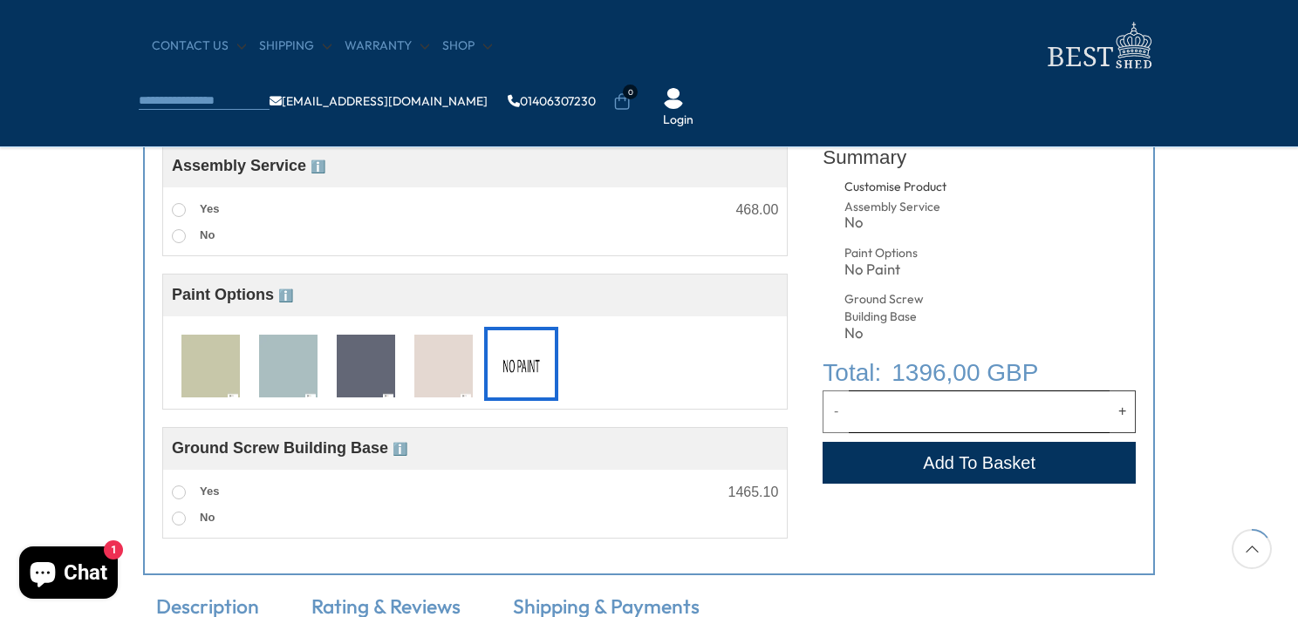
click at [293, 293] on span "ℹ️" at bounding box center [285, 296] width 15 height 14
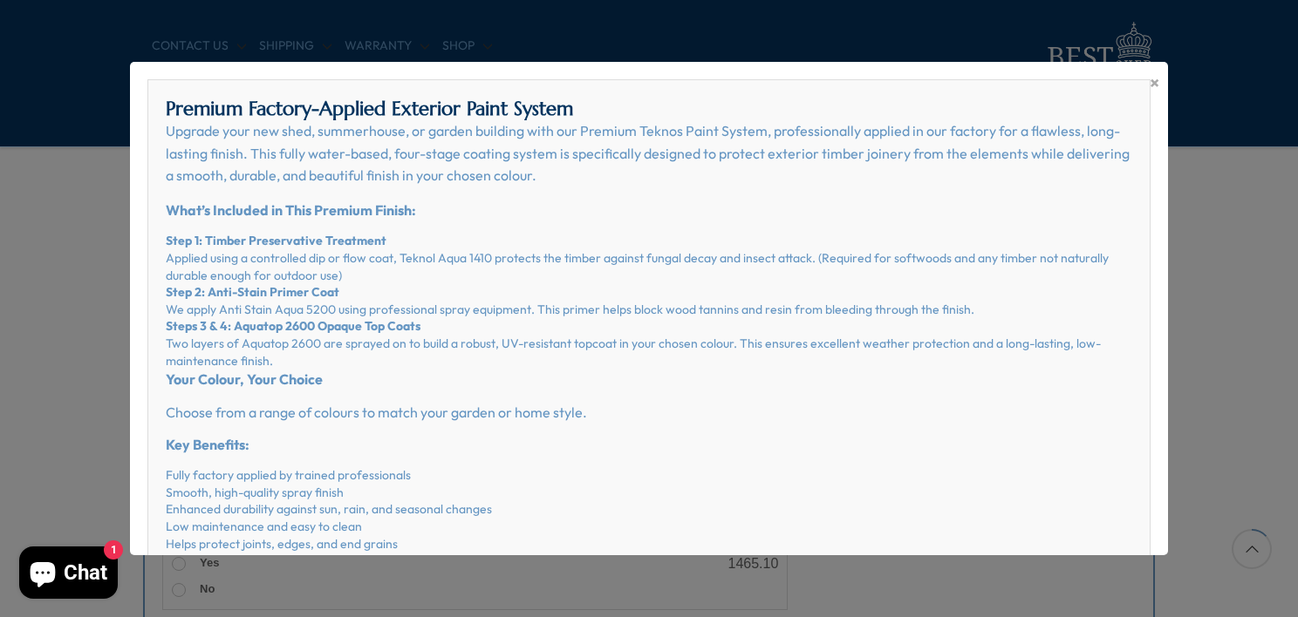
scroll to position [620, 0]
click at [78, 200] on div "× Premium Factory-Applied Exterior Paint System Upgrade your new shed, summerho…" at bounding box center [649, 308] width 1298 height 617
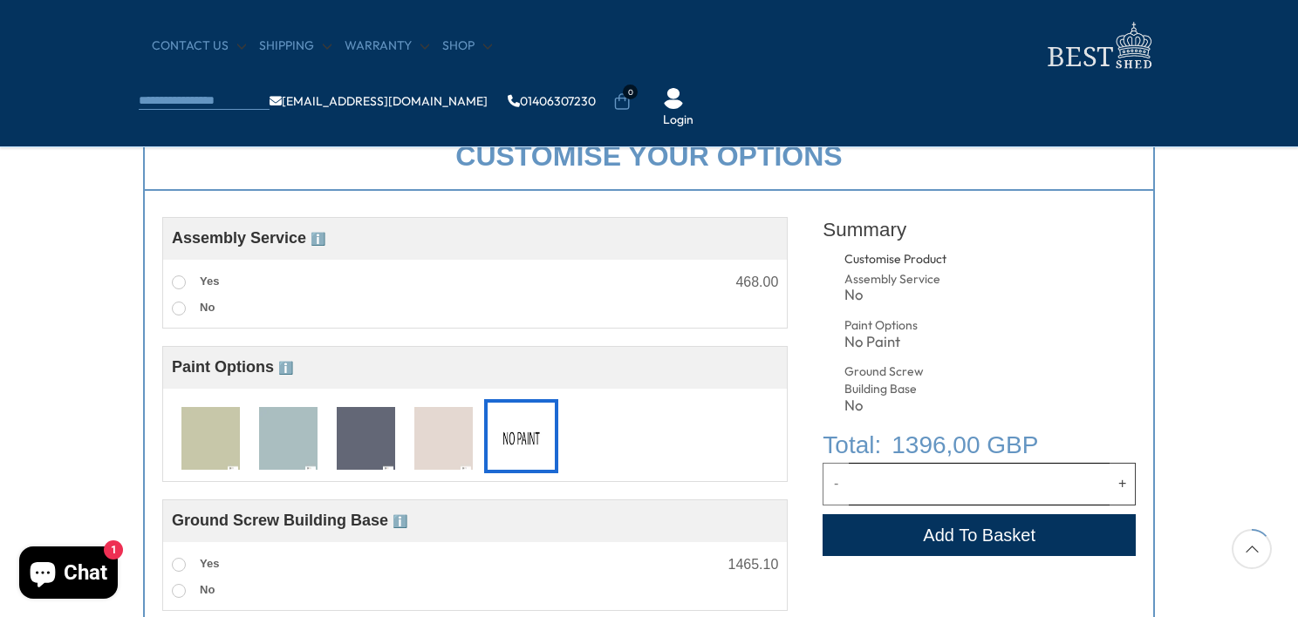
click at [219, 438] on img at bounding box center [210, 439] width 58 height 65
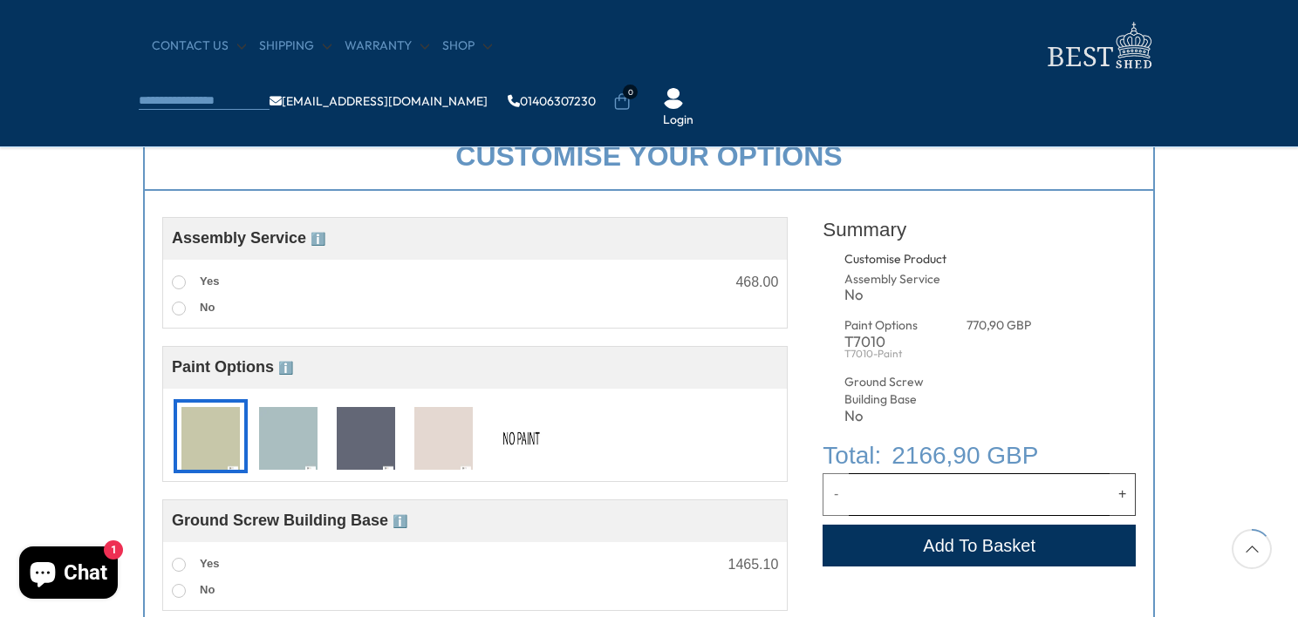
click at [272, 439] on img at bounding box center [288, 439] width 58 height 65
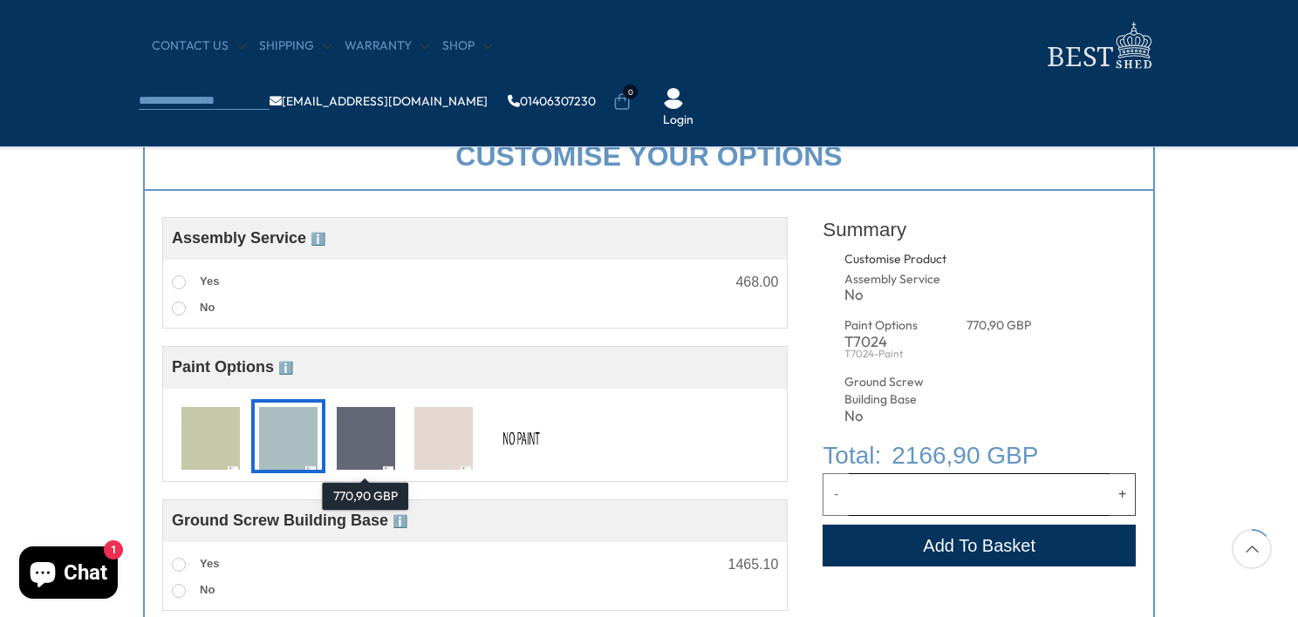
click at [349, 441] on img at bounding box center [366, 439] width 58 height 65
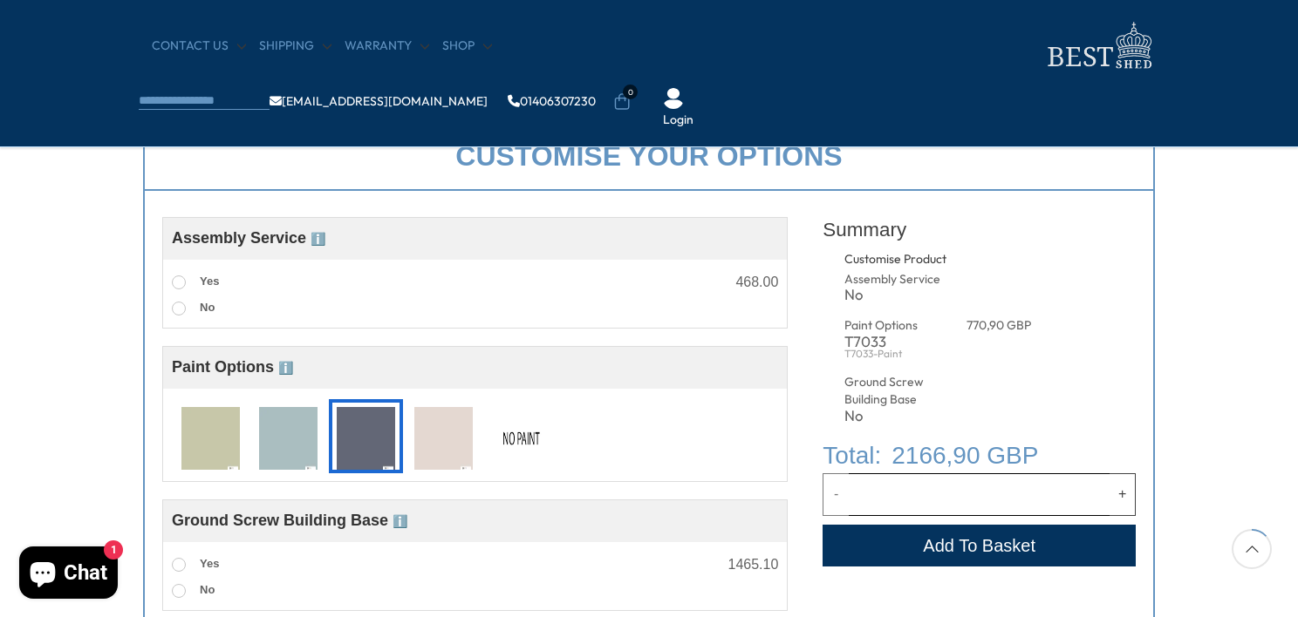
click at [539, 461] on img at bounding box center [521, 439] width 58 height 65
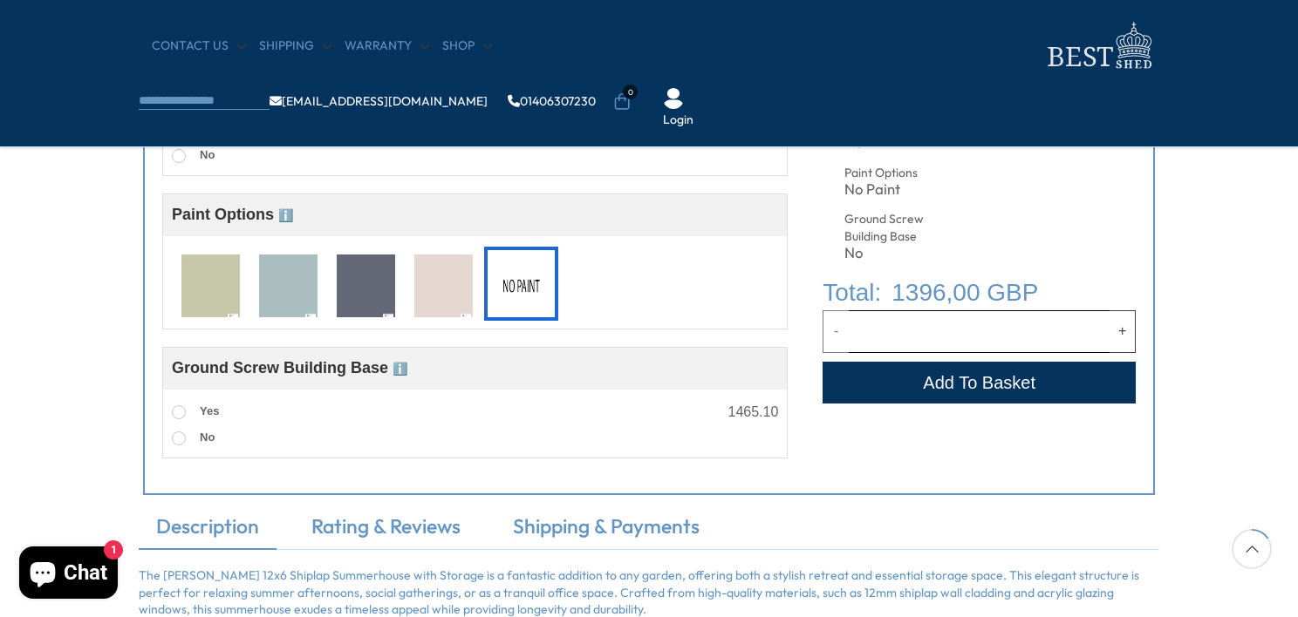
scroll to position [780, 0]
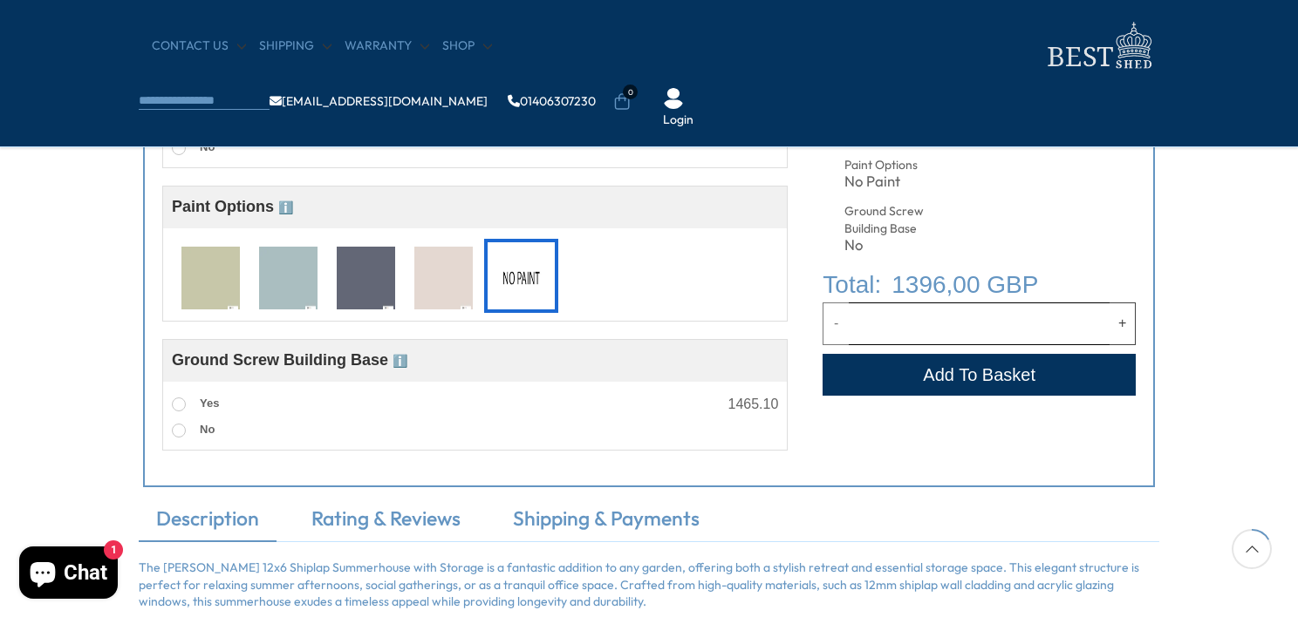
click at [407, 367] on span "Ground Screw Building Base ℹ️" at bounding box center [289, 359] width 235 height 17
click at [402, 360] on span "ℹ️" at bounding box center [399, 361] width 15 height 14
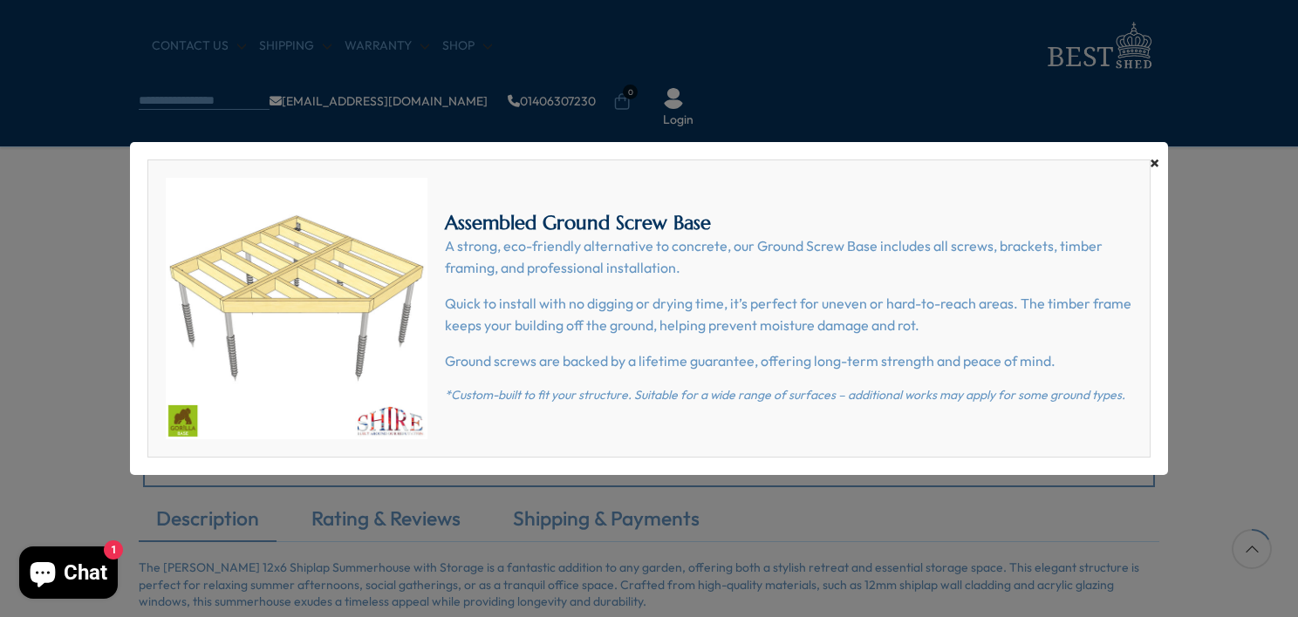
click at [1155, 167] on span "×" at bounding box center [1154, 163] width 10 height 24
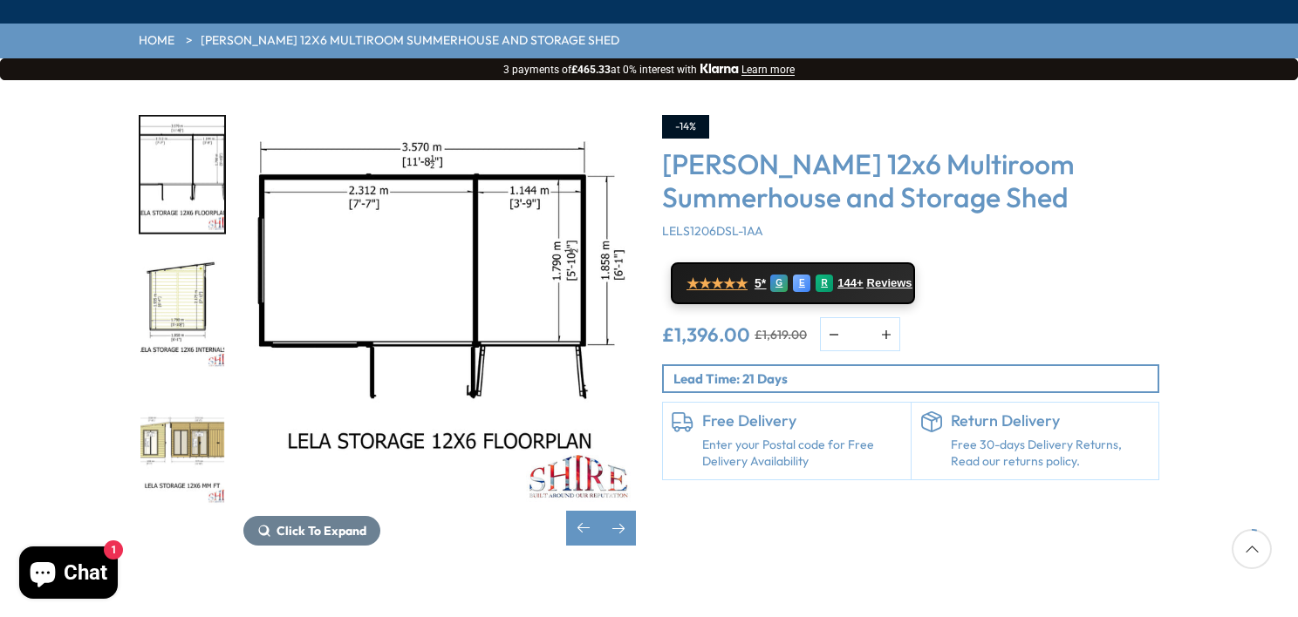
scroll to position [230, 0]
click at [201, 395] on img "5 / 8" at bounding box center [182, 448] width 84 height 116
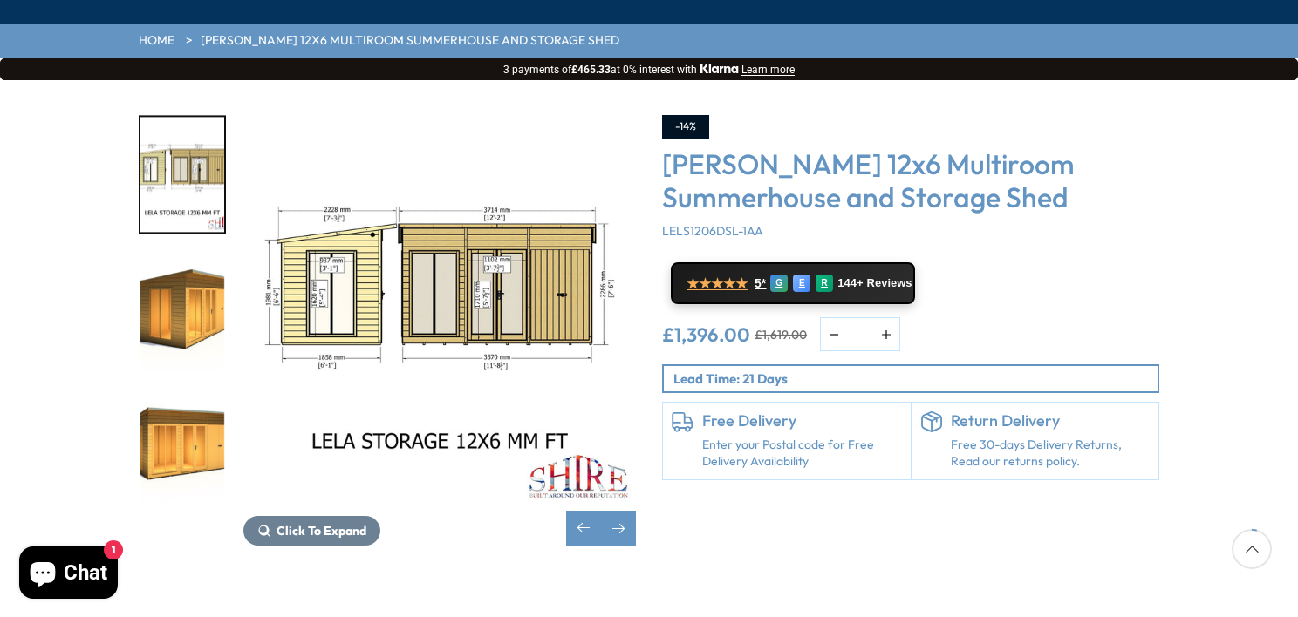
click at [193, 276] on img "6 / 8" at bounding box center [182, 312] width 84 height 116
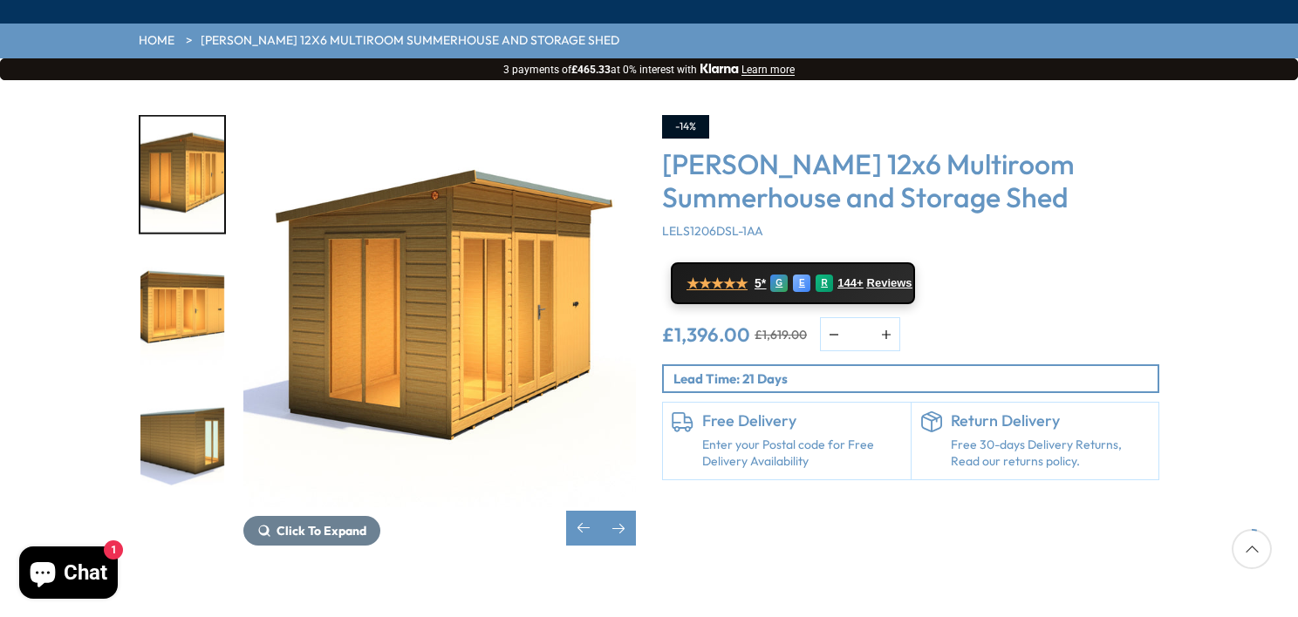
click at [192, 279] on img "7 / 8" at bounding box center [182, 312] width 84 height 116
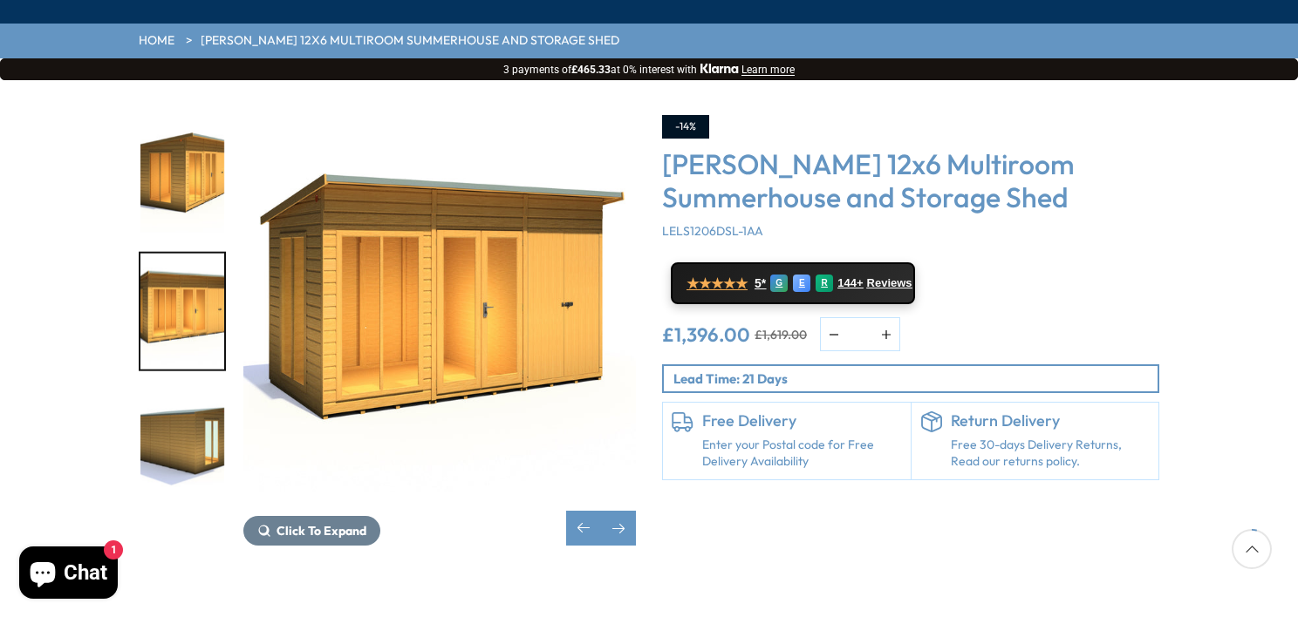
click at [189, 390] on img "8 / 8" at bounding box center [182, 448] width 84 height 116
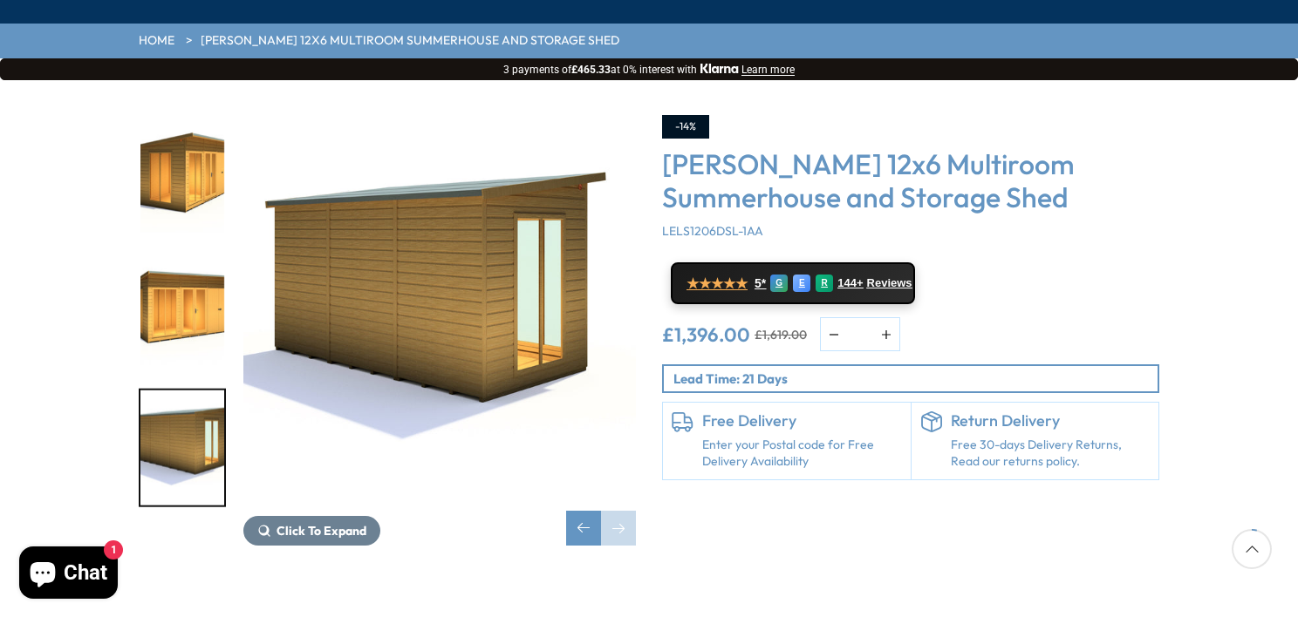
click at [185, 446] on img "8 / 8" at bounding box center [182, 448] width 84 height 116
click at [185, 255] on img "7 / 8" at bounding box center [182, 312] width 84 height 116
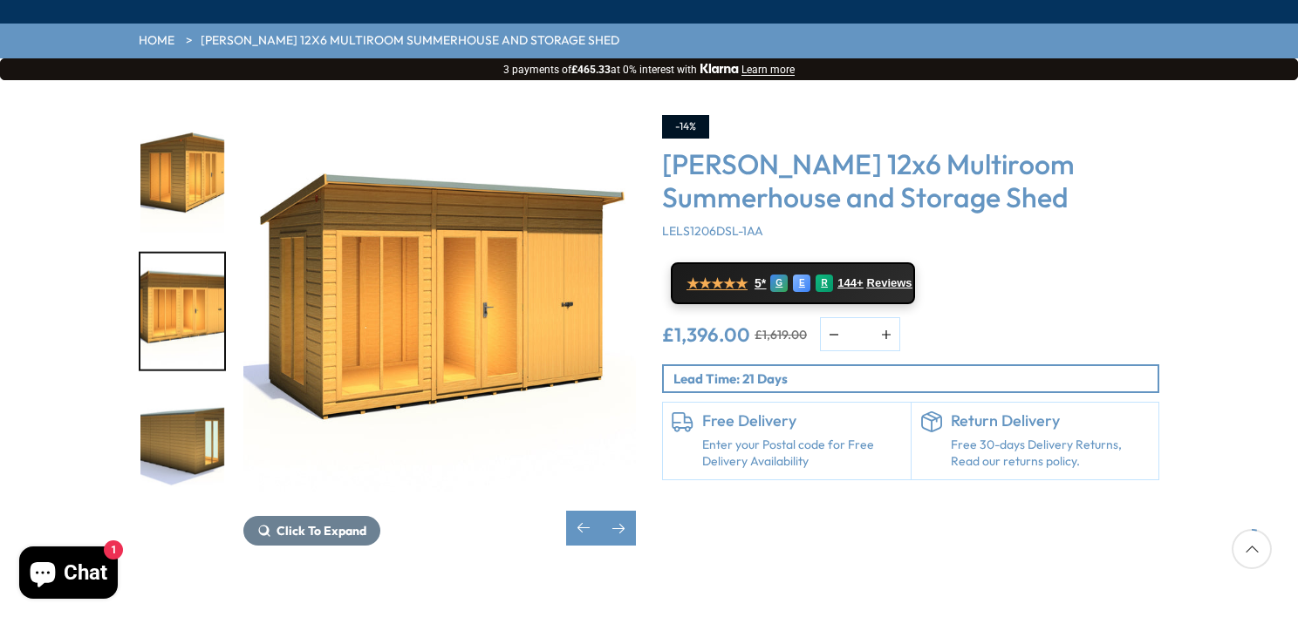
click at [181, 129] on img "6 / 8" at bounding box center [182, 175] width 84 height 116
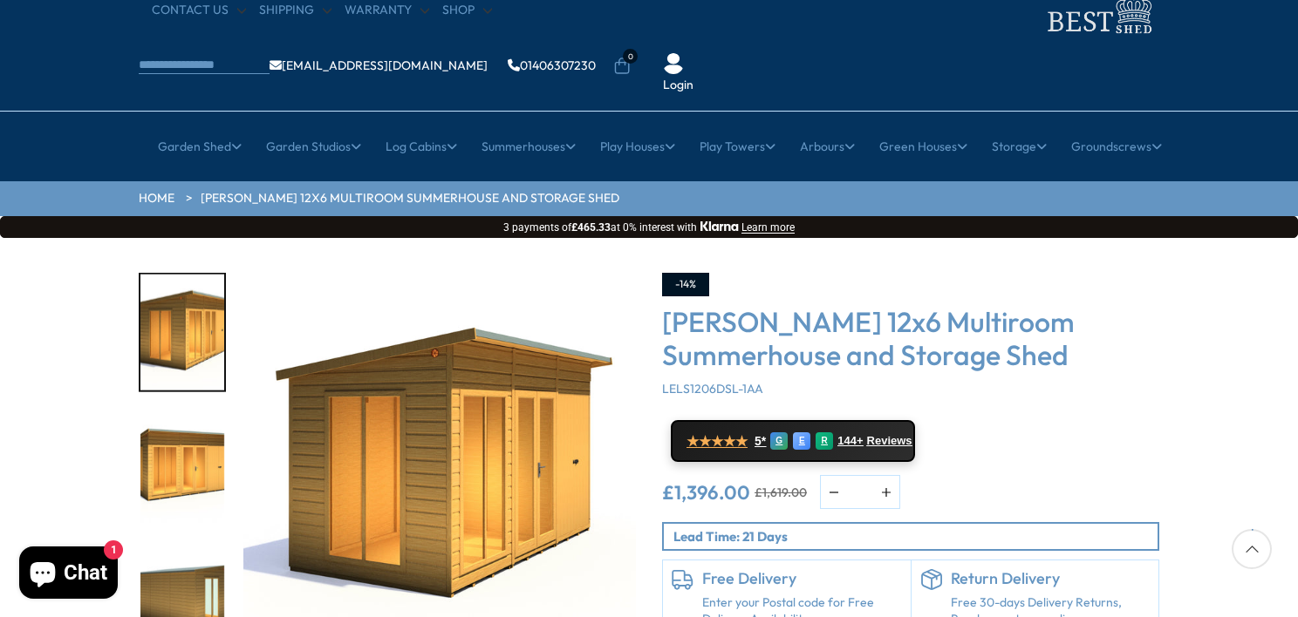
scroll to position [63, 0]
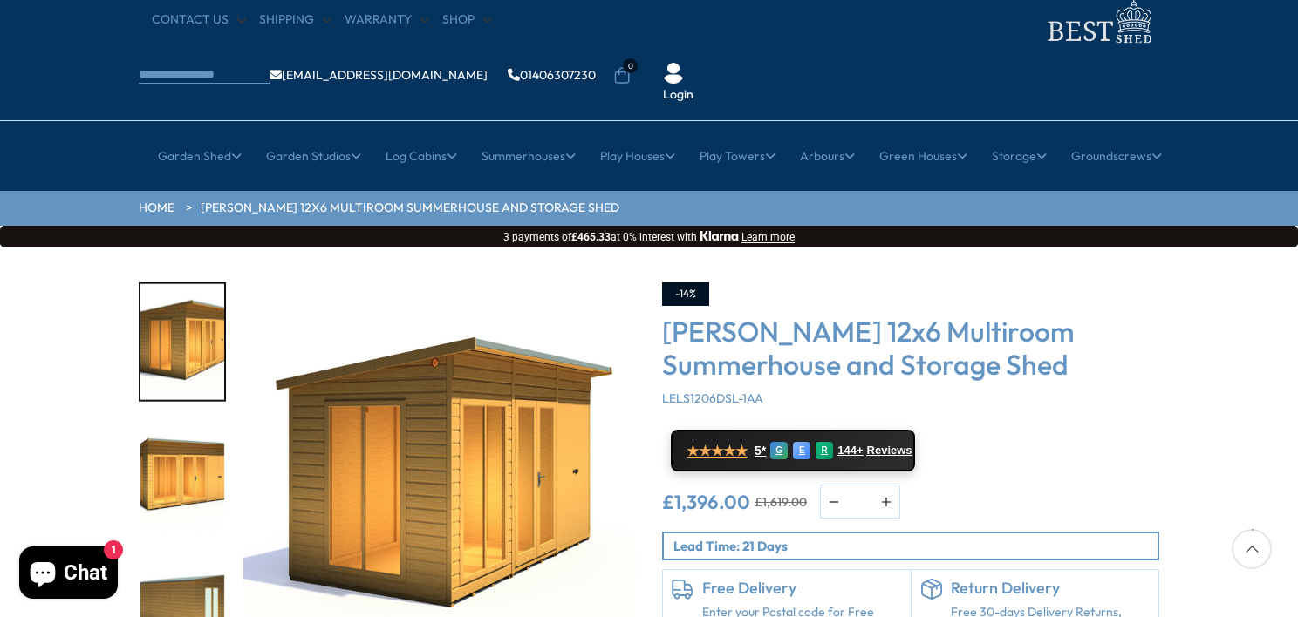
click at [388, 376] on img "6 / 8" at bounding box center [439, 479] width 392 height 392
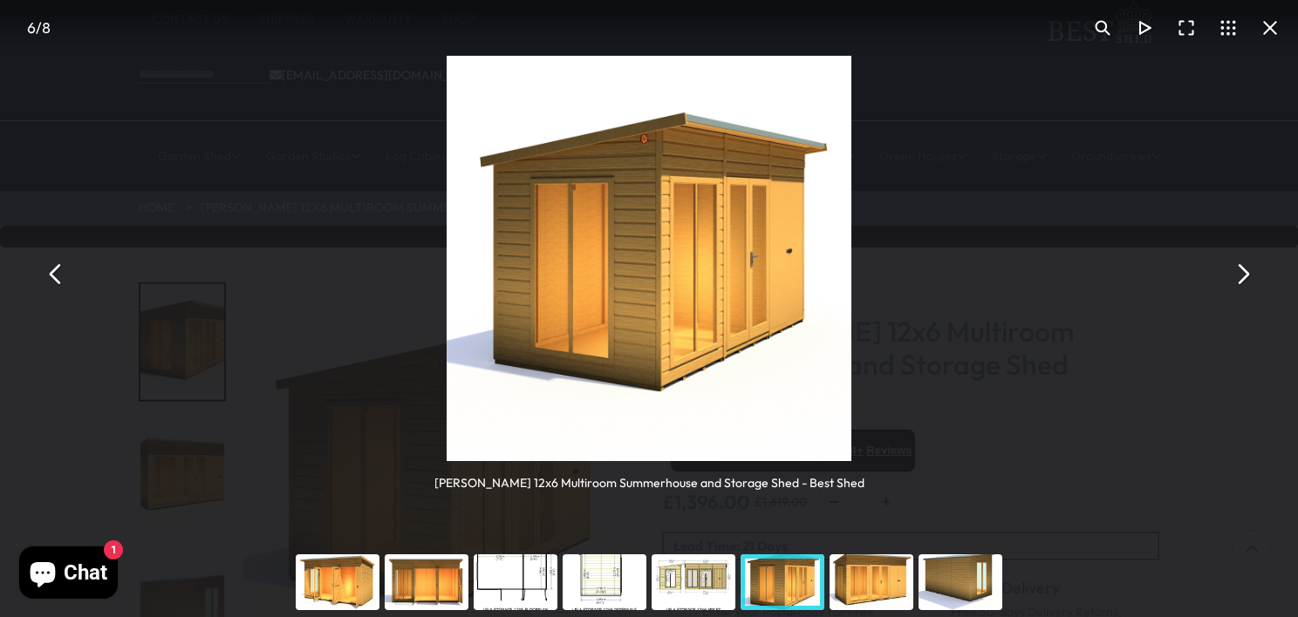
click at [54, 276] on button "You can close this modal content with the ESC key" at bounding box center [56, 274] width 42 height 42
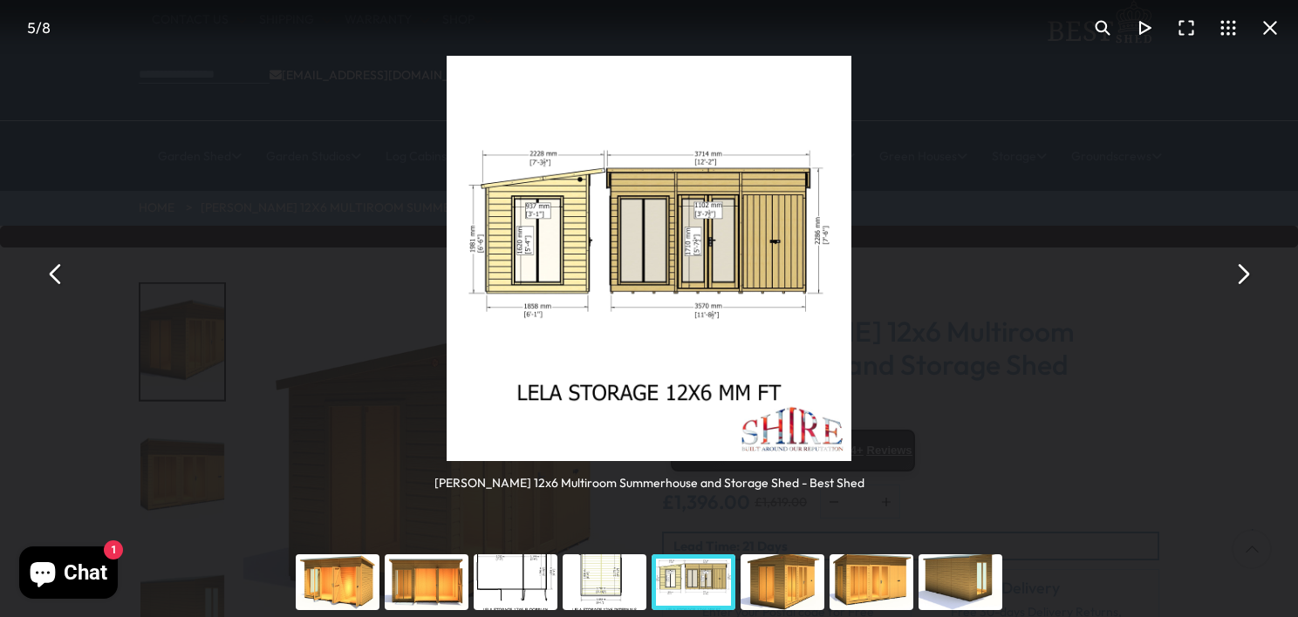
click at [54, 276] on button "You can close this modal content with the ESC key" at bounding box center [56, 274] width 42 height 42
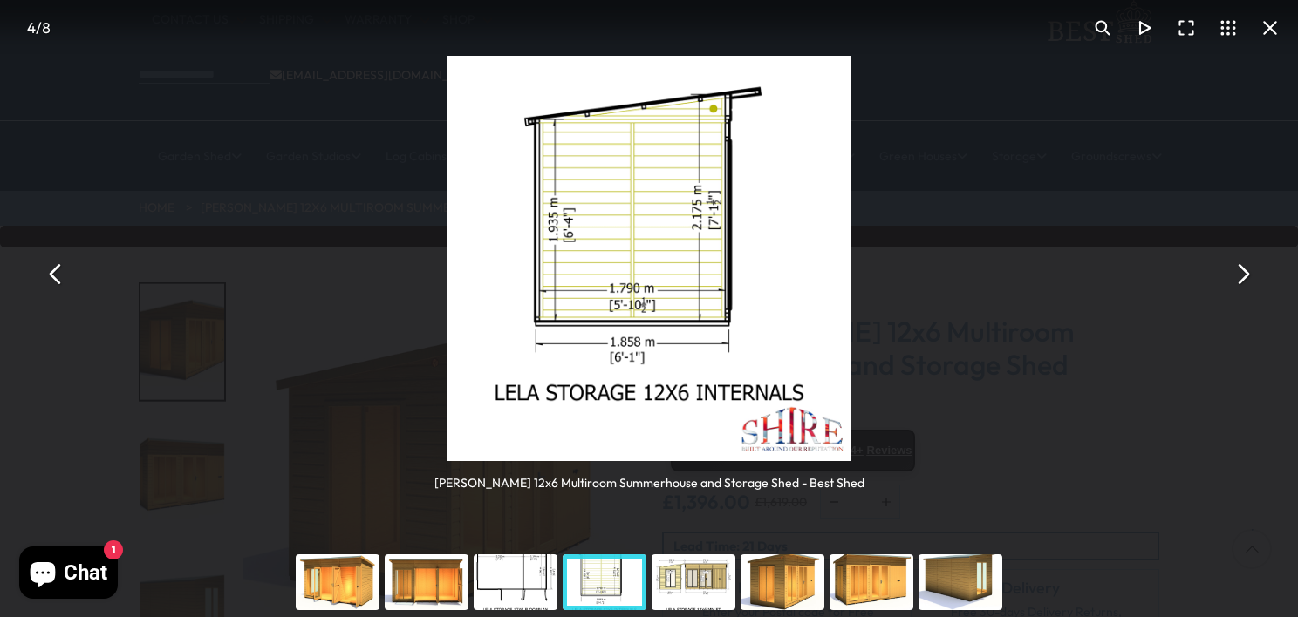
click at [54, 276] on button "You can close this modal content with the ESC key" at bounding box center [56, 274] width 42 height 42
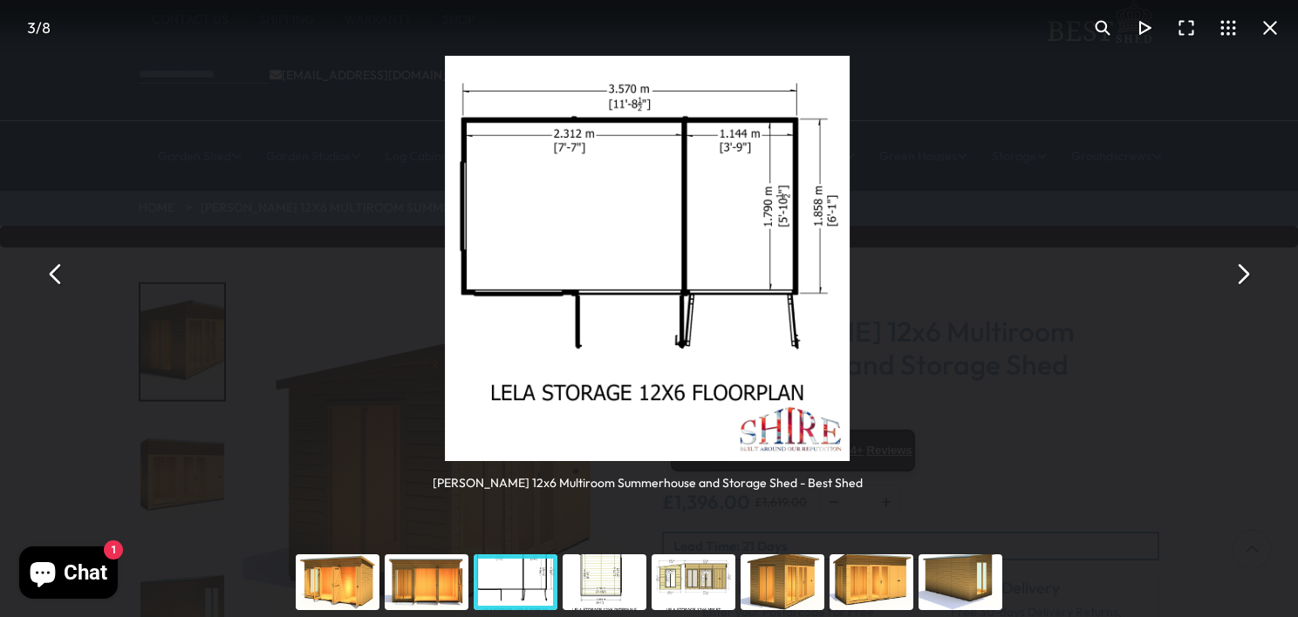
click at [54, 276] on button "You can close this modal content with the ESC key" at bounding box center [56, 274] width 42 height 42
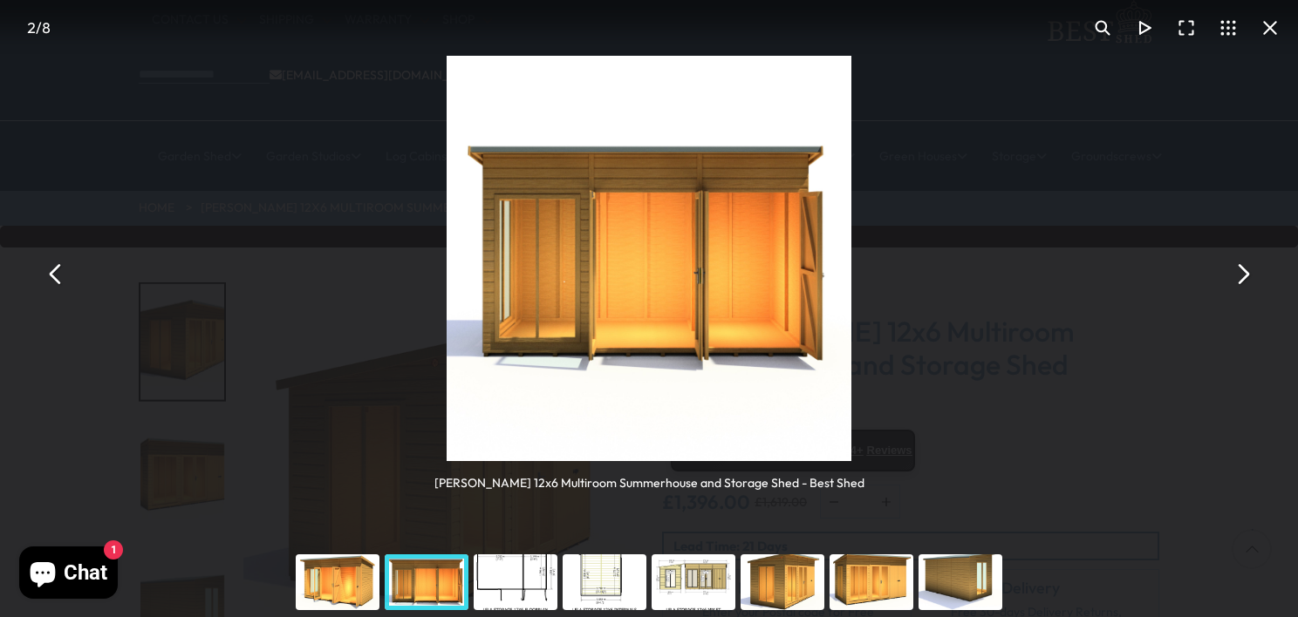
click at [54, 276] on button "You can close this modal content with the ESC key" at bounding box center [56, 274] width 42 height 42
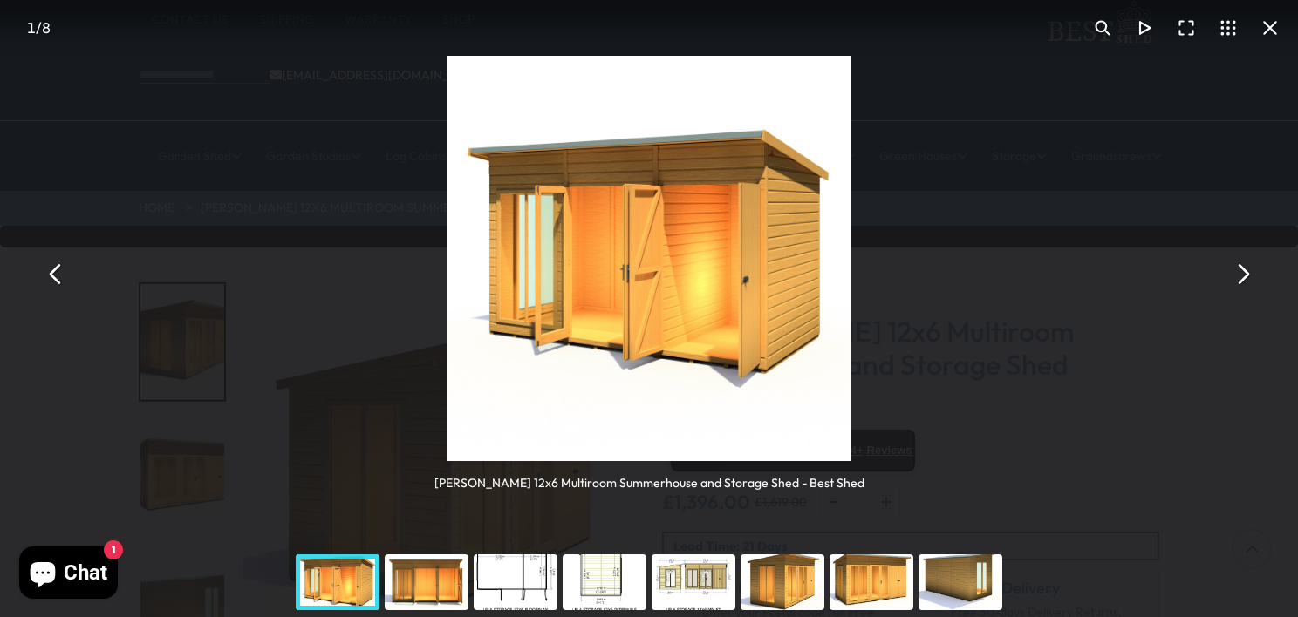
click at [54, 276] on button "You can close this modal content with the ESC key" at bounding box center [56, 274] width 42 height 42
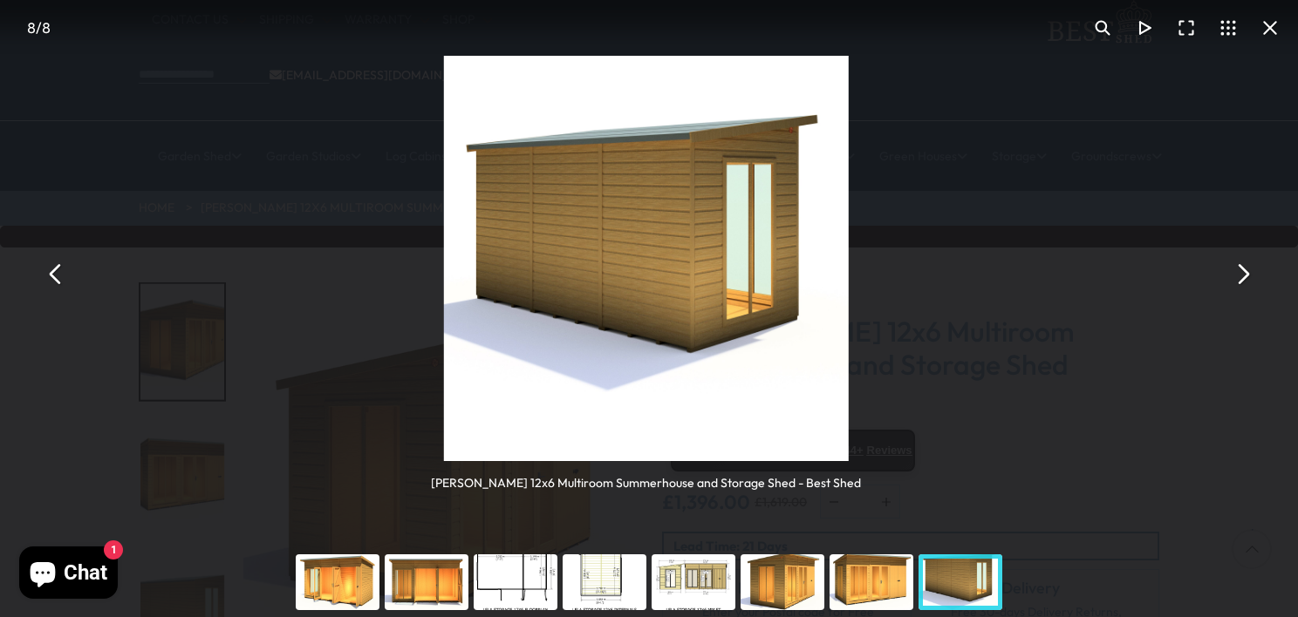
click at [54, 276] on button "You can close this modal content with the ESC key" at bounding box center [56, 274] width 42 height 42
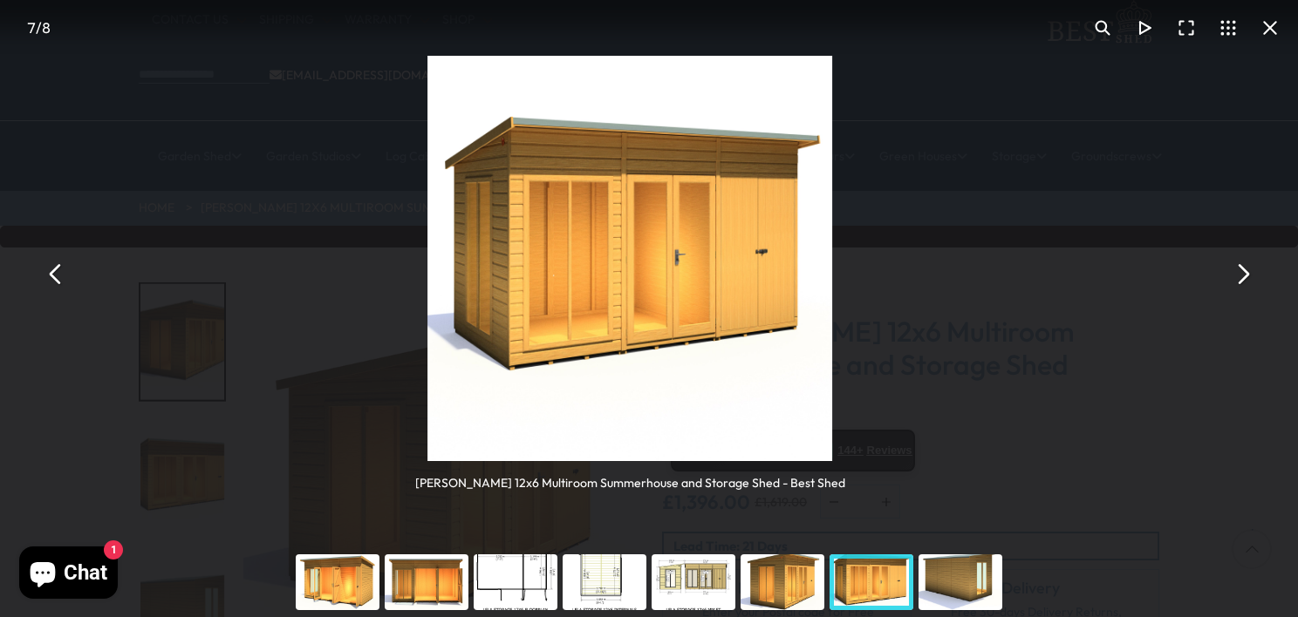
click at [54, 276] on button "You can close this modal content with the ESC key" at bounding box center [56, 274] width 42 height 42
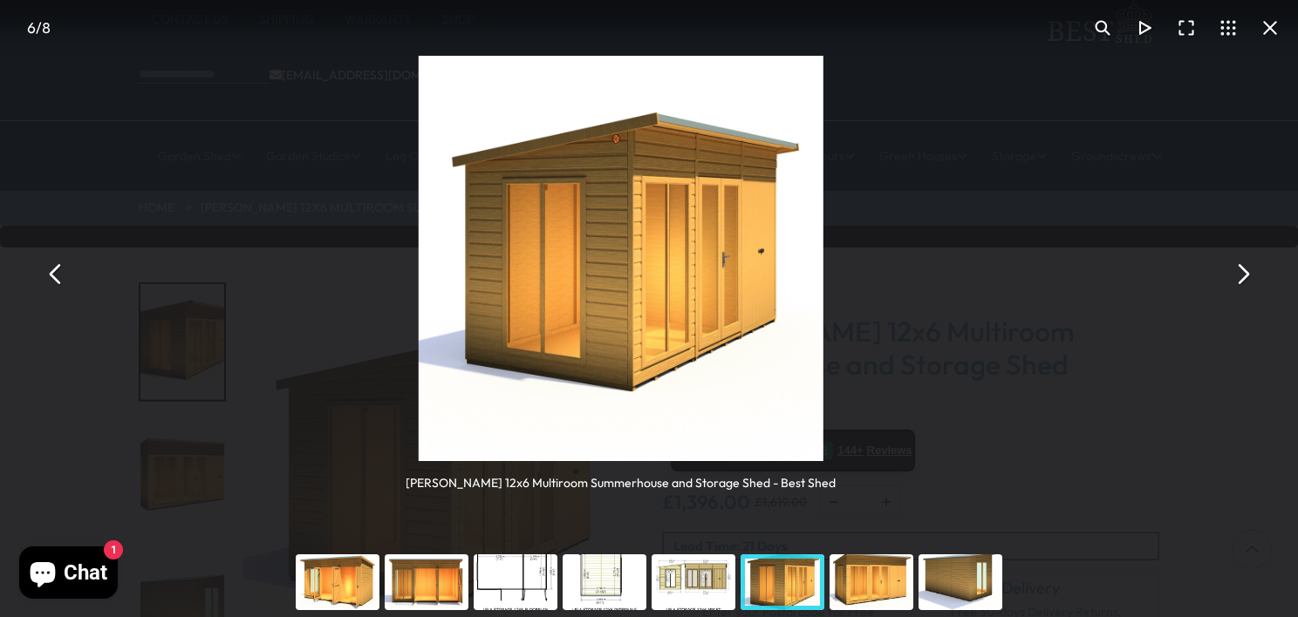
click at [54, 276] on button "You can close this modal content with the ESC key" at bounding box center [56, 274] width 42 height 42
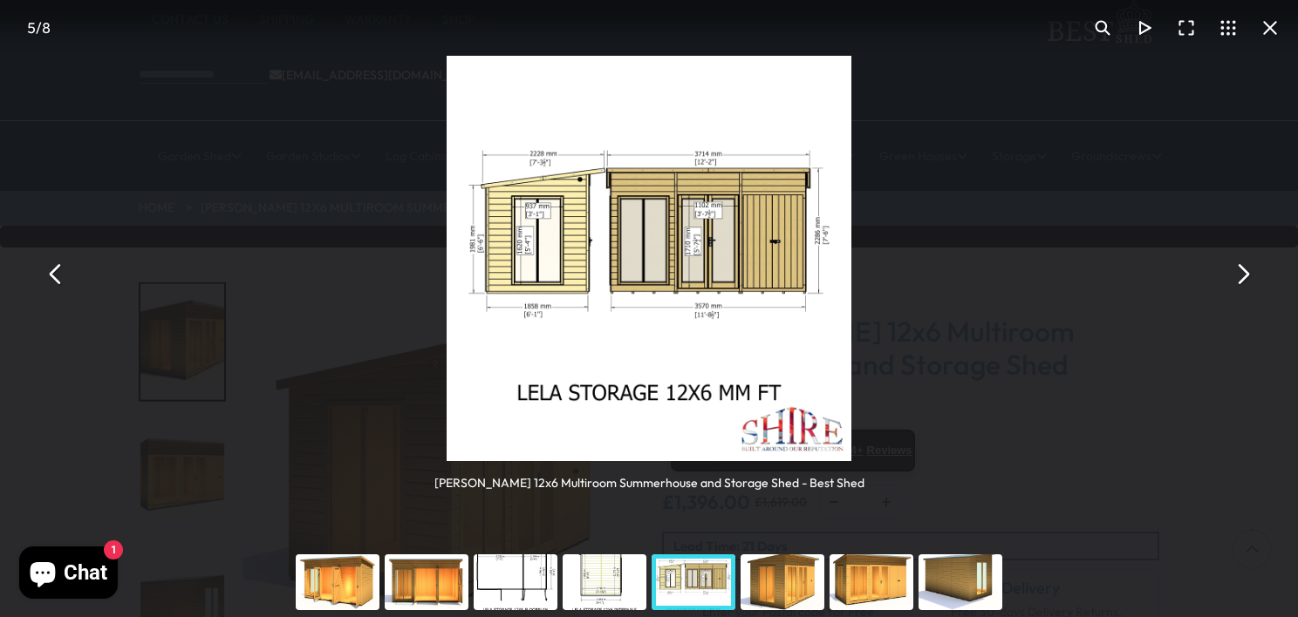
click at [1272, 33] on button "You can close this modal content with the ESC key" at bounding box center [1270, 28] width 42 height 42
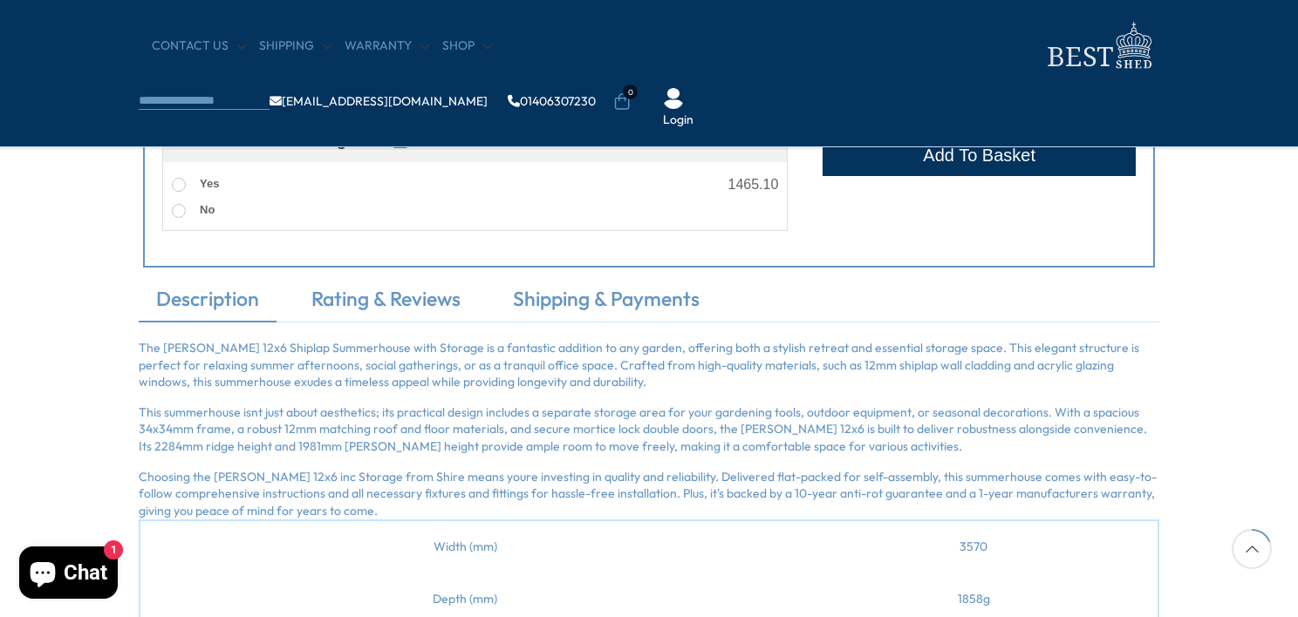
scroll to position [1004, 0]
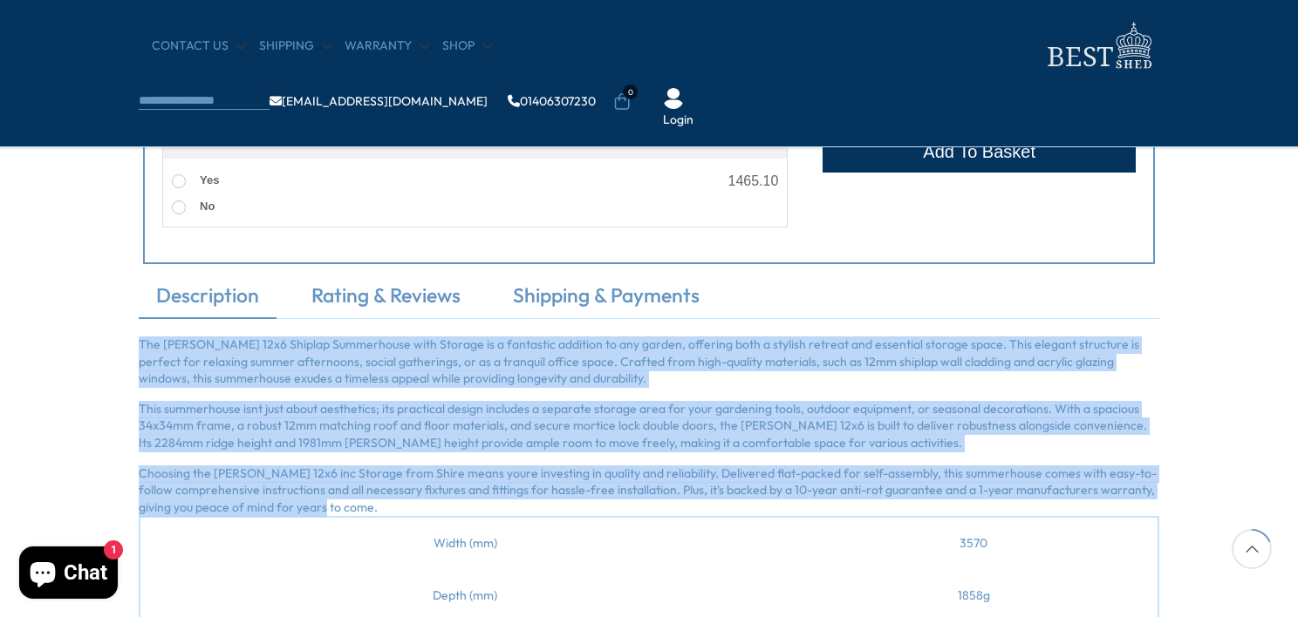
drag, startPoint x: 352, startPoint y: 509, endPoint x: 140, endPoint y: 341, distance: 270.6
copy div "The Lela 12x6 Shiplap Summerhouse with Storage is a fantastic addition to any g…"
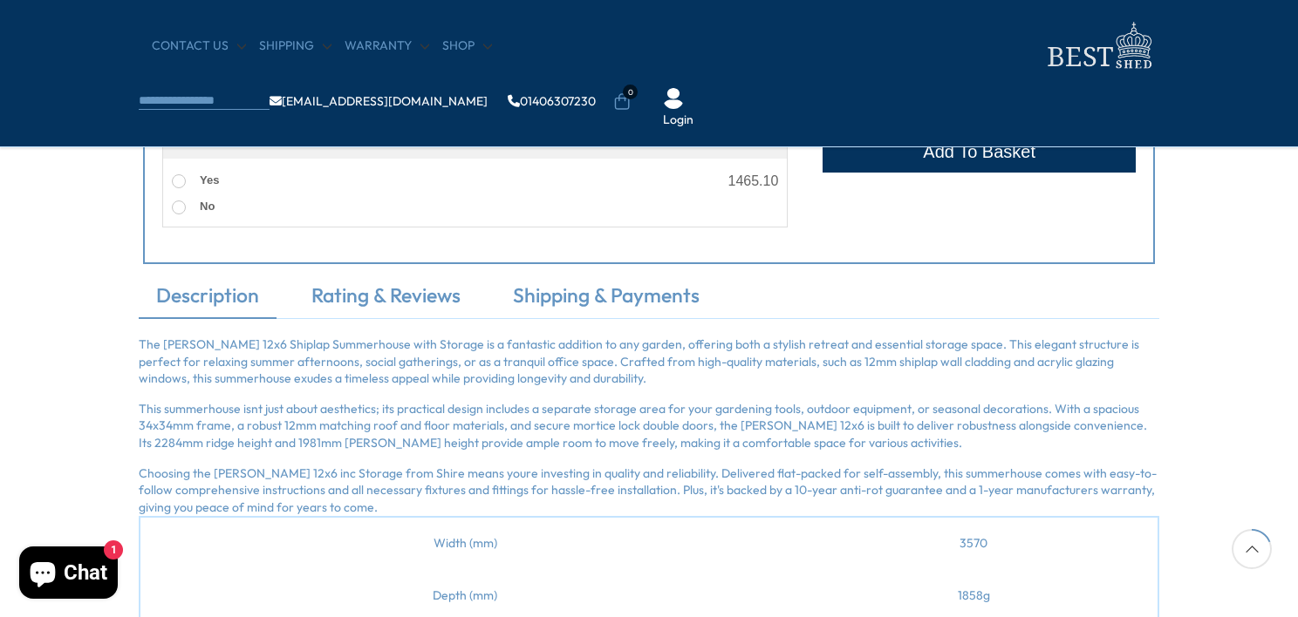
click at [81, 192] on div "Customise your options Customise Product Assembly Service ℹ️ Assembly Service C…" at bounding box center [649, 1] width 1298 height 561
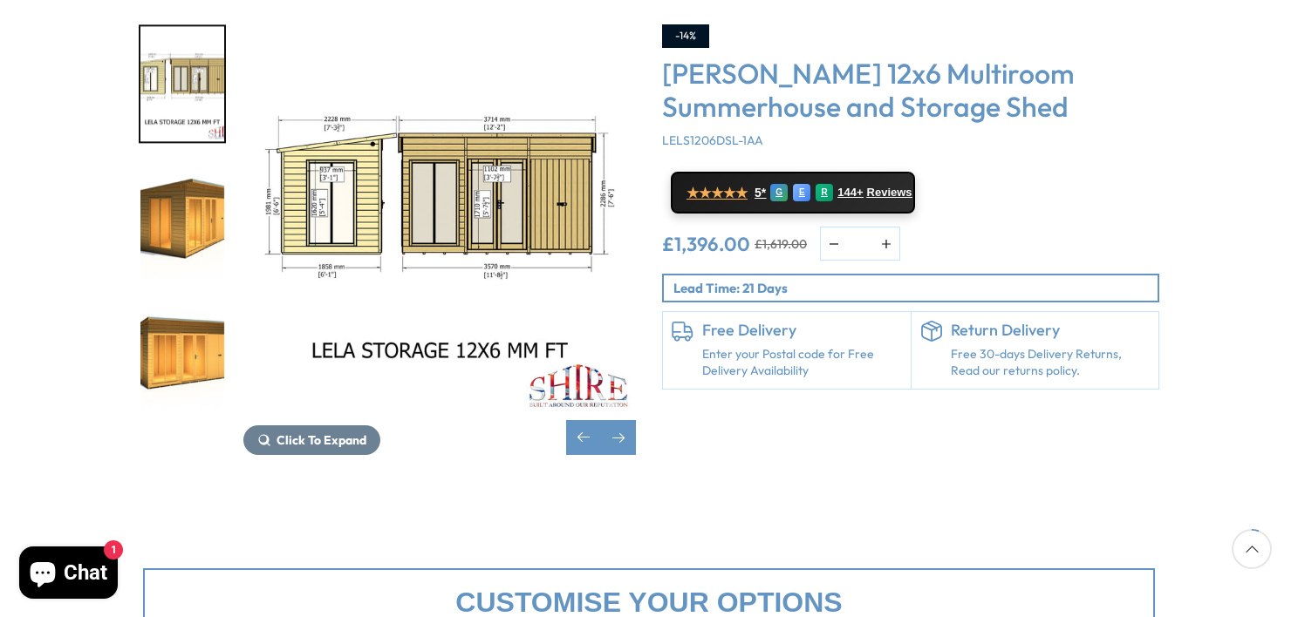
scroll to position [327, 0]
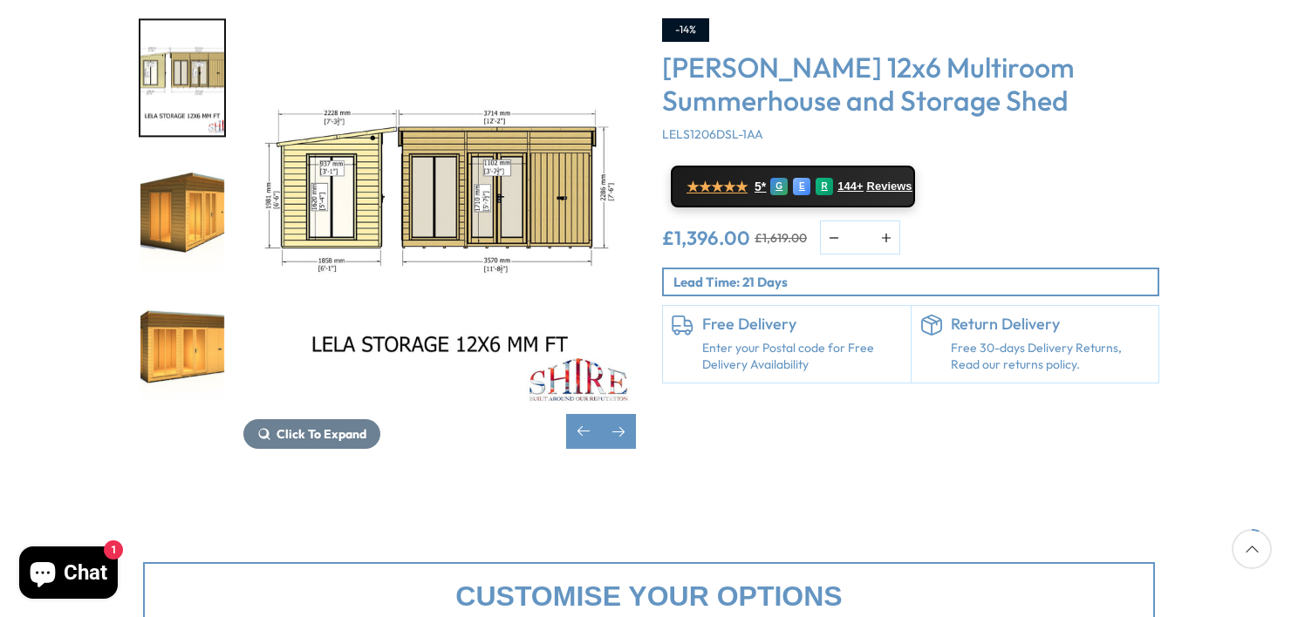
click at [909, 273] on p "Lead Time: 21 Days" at bounding box center [915, 282] width 484 height 18
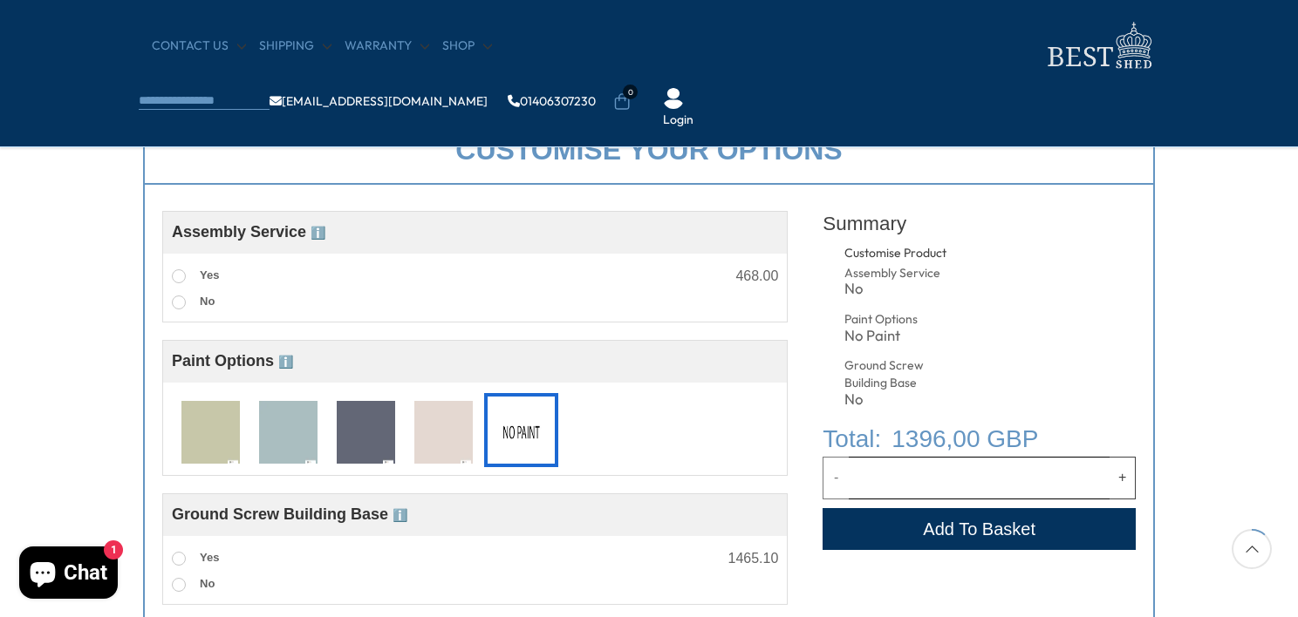
scroll to position [627, 0]
click at [984, 513] on button "Add to Cart" at bounding box center [978, 529] width 313 height 42
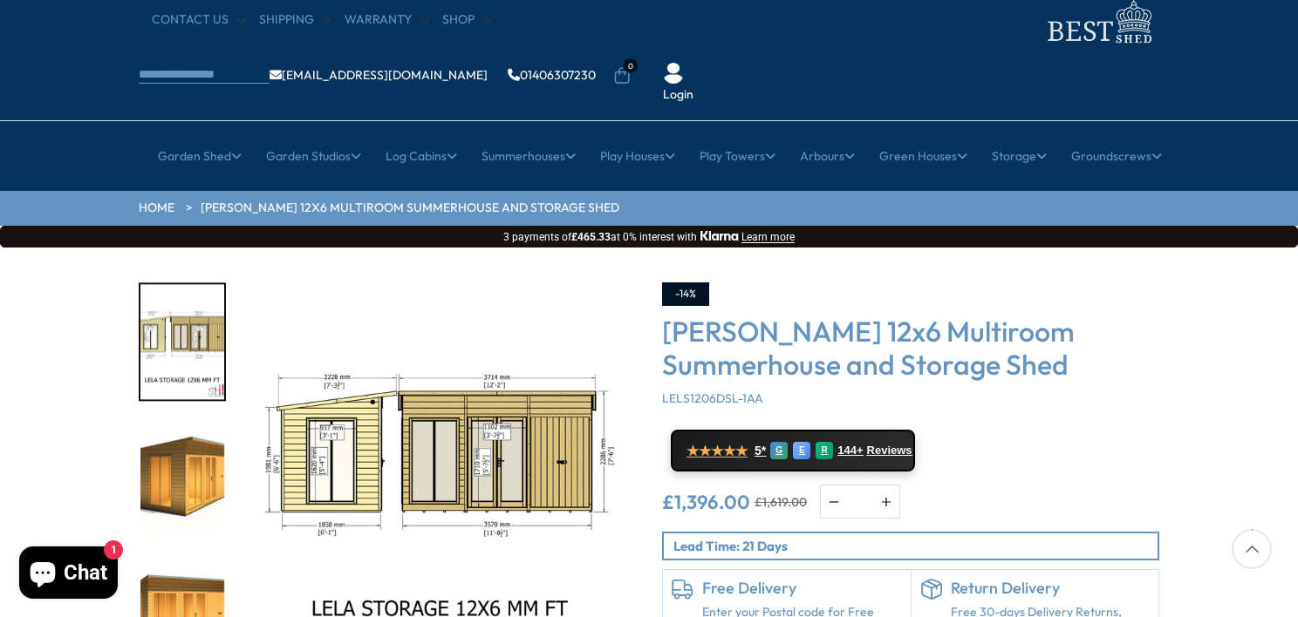
scroll to position [0, 0]
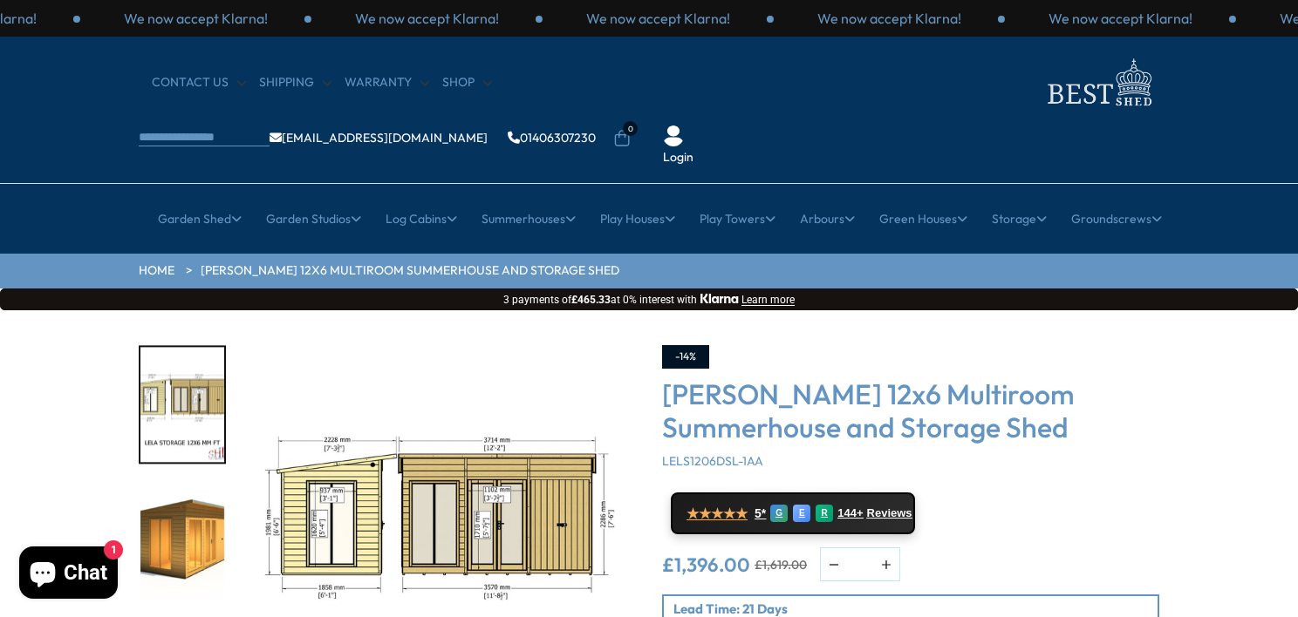
click at [433, 440] on img "5 / 8" at bounding box center [439, 541] width 392 height 392
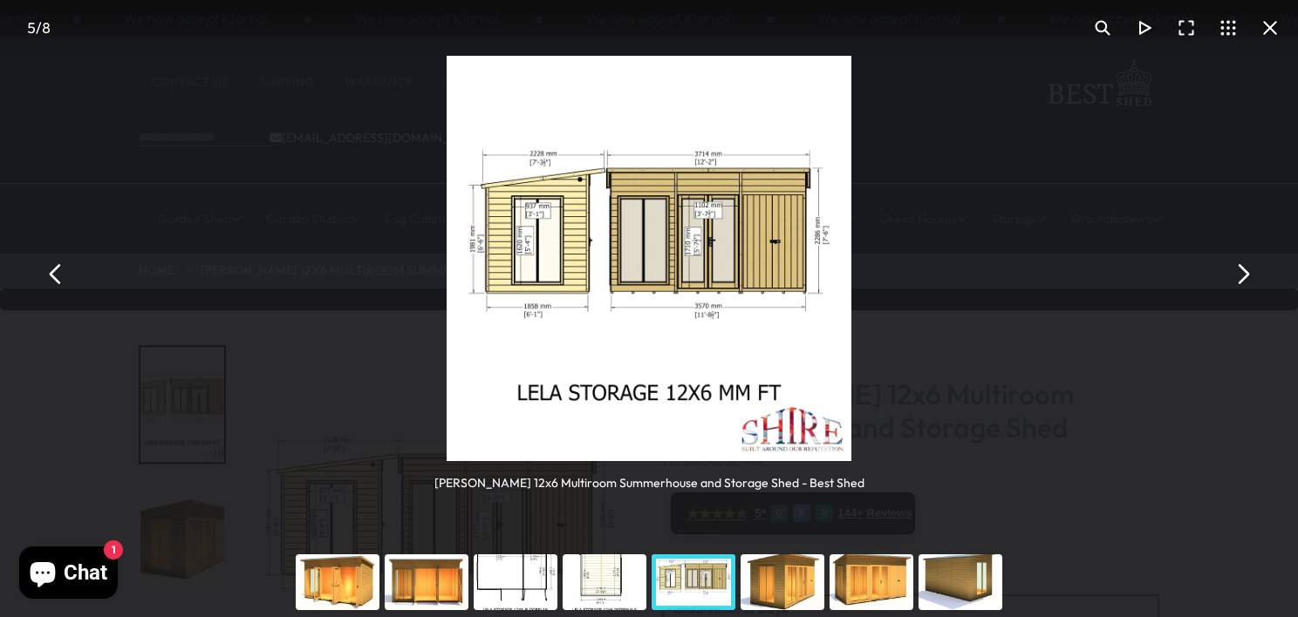
click at [57, 294] on button "You can close this modal content with the ESC key" at bounding box center [56, 274] width 42 height 42
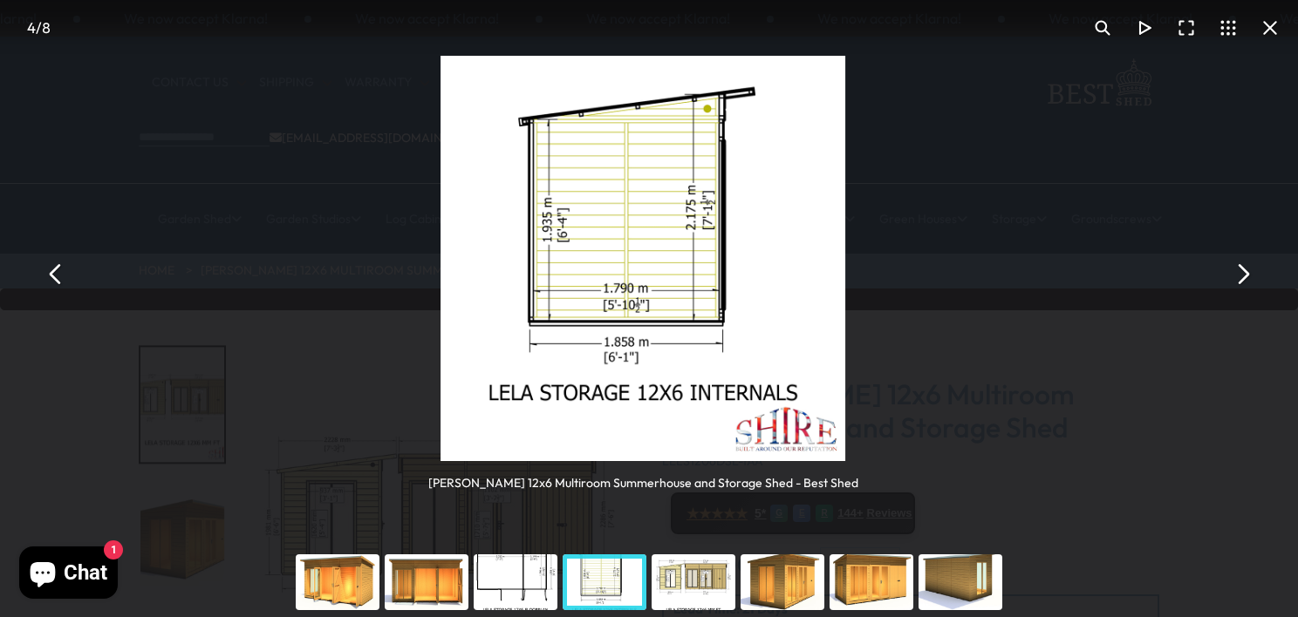
click at [55, 270] on button "You can close this modal content with the ESC key" at bounding box center [56, 274] width 42 height 42
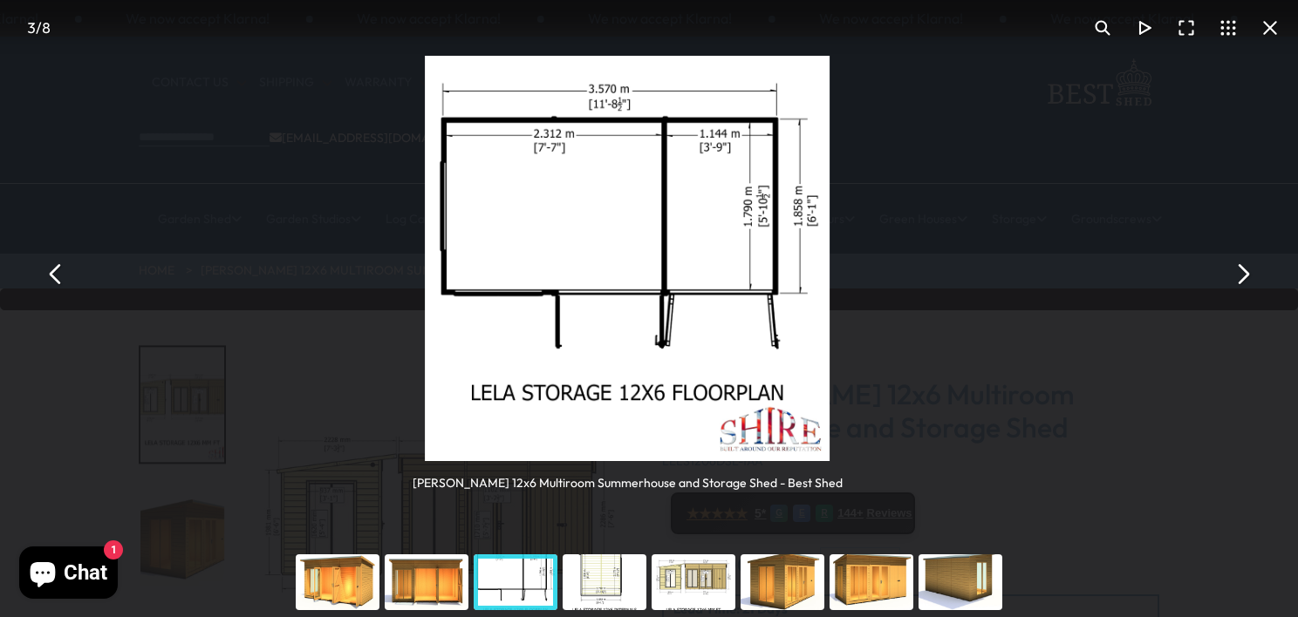
click at [55, 270] on button "You can close this modal content with the ESC key" at bounding box center [56, 274] width 42 height 42
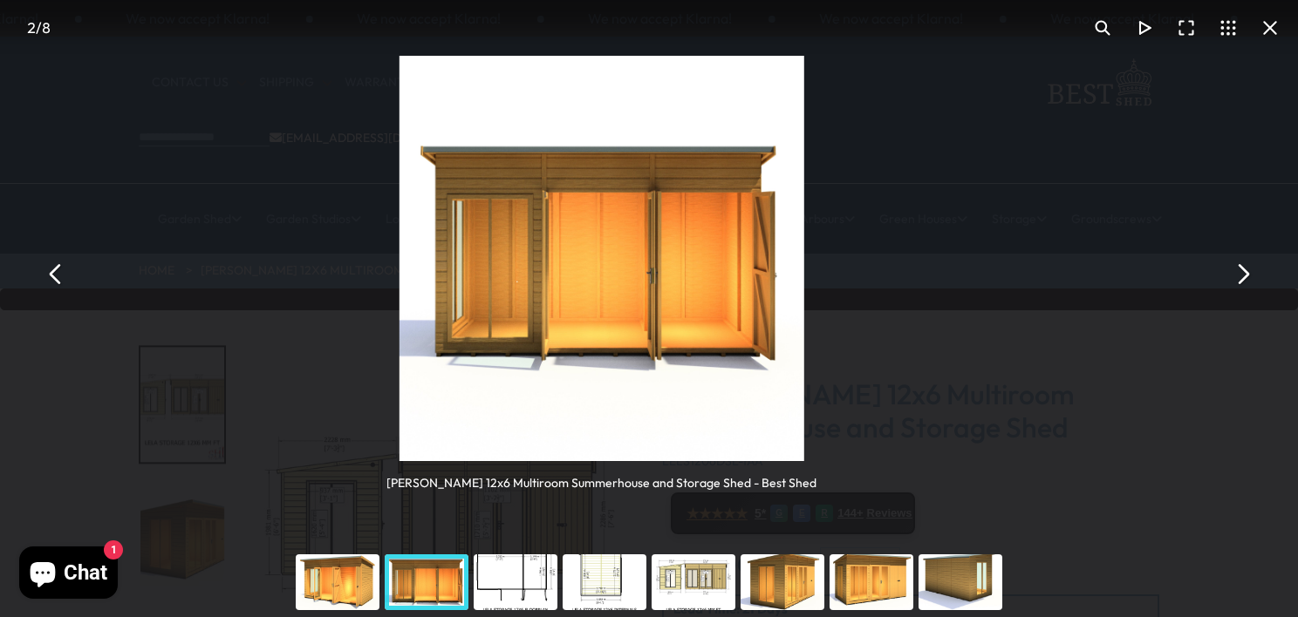
click at [55, 270] on button "You can close this modal content with the ESC key" at bounding box center [56, 274] width 42 height 42
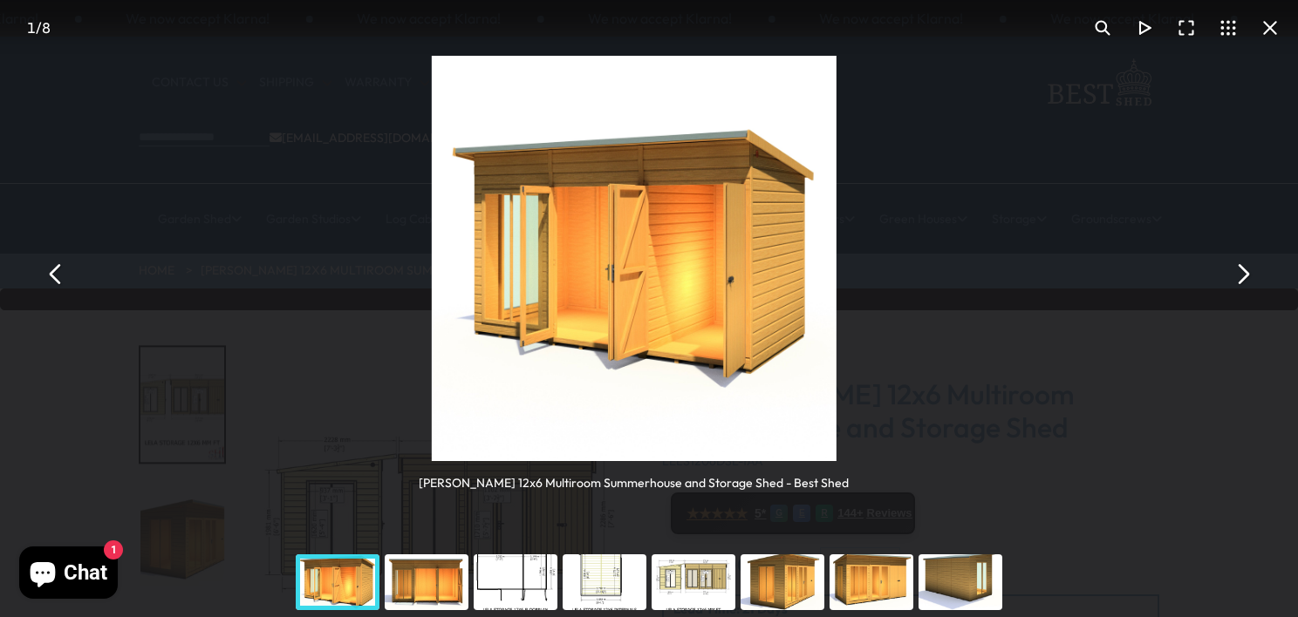
click at [55, 270] on button "You can close this modal content with the ESC key" at bounding box center [56, 274] width 42 height 42
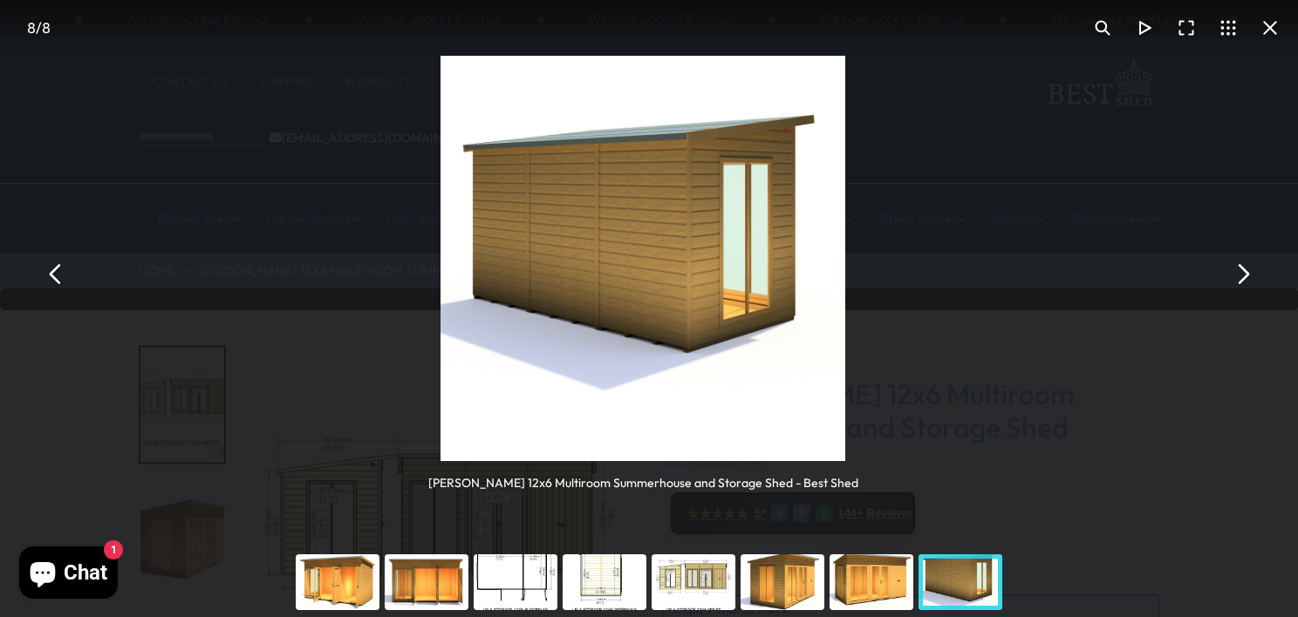
click at [55, 270] on button "You can close this modal content with the ESC key" at bounding box center [56, 274] width 42 height 42
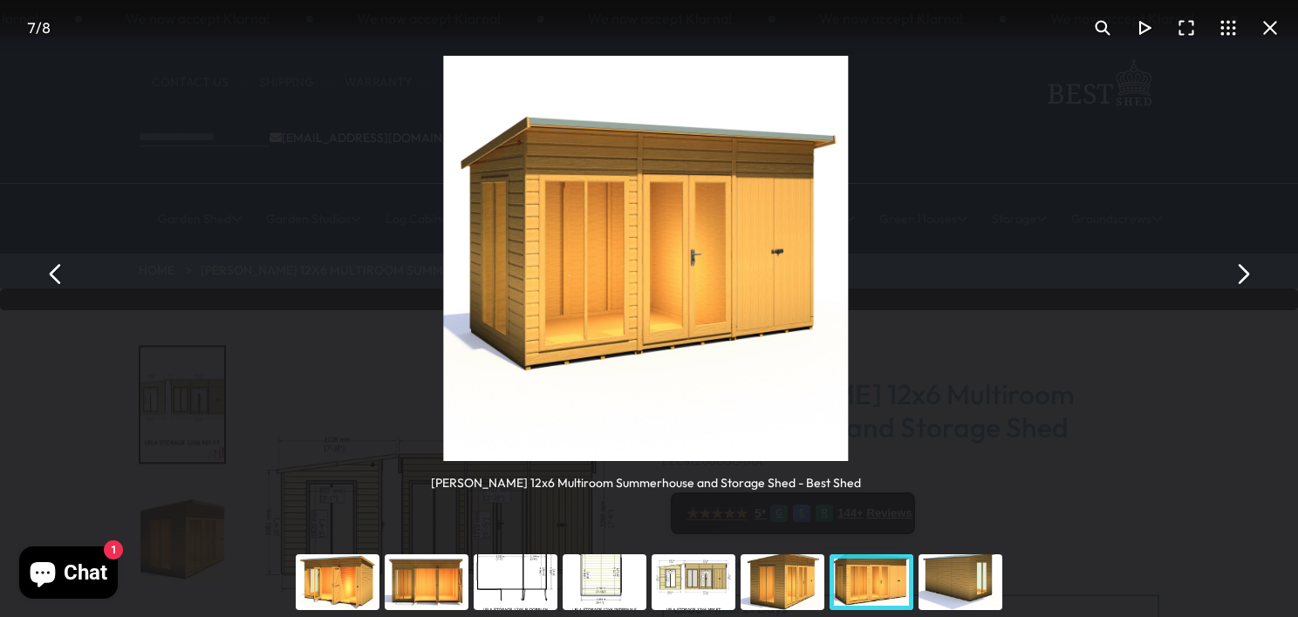
click at [55, 270] on button "You can close this modal content with the ESC key" at bounding box center [56, 274] width 42 height 42
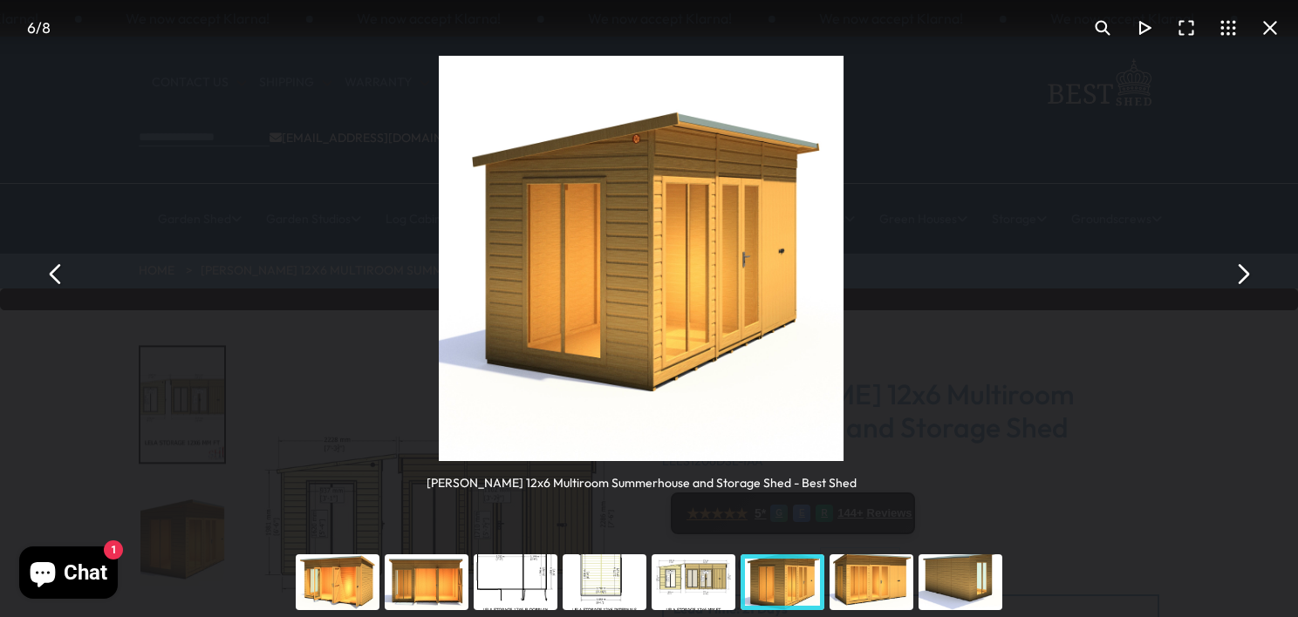
click at [55, 270] on button "You can close this modal content with the ESC key" at bounding box center [56, 274] width 42 height 42
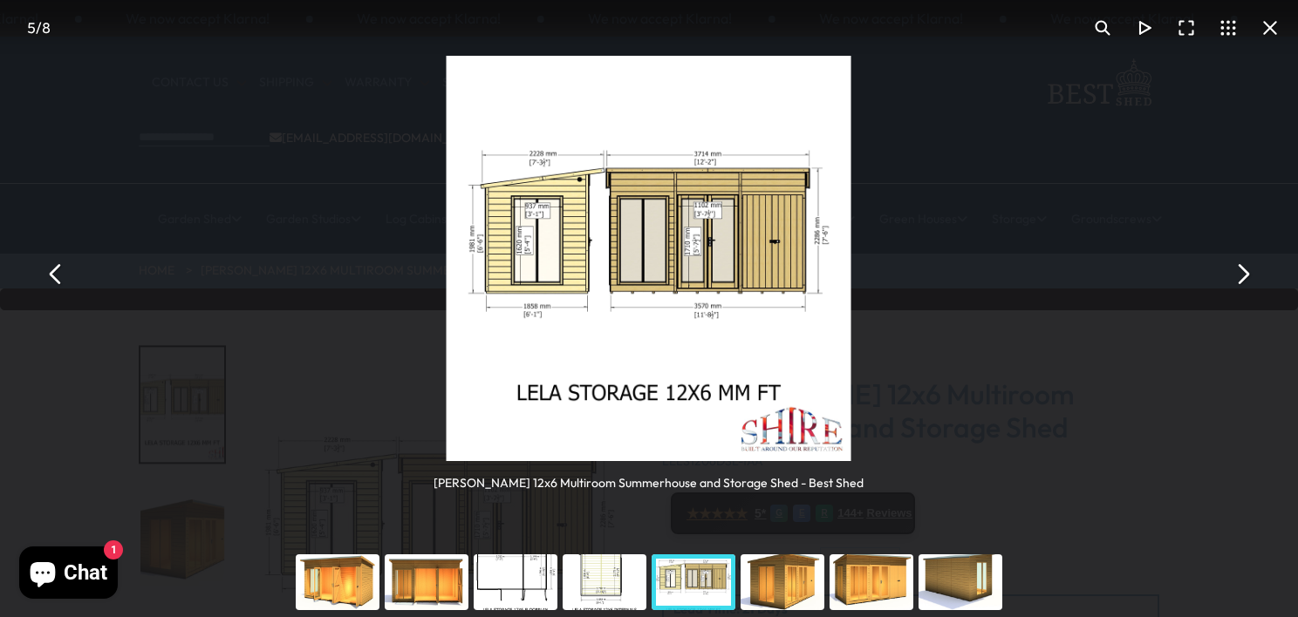
click at [55, 270] on button "You can close this modal content with the ESC key" at bounding box center [56, 274] width 42 height 42
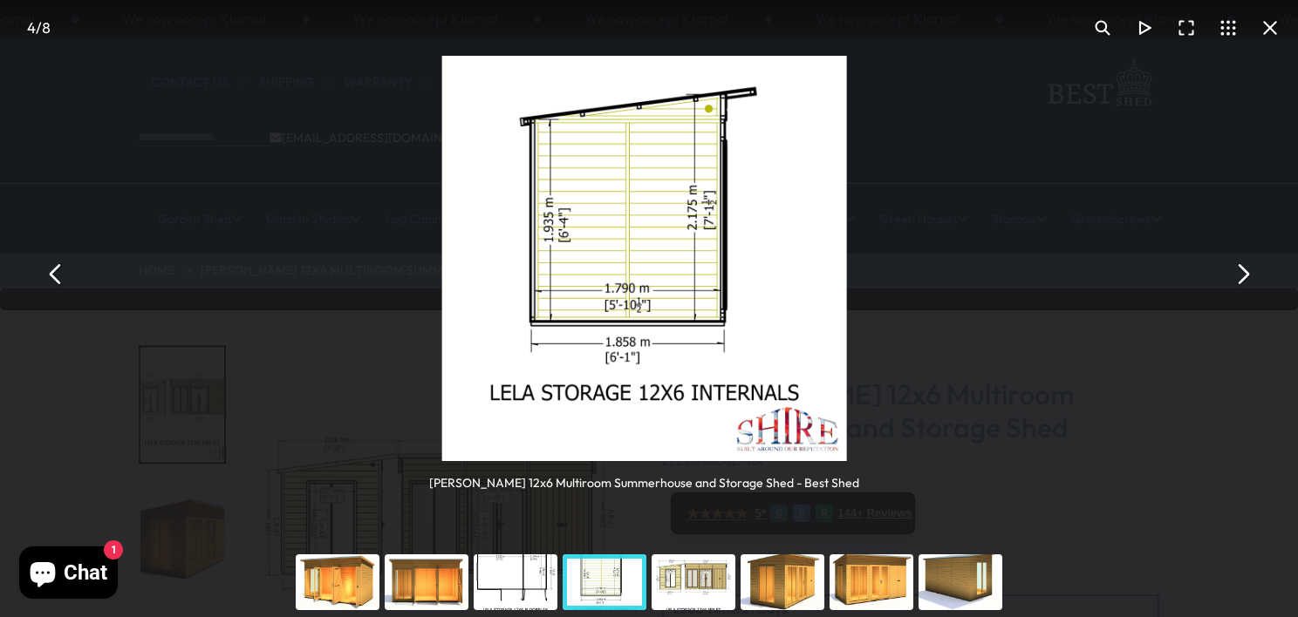
click at [55, 270] on button "You can close this modal content with the ESC key" at bounding box center [56, 274] width 42 height 42
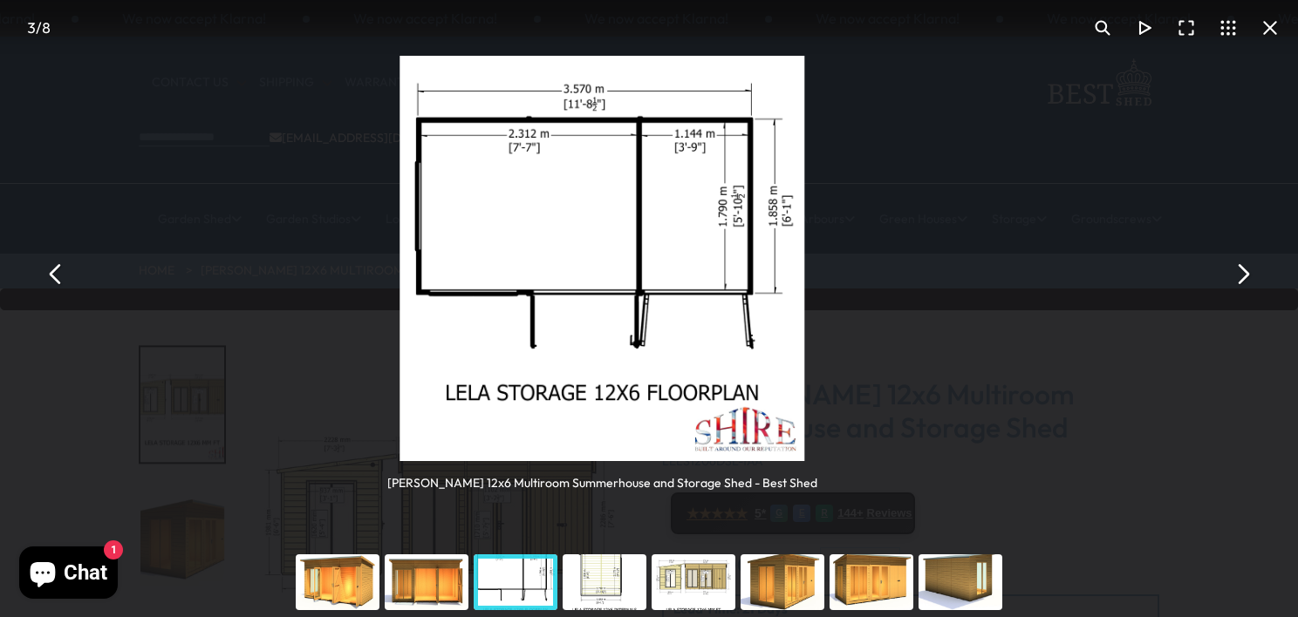
click at [55, 270] on button "You can close this modal content with the ESC key" at bounding box center [56, 274] width 42 height 42
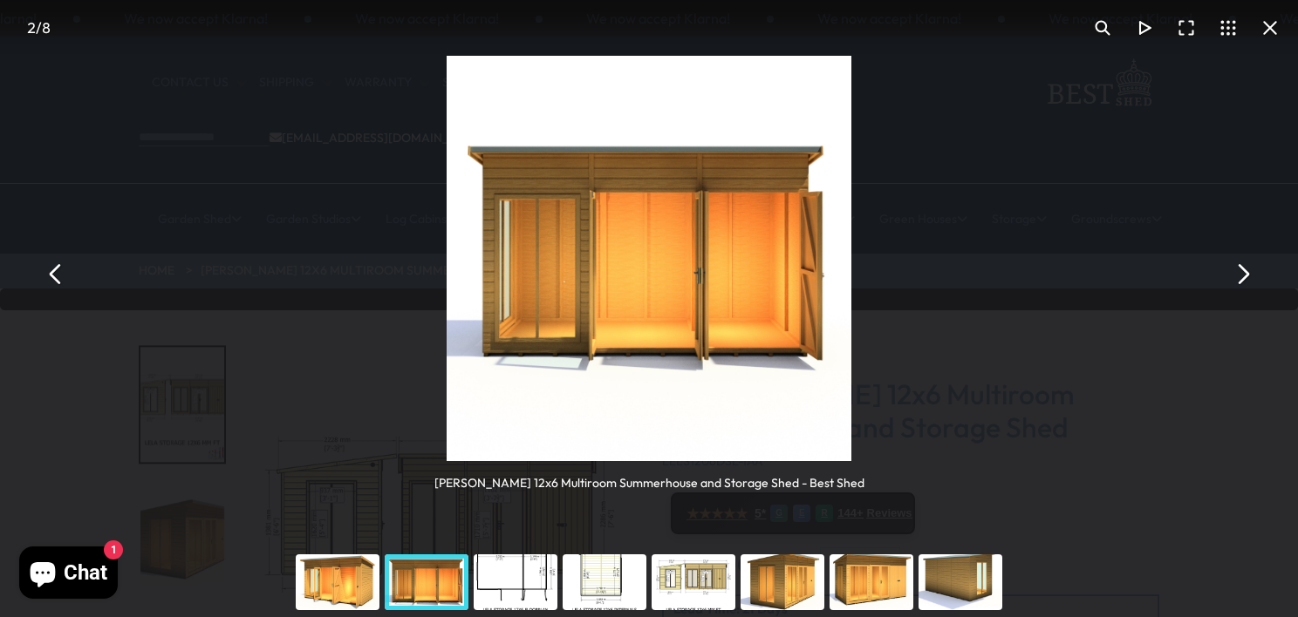
click at [61, 271] on button "You can close this modal content with the ESC key" at bounding box center [56, 274] width 42 height 42
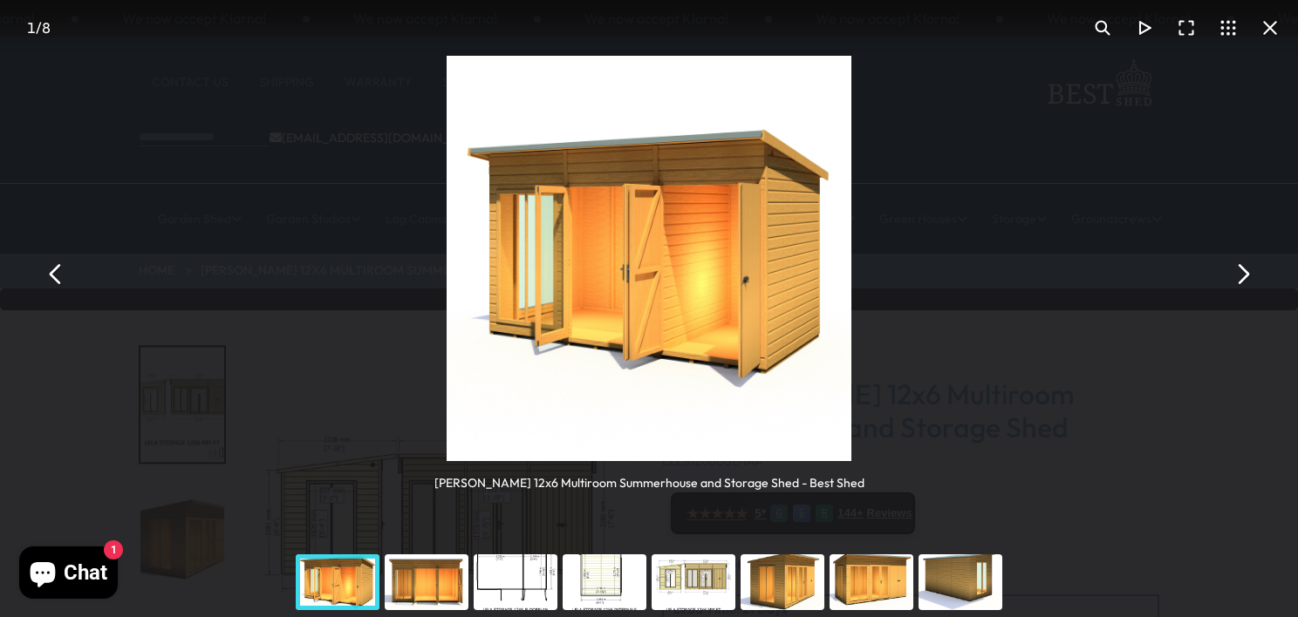
click at [60, 279] on button "You can close this modal content with the ESC key" at bounding box center [56, 274] width 42 height 42
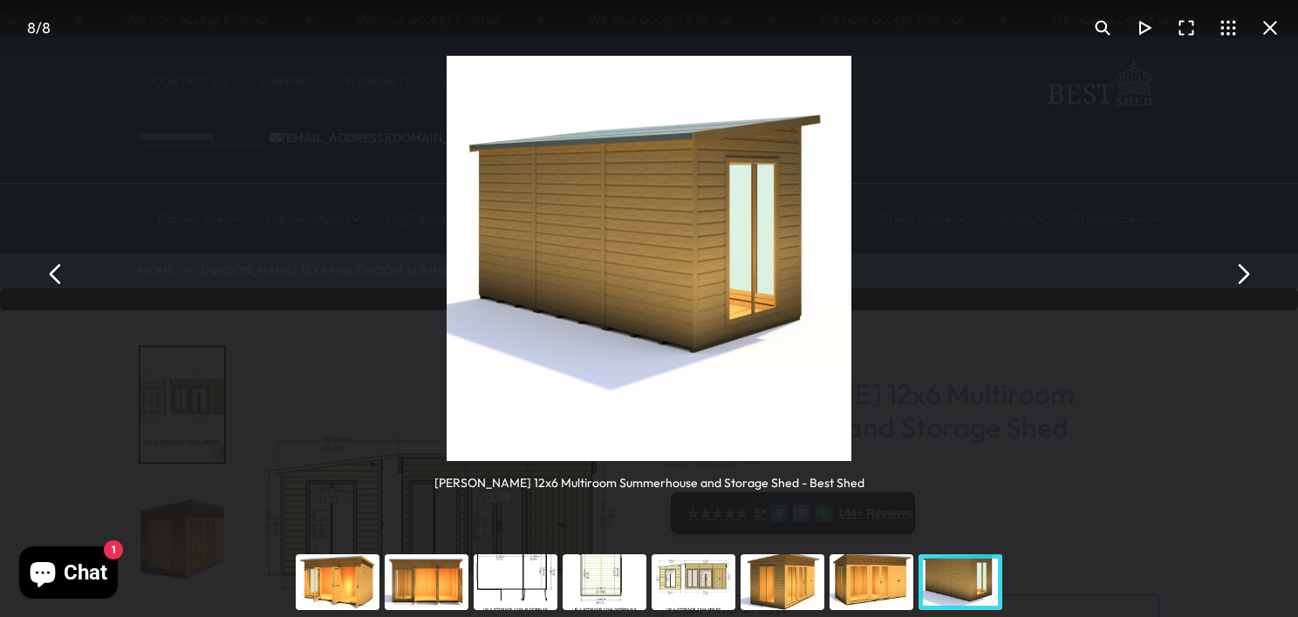
click at [59, 276] on button "You can close this modal content with the ESC key" at bounding box center [56, 274] width 42 height 42
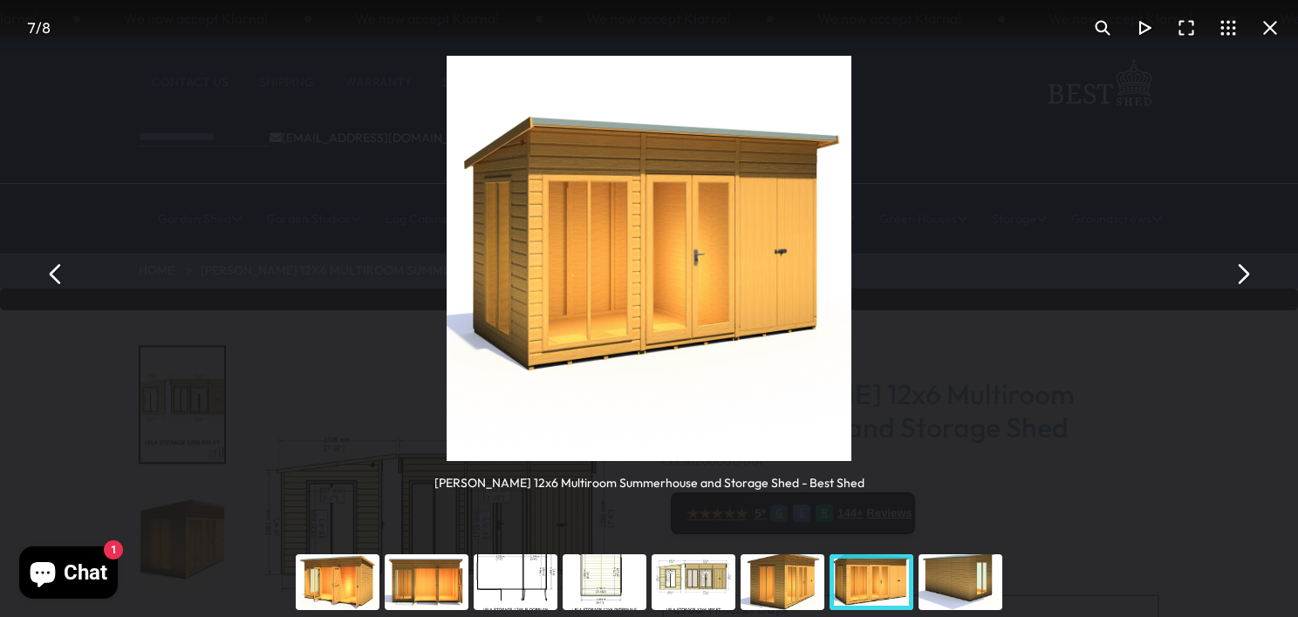
click at [51, 272] on button "You can close this modal content with the ESC key" at bounding box center [56, 274] width 42 height 42
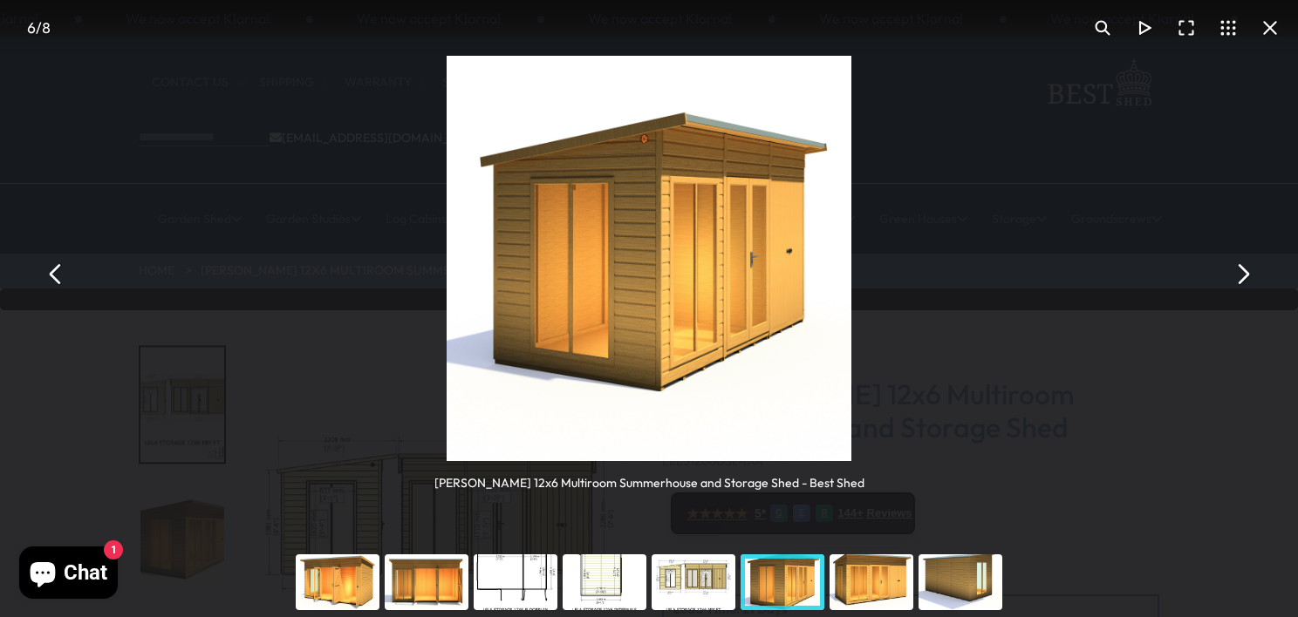
click at [53, 272] on button "You can close this modal content with the ESC key" at bounding box center [56, 274] width 42 height 42
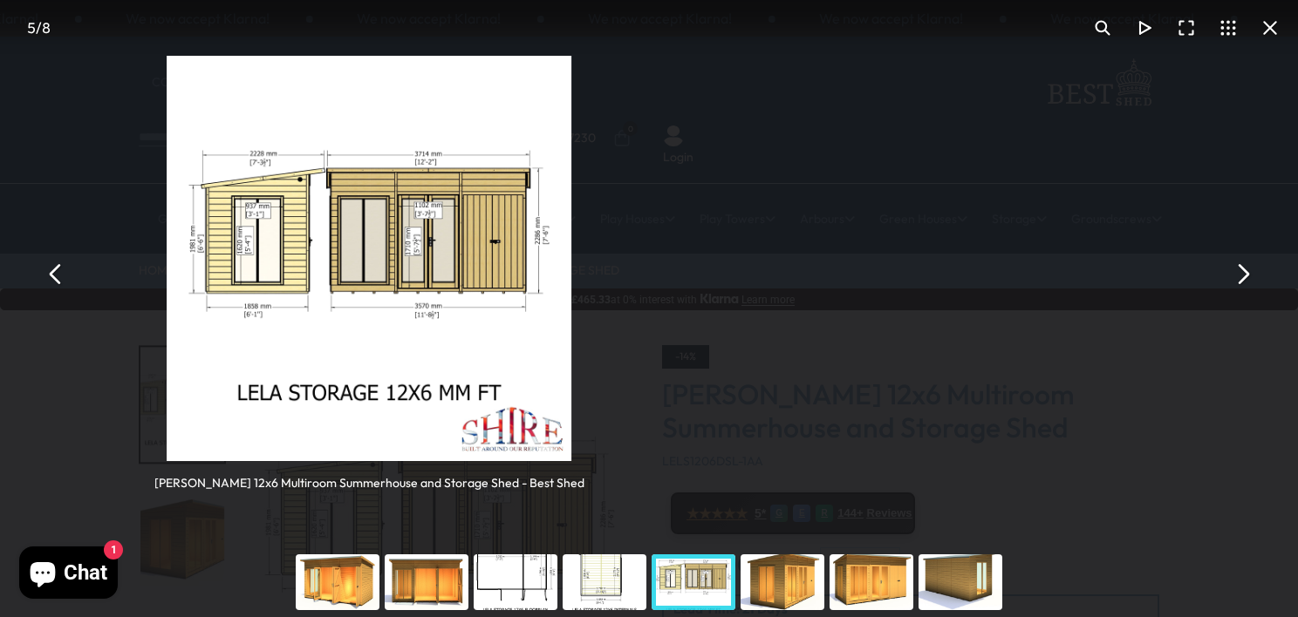
click at [53, 272] on button "You can close this modal content with the ESC key" at bounding box center [56, 274] width 42 height 42
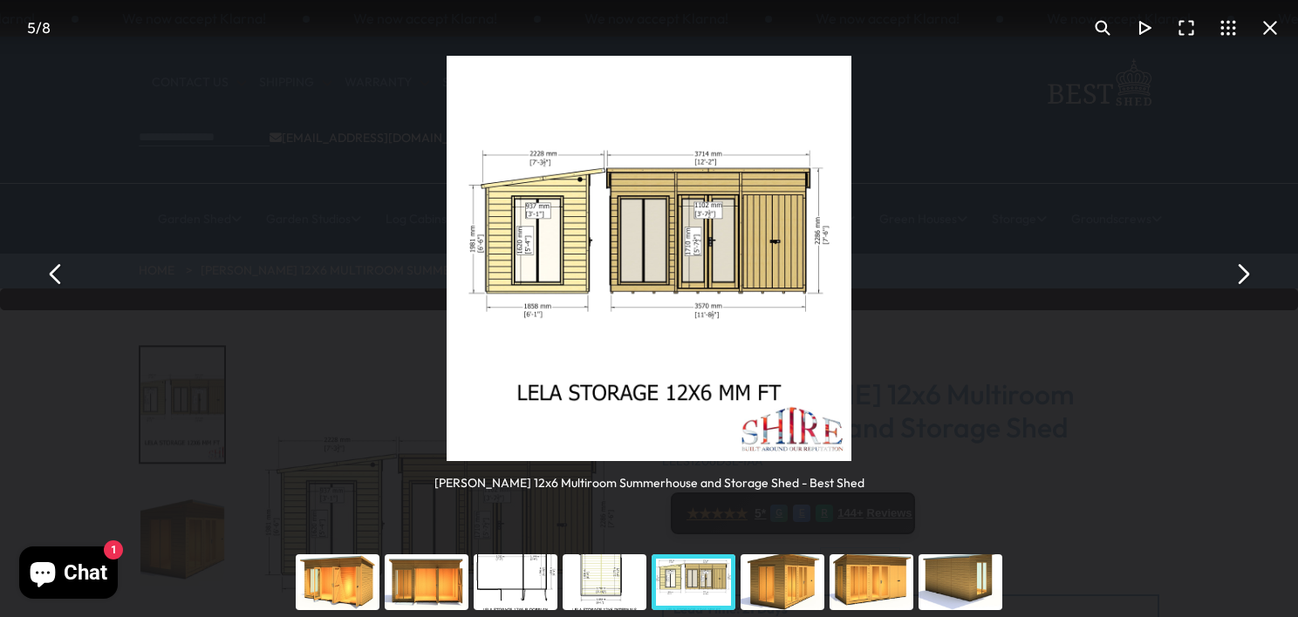
click at [54, 282] on button "You can close this modal content with the ESC key" at bounding box center [56, 274] width 42 height 42
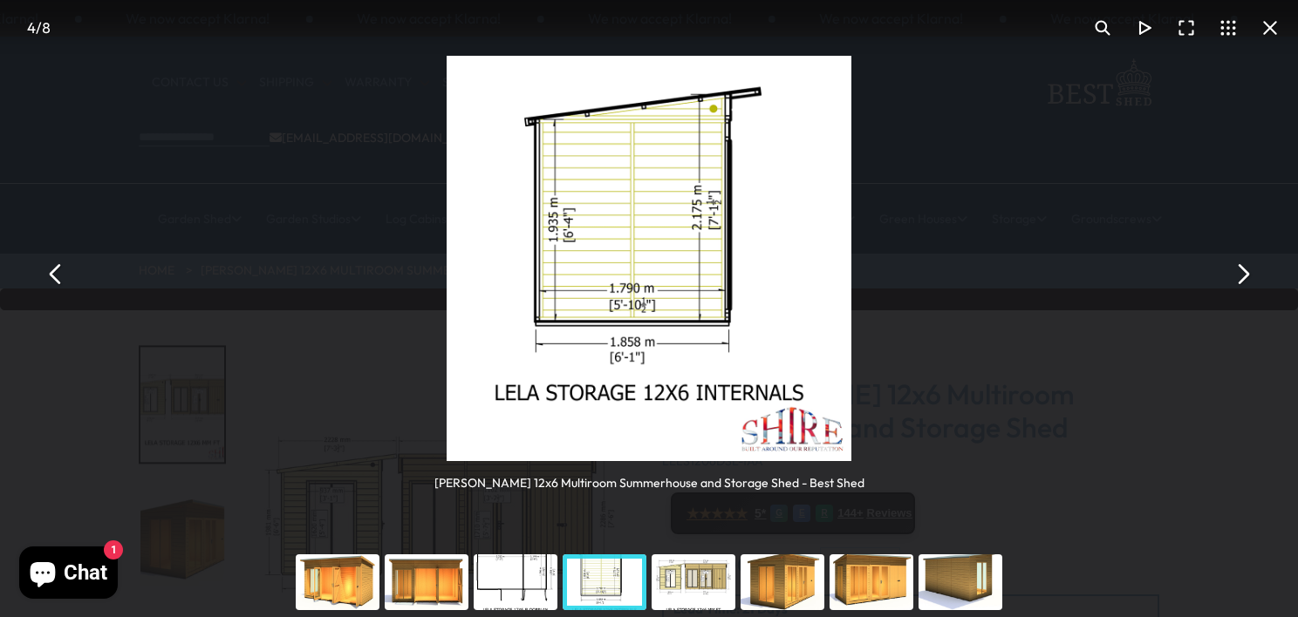
click at [54, 274] on button "You can close this modal content with the ESC key" at bounding box center [56, 274] width 42 height 42
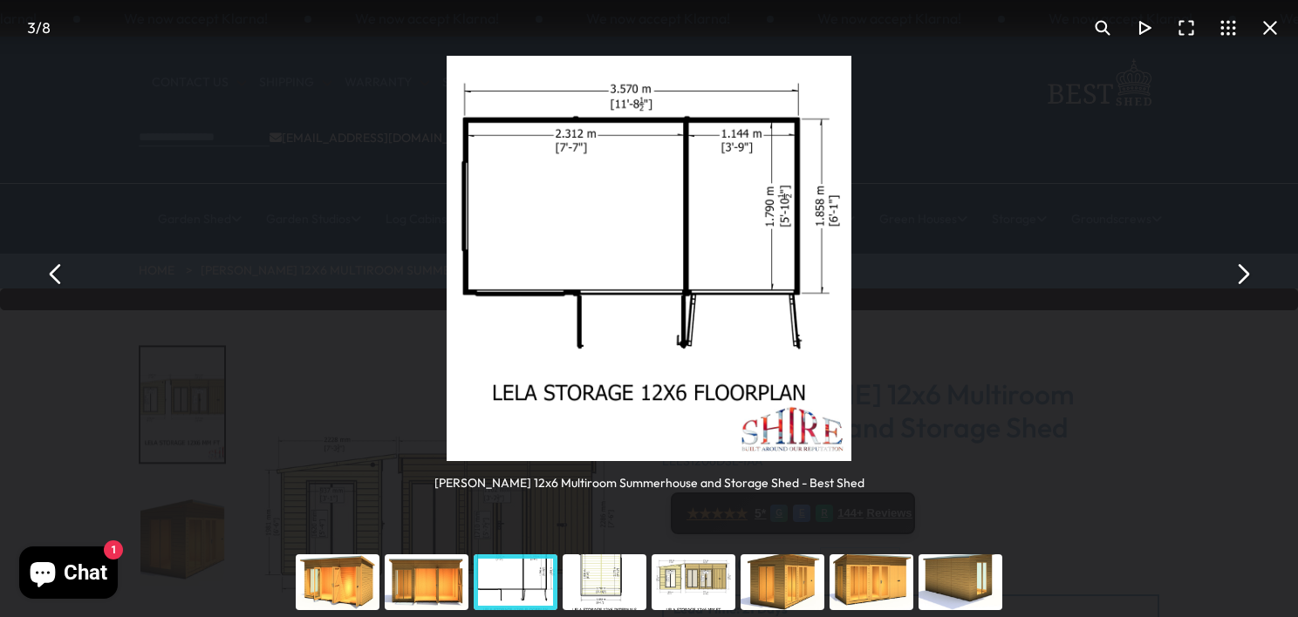
click at [52, 263] on button "You can close this modal content with the ESC key" at bounding box center [56, 274] width 42 height 42
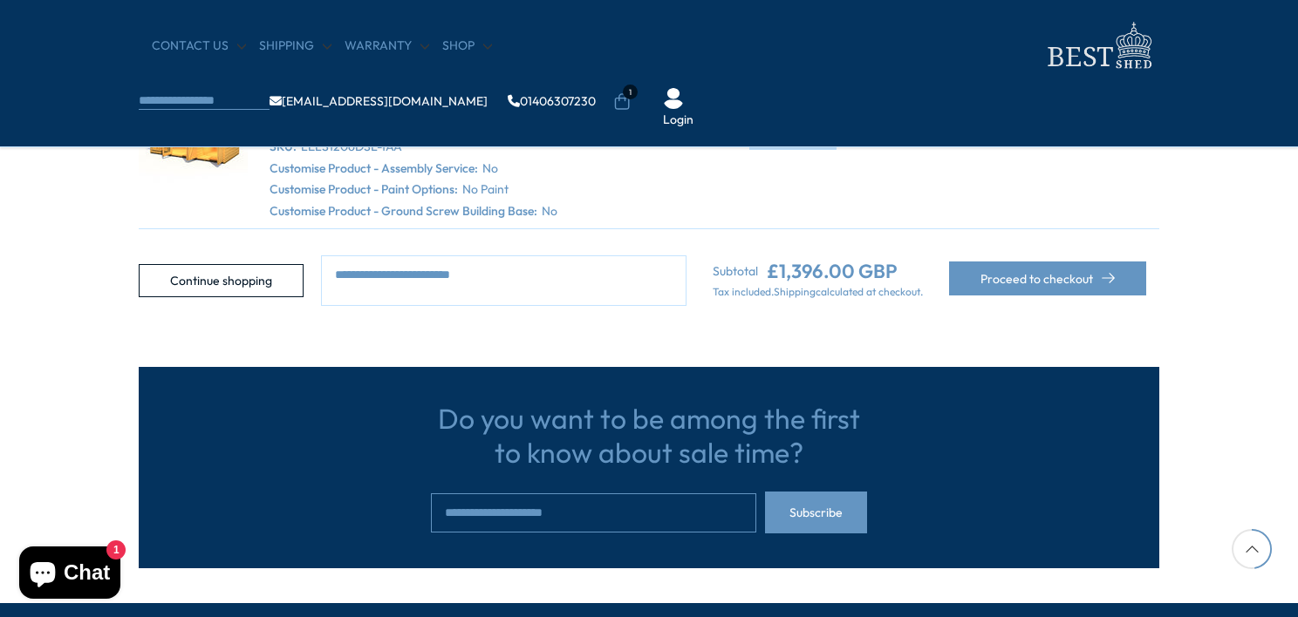
scroll to position [393, 0]
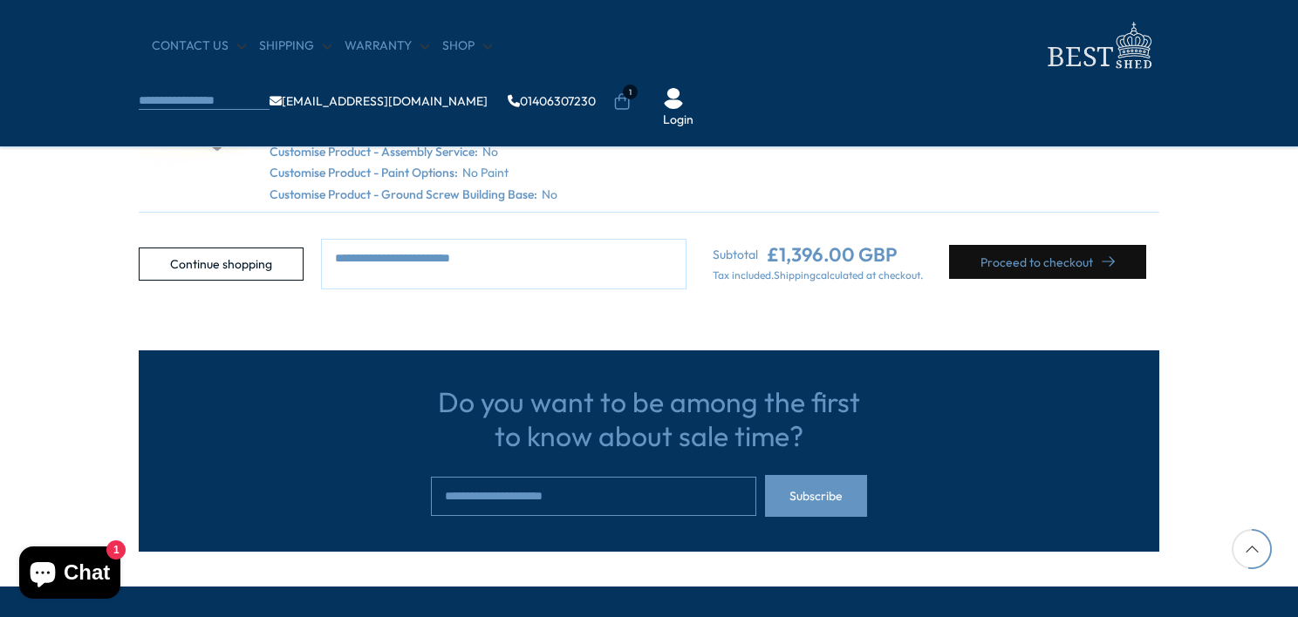
click at [1039, 245] on button "Proceed to checkout" at bounding box center [1047, 262] width 197 height 34
click at [1235, 208] on section "Your cart is empty Continue shopping Image Name Quantity Total [PERSON_NAME] 12…" at bounding box center [649, 106] width 1298 height 368
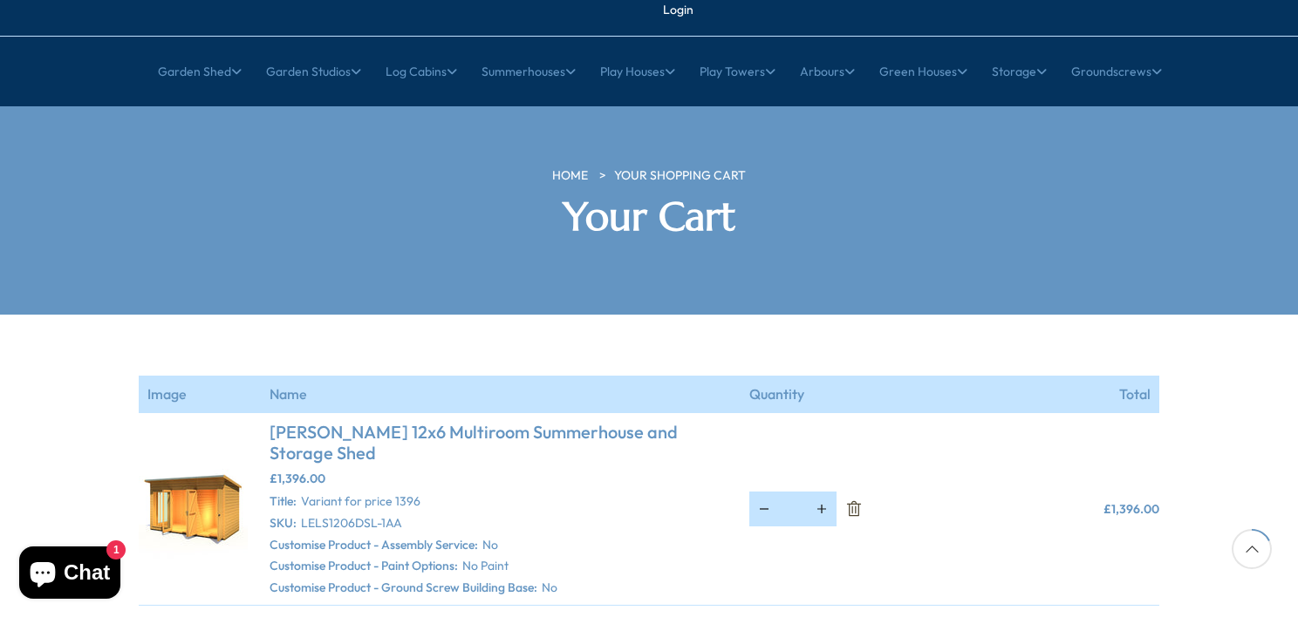
scroll to position [149, 0]
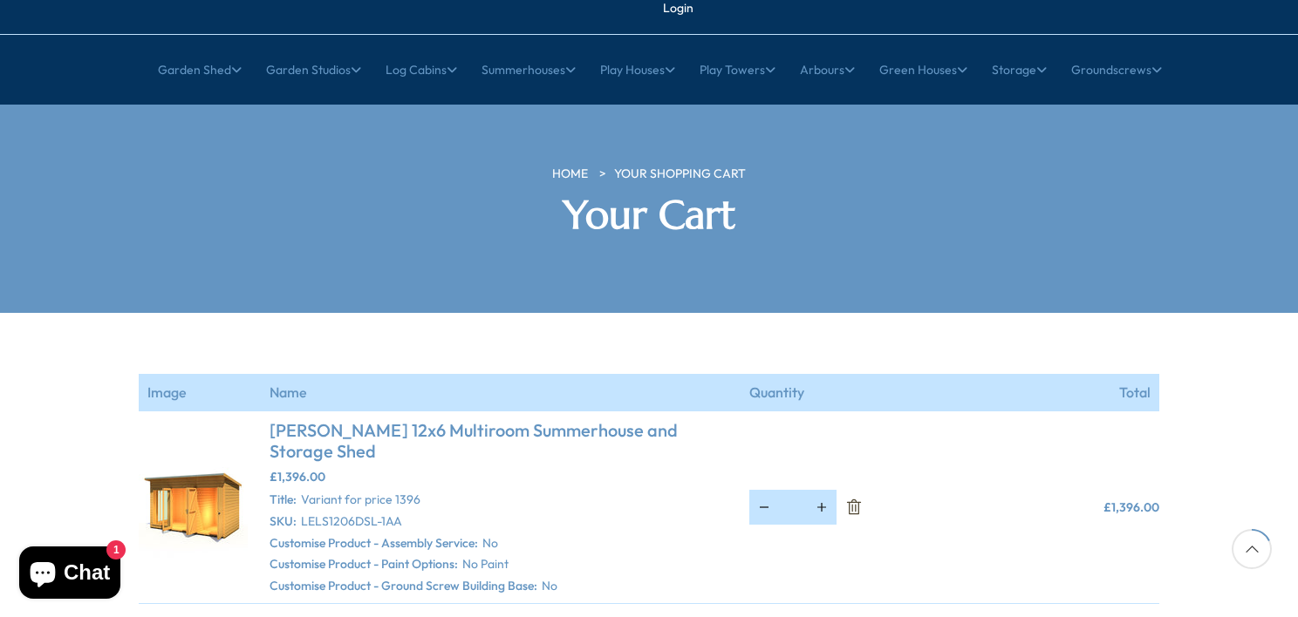
click at [221, 453] on img at bounding box center [193, 507] width 109 height 109
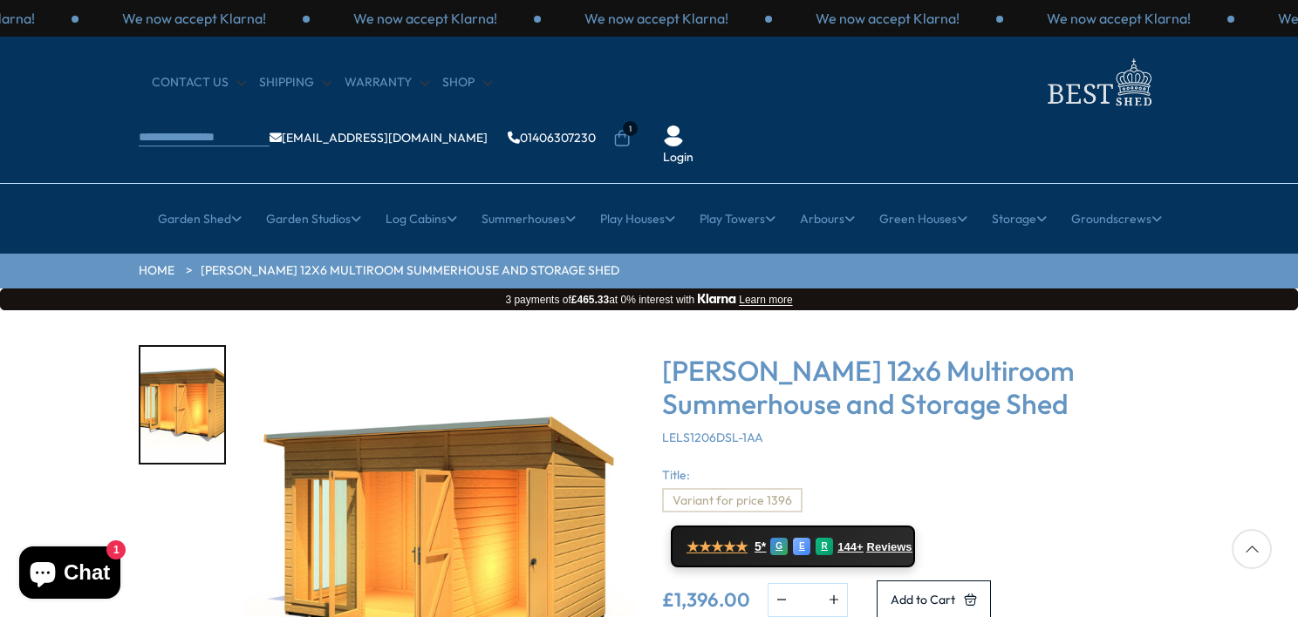
click at [460, 461] on img "1 / 1" at bounding box center [439, 541] width 392 height 392
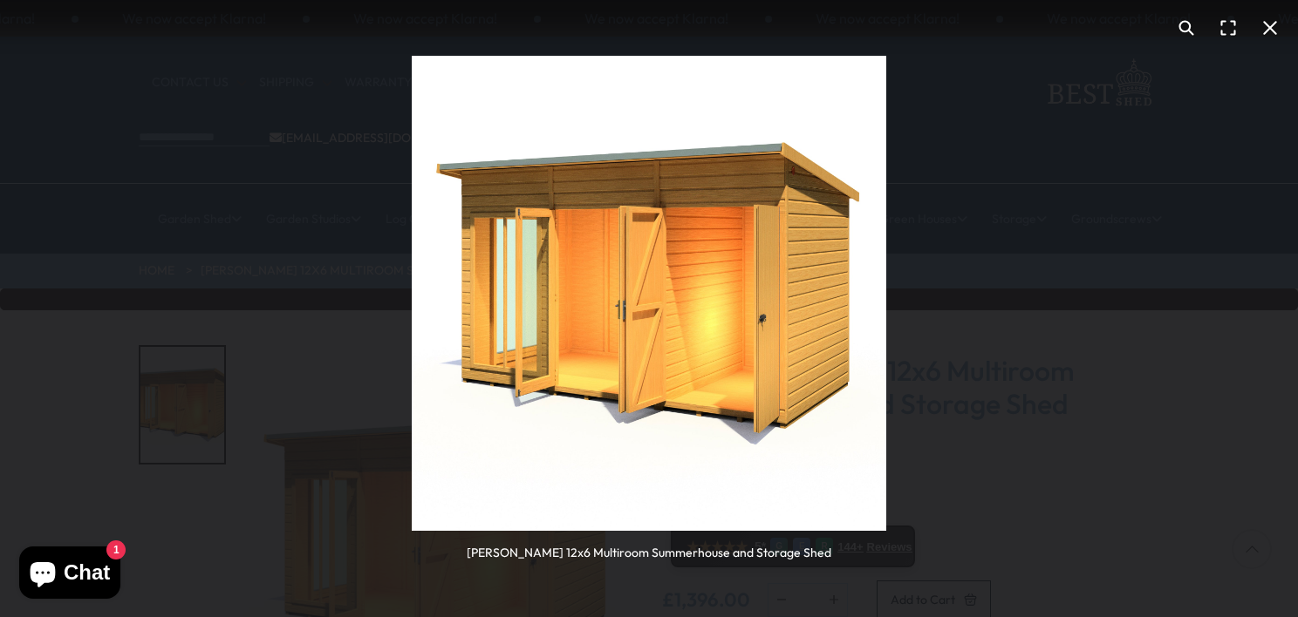
click at [938, 321] on div "[PERSON_NAME] 12x6 Multiroom Summerhouse and Storage Shed" at bounding box center [649, 308] width 1298 height 617
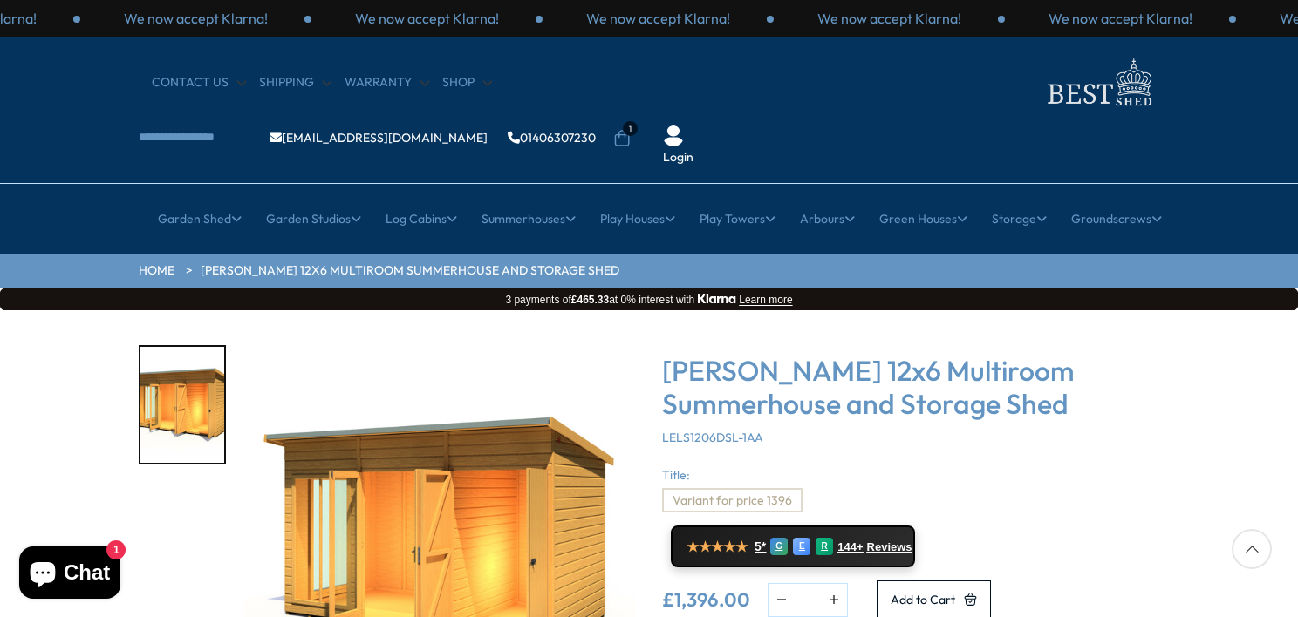
click at [516, 429] on img "1 / 1" at bounding box center [439, 541] width 392 height 392
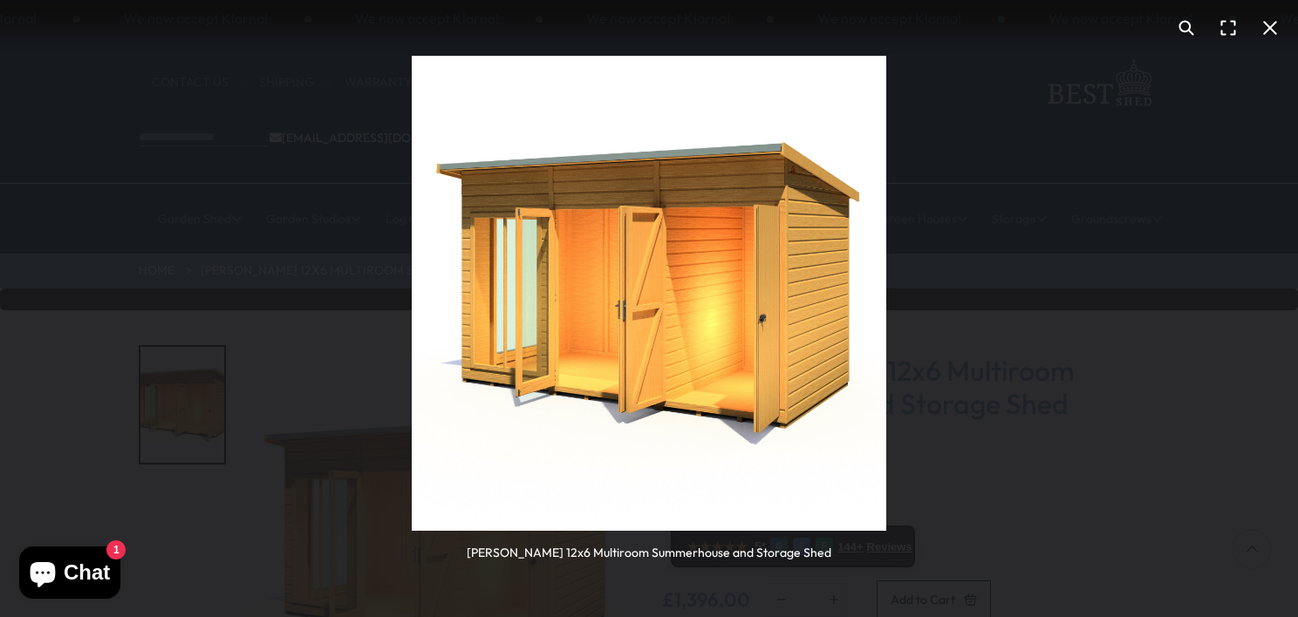
click at [1033, 405] on div "[PERSON_NAME] 12x6 Multiroom Summerhouse and Storage Shed" at bounding box center [649, 308] width 1298 height 617
